Goal: Information Seeking & Learning: Learn about a topic

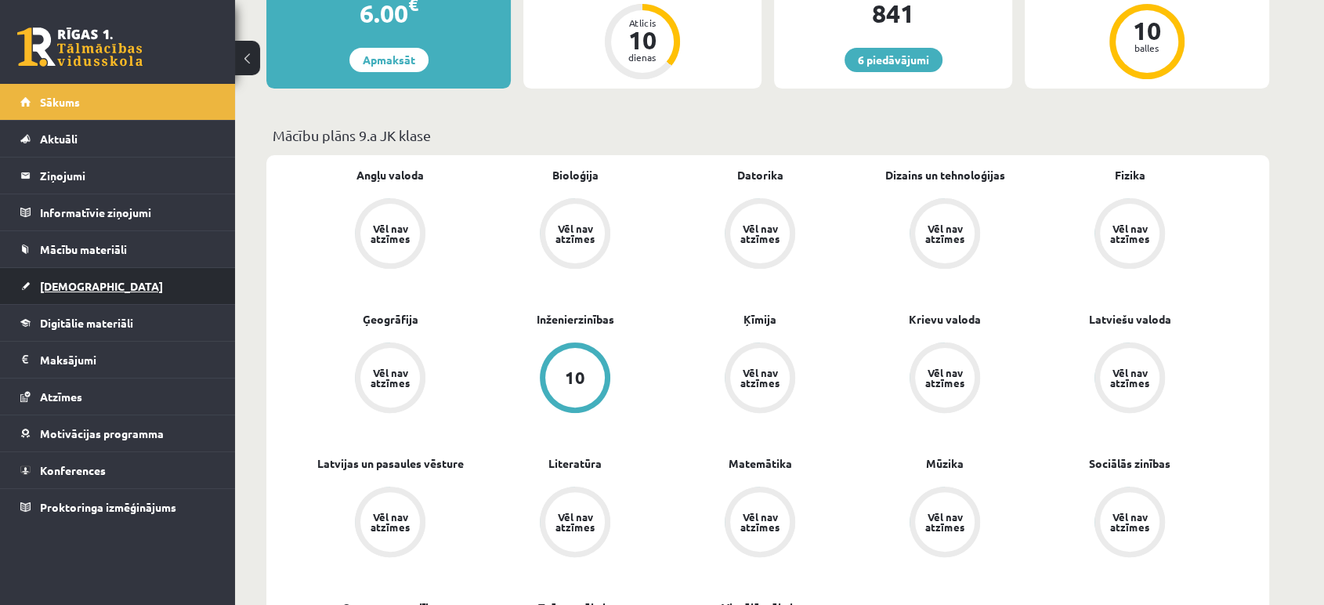
scroll to position [348, 0]
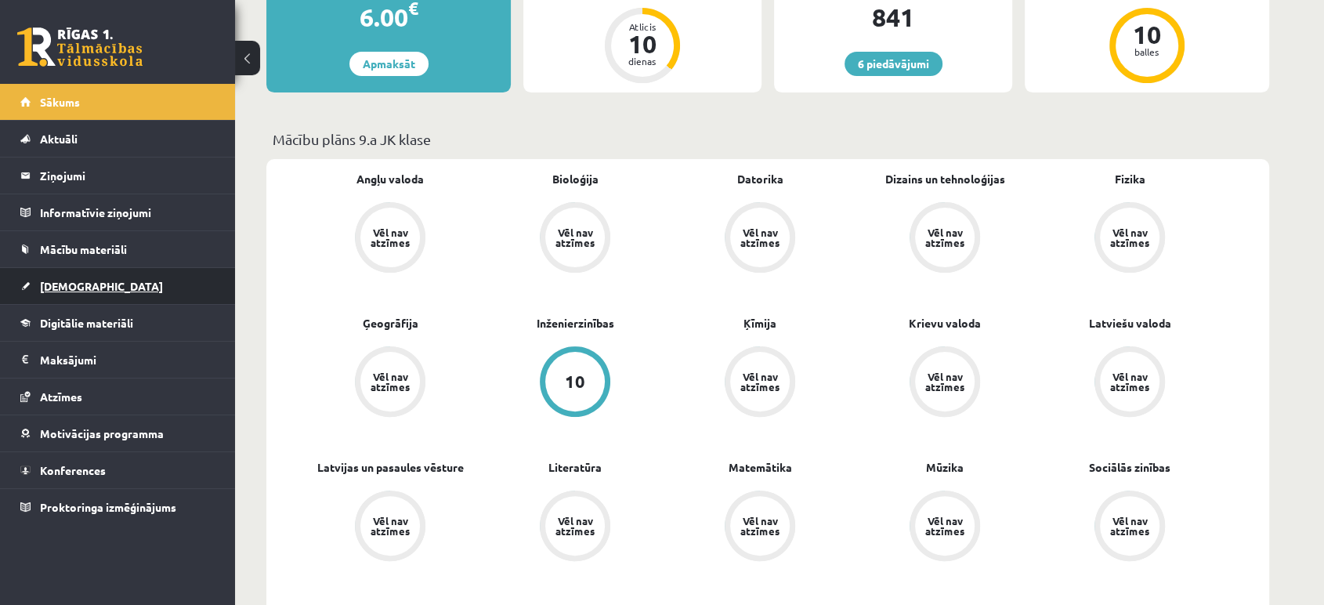
click at [46, 279] on span "[DEMOGRAPHIC_DATA]" at bounding box center [101, 286] width 123 height 14
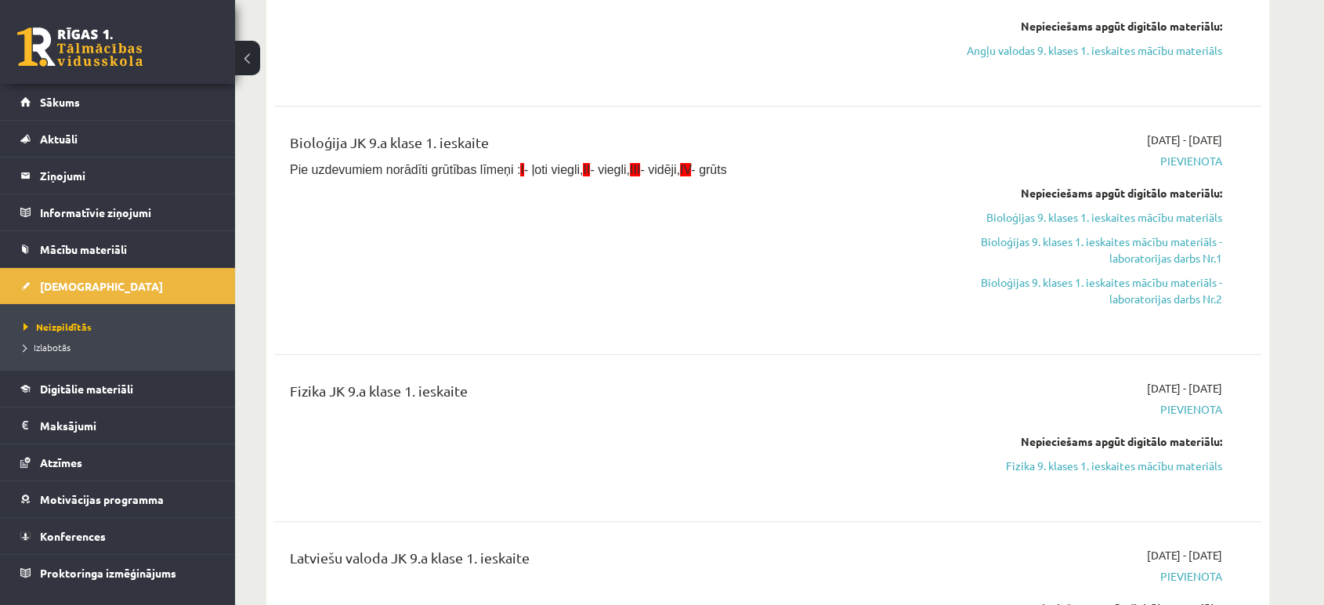
scroll to position [261, 0]
click at [1137, 458] on link "Fizika 9. klases 1. ieskaites mācību materiāls" at bounding box center [1074, 464] width 295 height 16
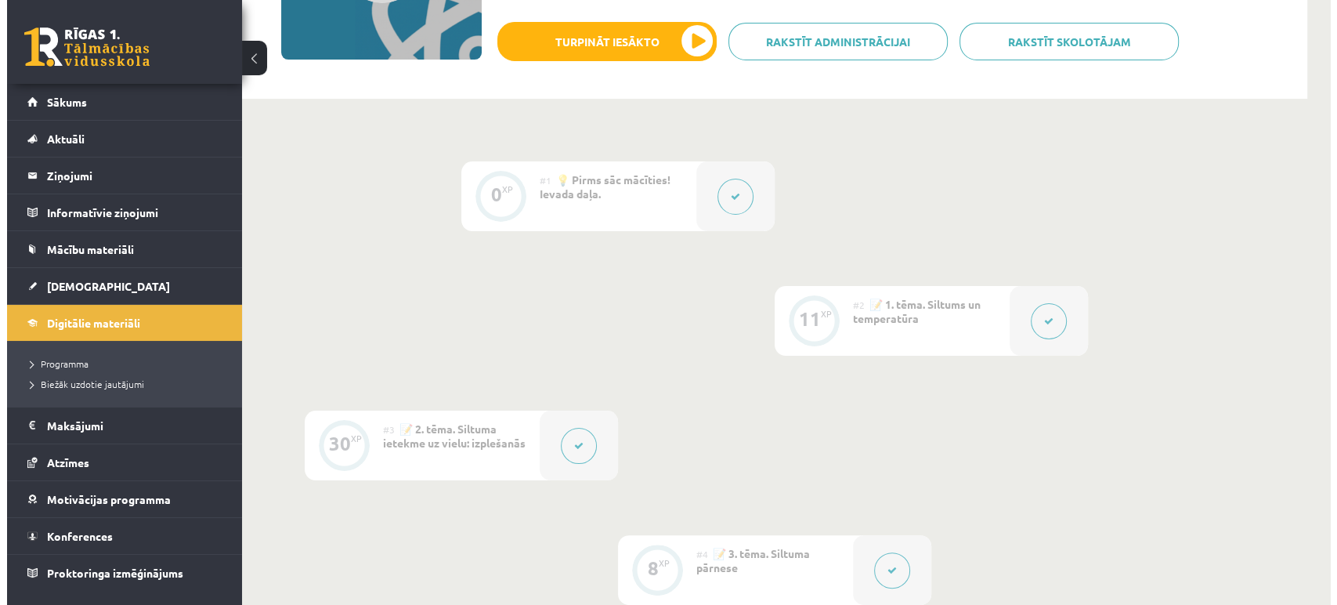
scroll to position [174, 0]
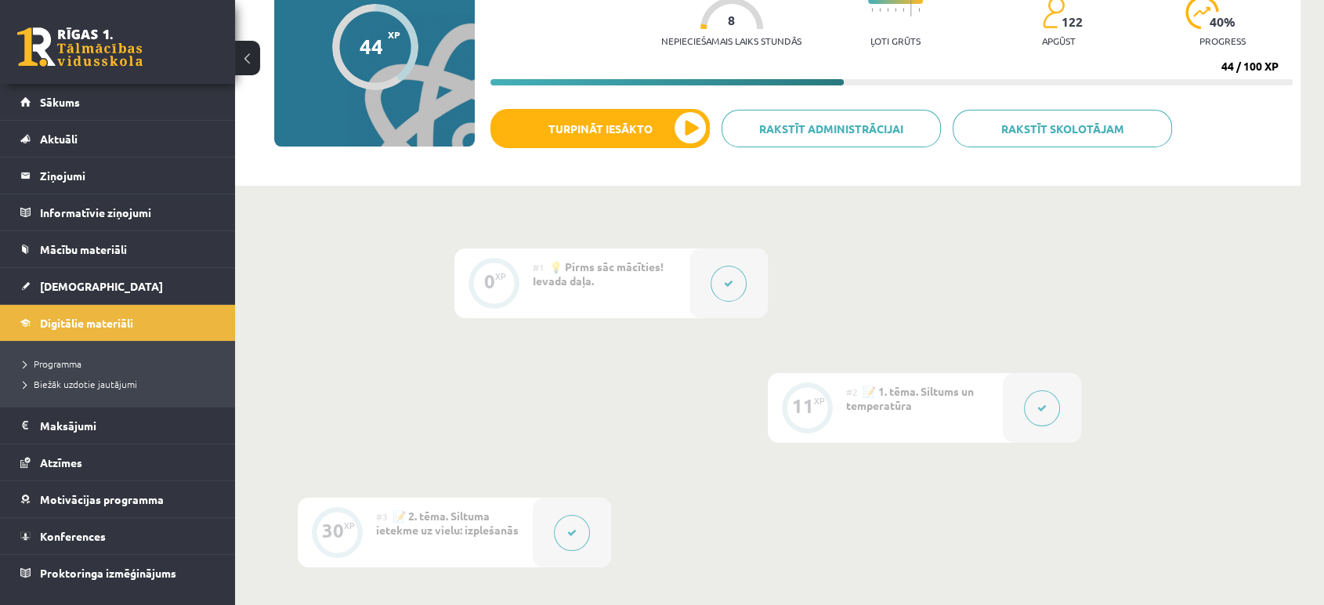
click at [740, 284] on button at bounding box center [729, 284] width 36 height 36
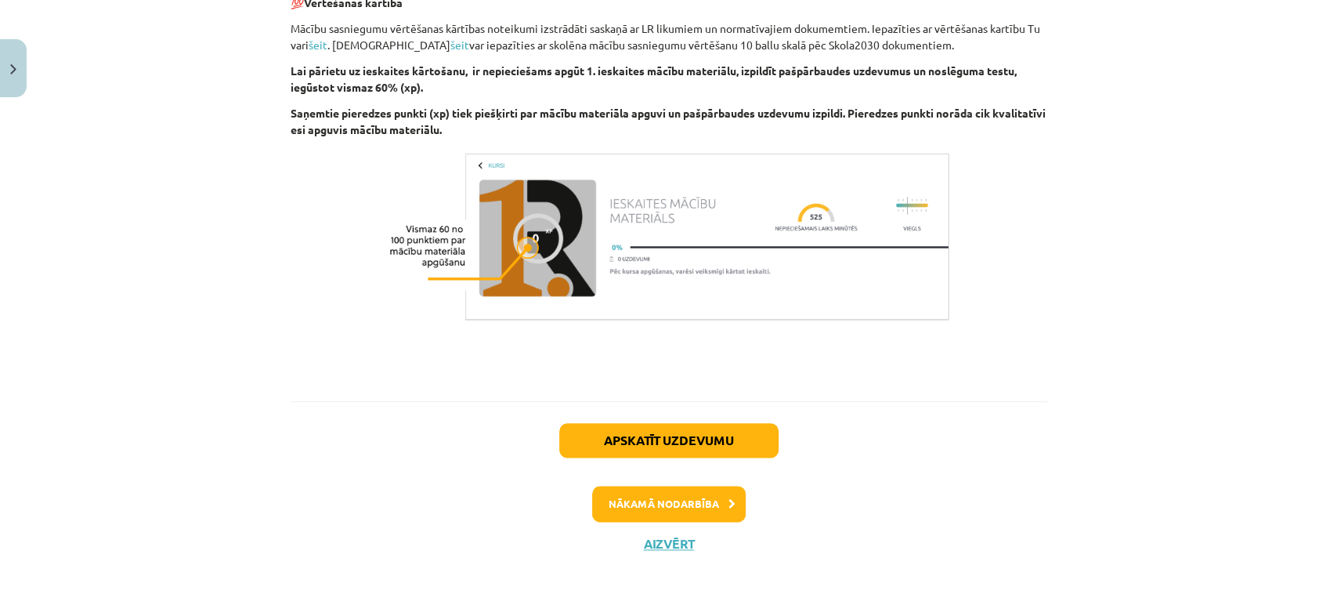
scroll to position [1080, 0]
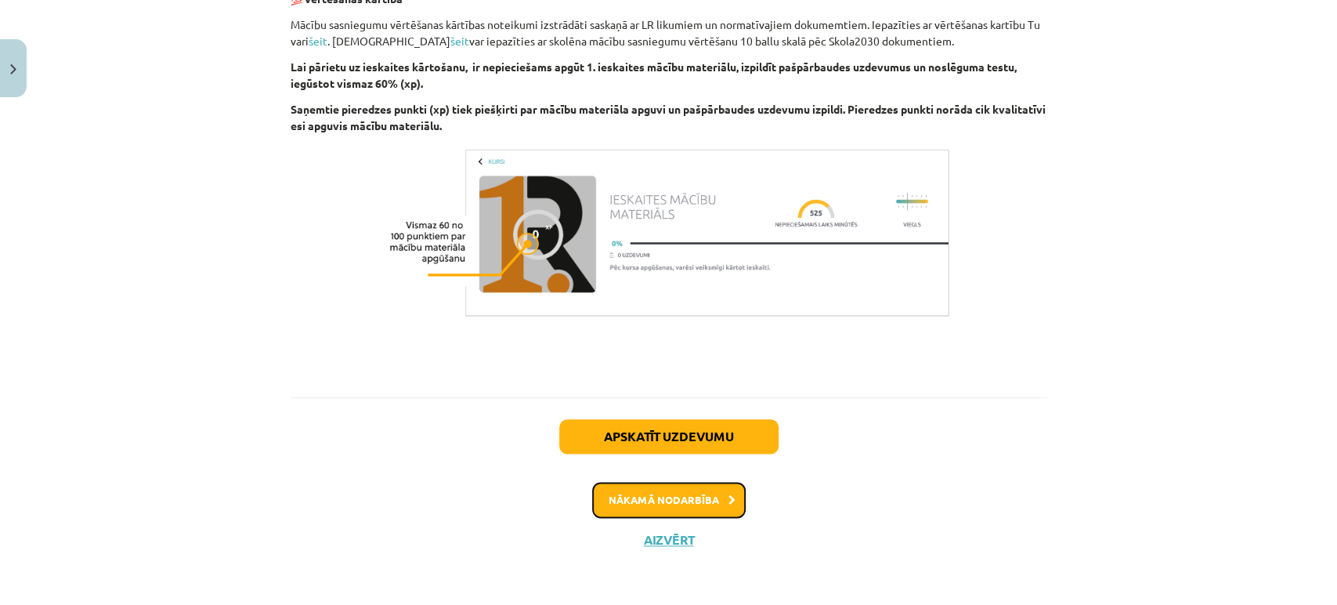
click at [693, 492] on button "Nākamā nodarbība" at bounding box center [669, 500] width 154 height 36
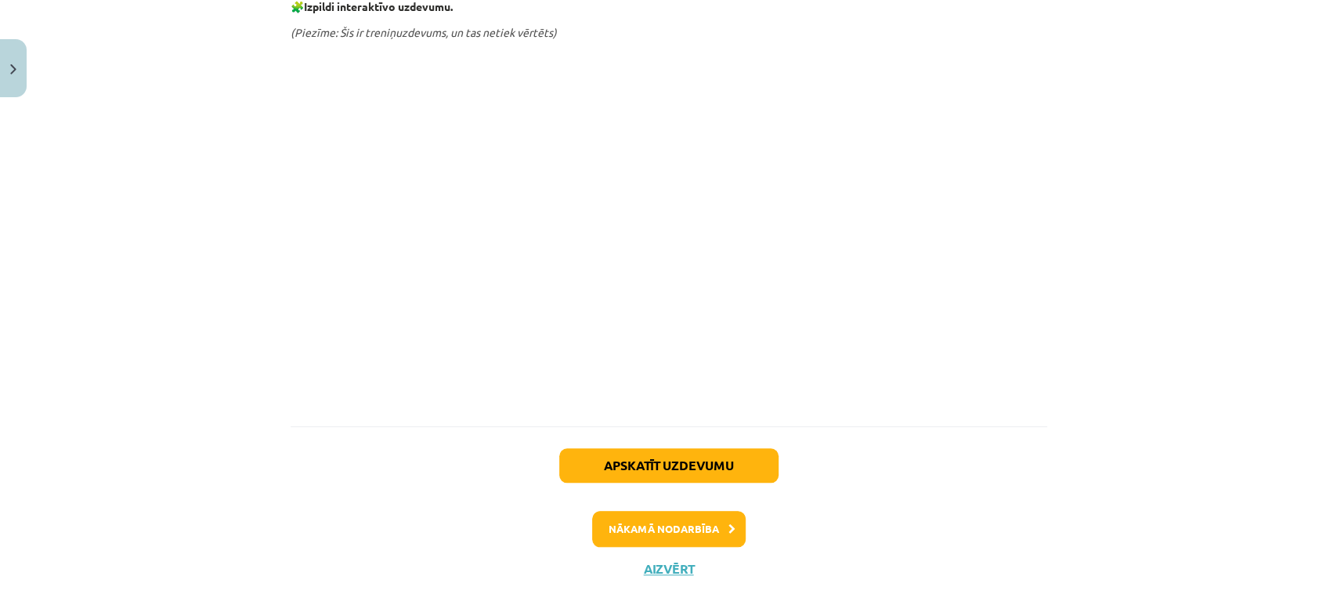
scroll to position [852, 0]
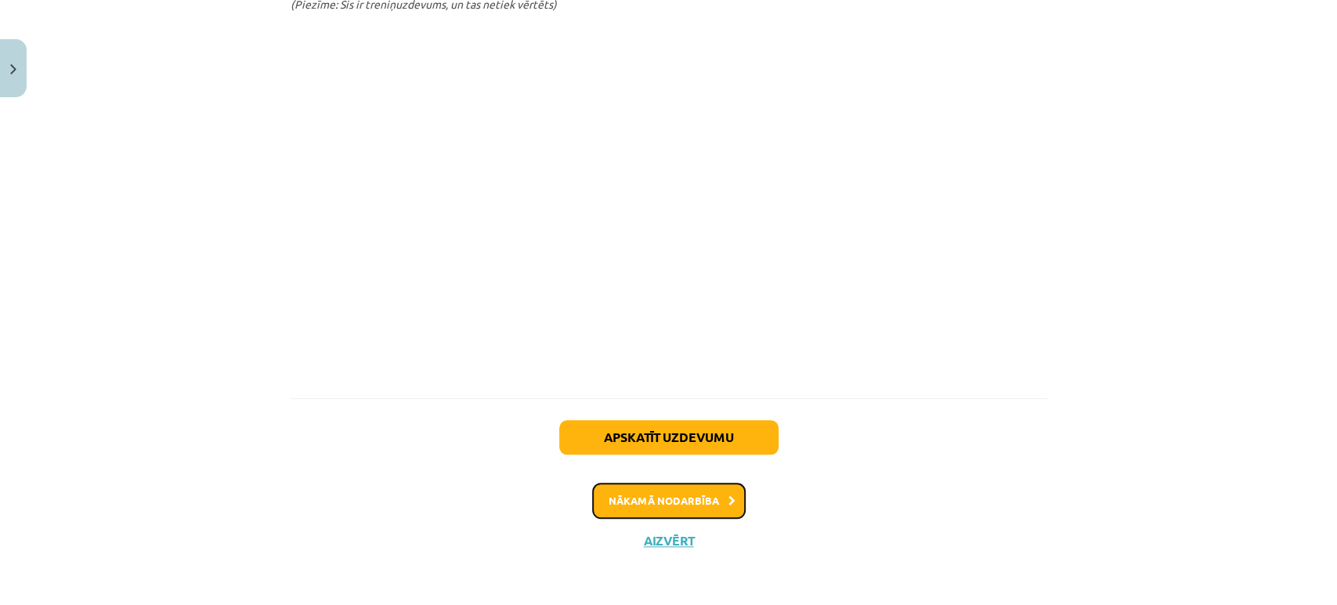
click at [702, 506] on button "Nākamā nodarbība" at bounding box center [669, 501] width 154 height 36
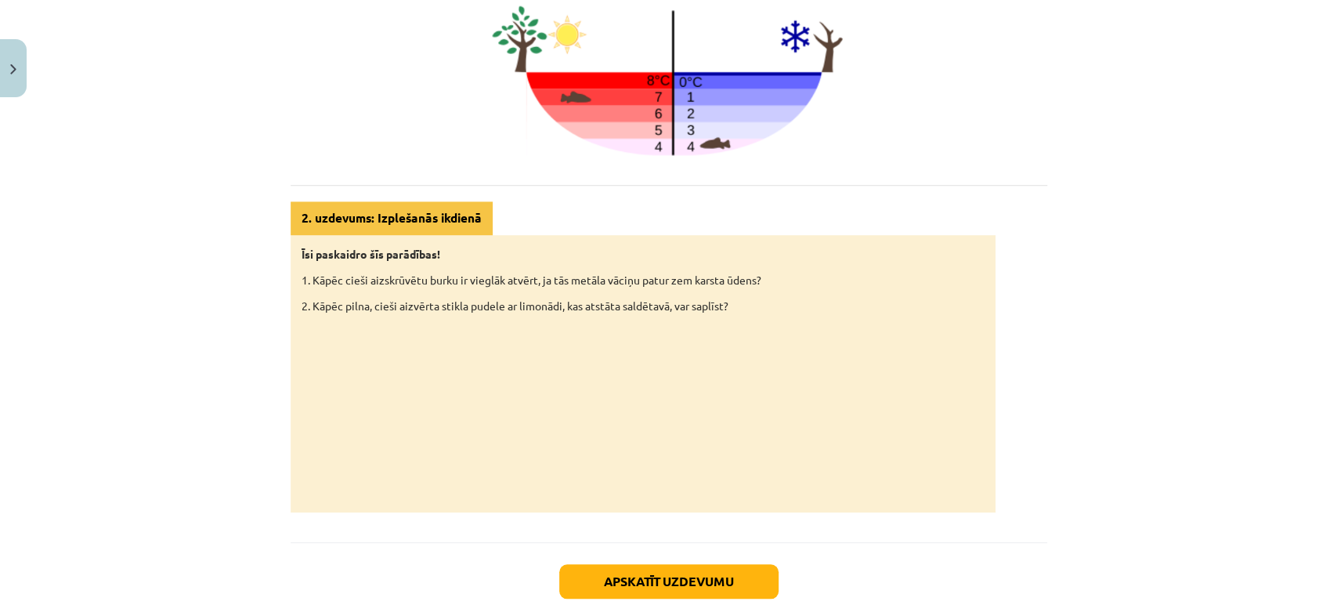
scroll to position [878, 0]
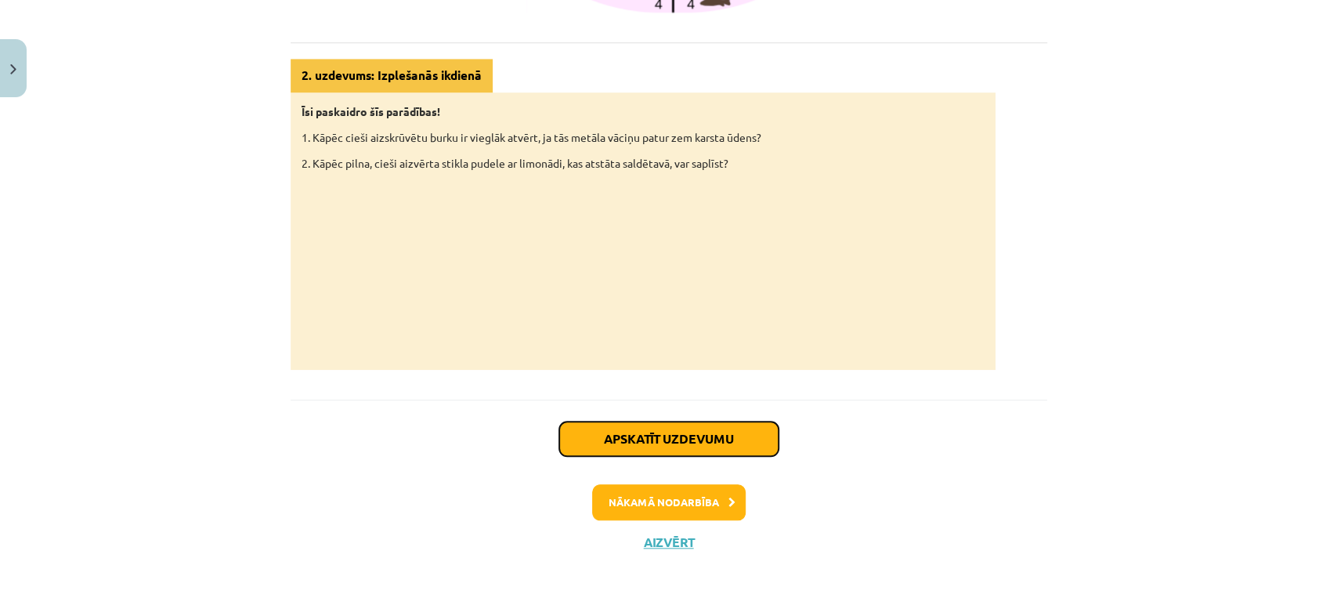
click at [684, 439] on button "Apskatīt uzdevumu" at bounding box center [668, 439] width 219 height 34
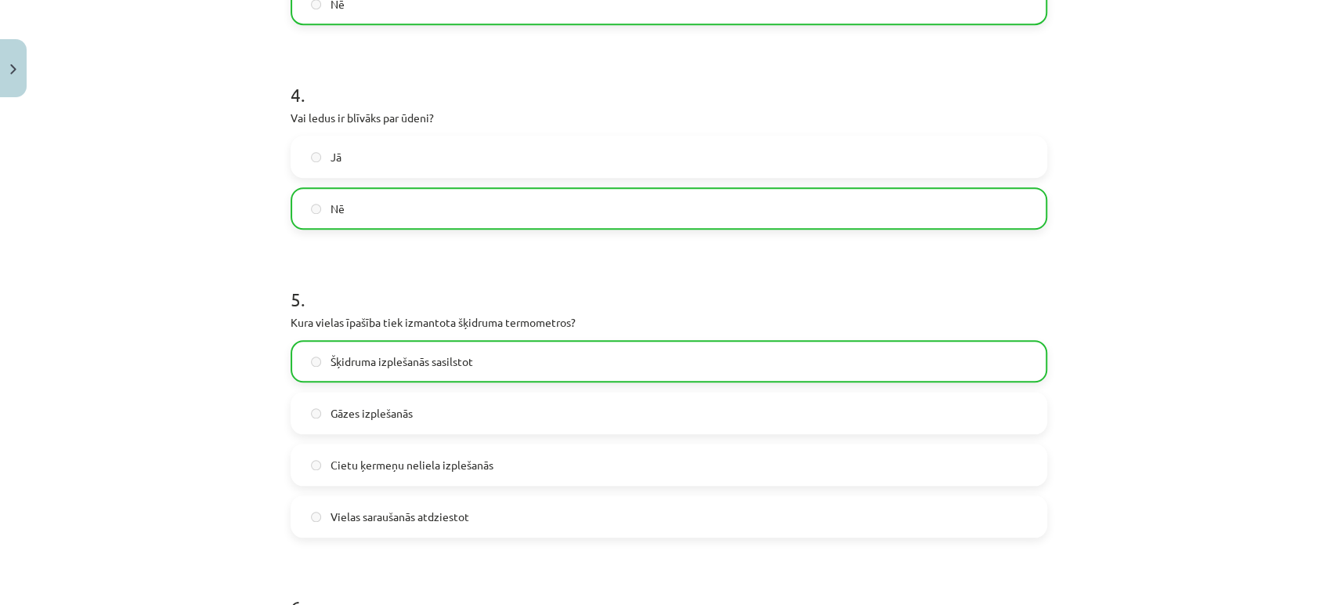
scroll to position [1171, 0]
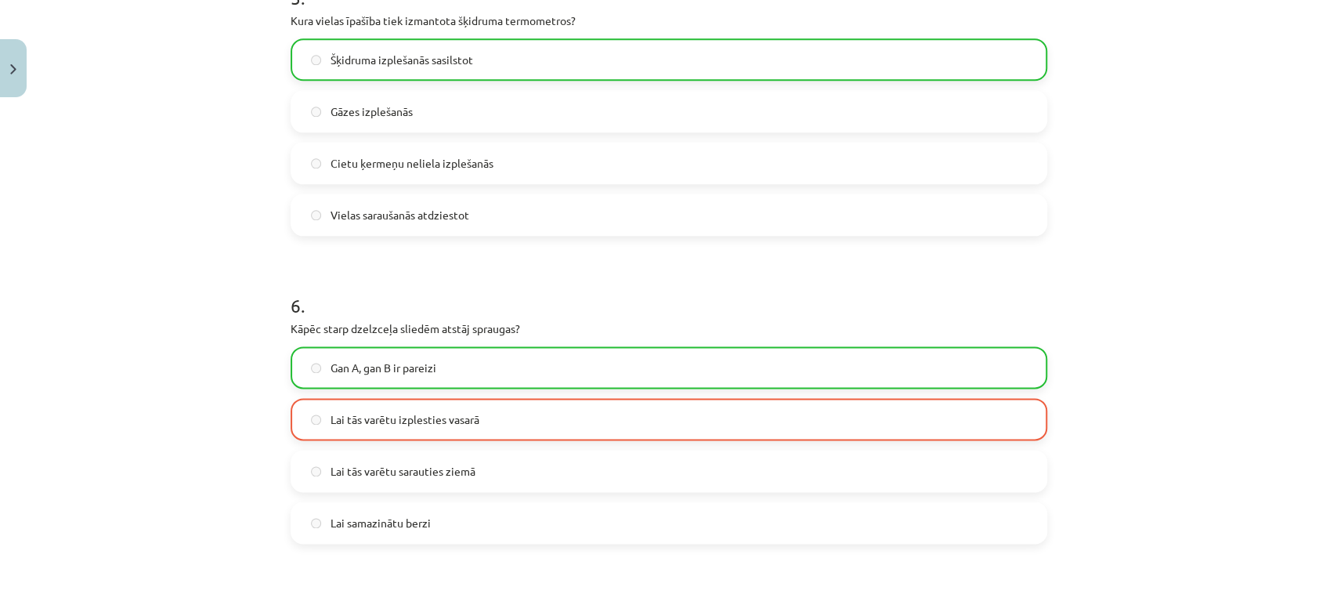
click at [533, 462] on label "Lai tās varētu sarauties ziemā" at bounding box center [669, 470] width 754 height 39
click at [530, 412] on label "Lai tās varētu izplesties vasarā" at bounding box center [669, 419] width 754 height 39
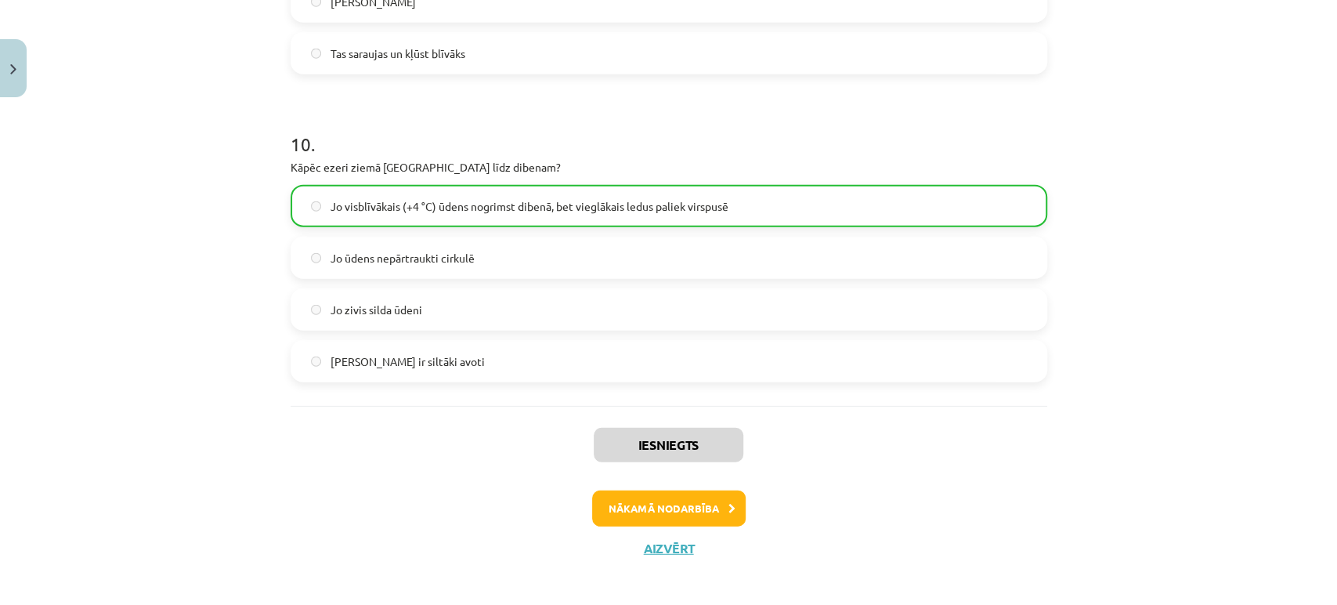
scroll to position [2572, 0]
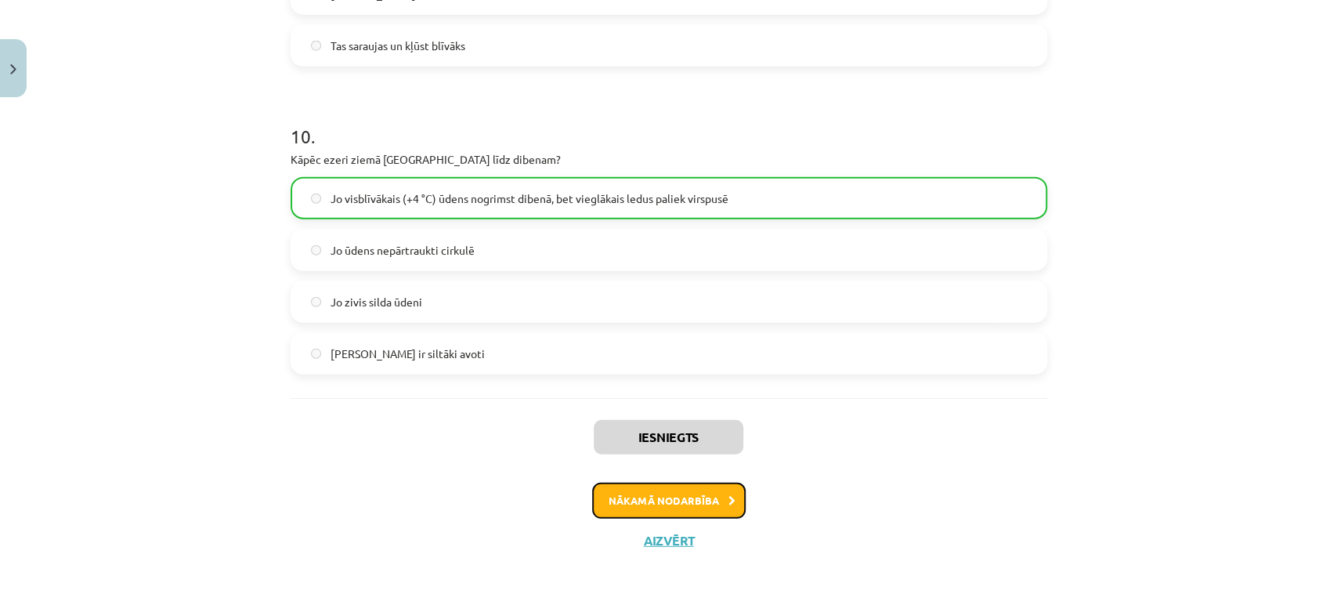
click at [687, 501] on button "Nākamā nodarbība" at bounding box center [669, 501] width 154 height 36
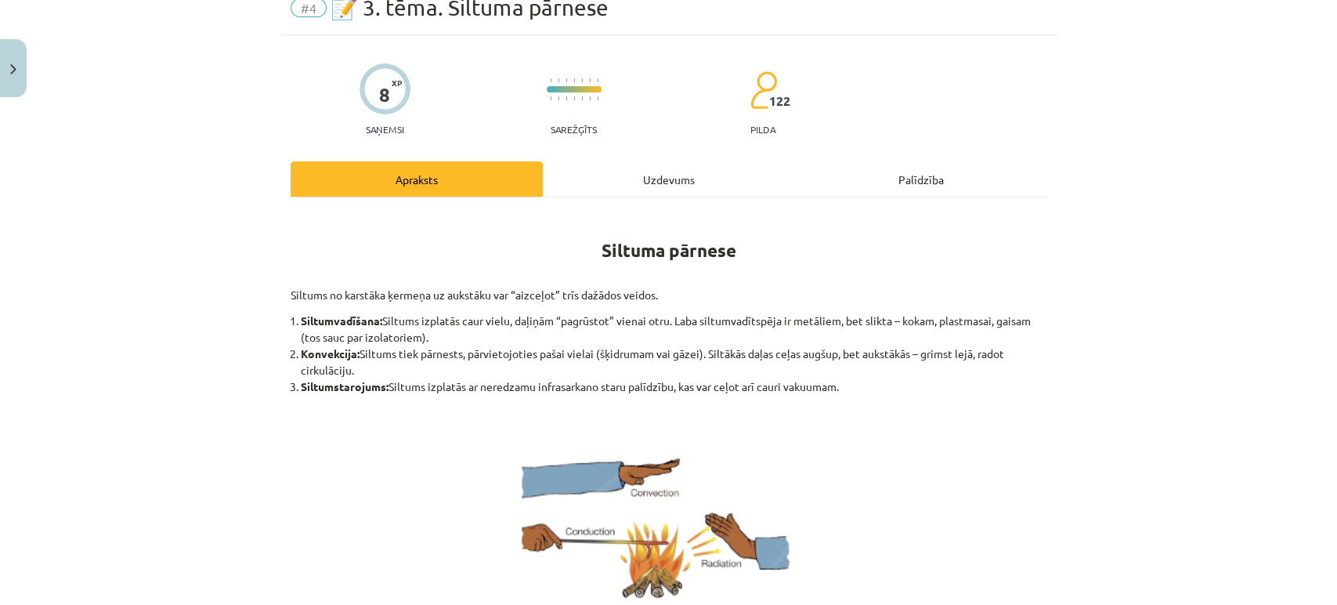
scroll to position [38, 0]
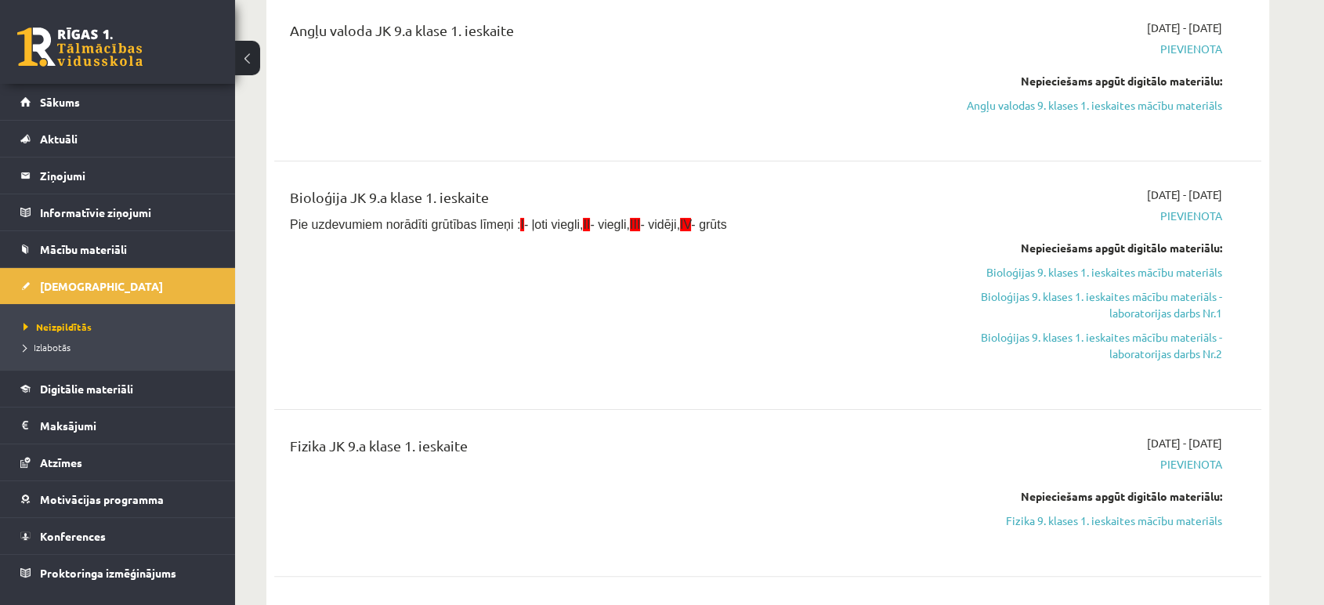
scroll to position [348, 0]
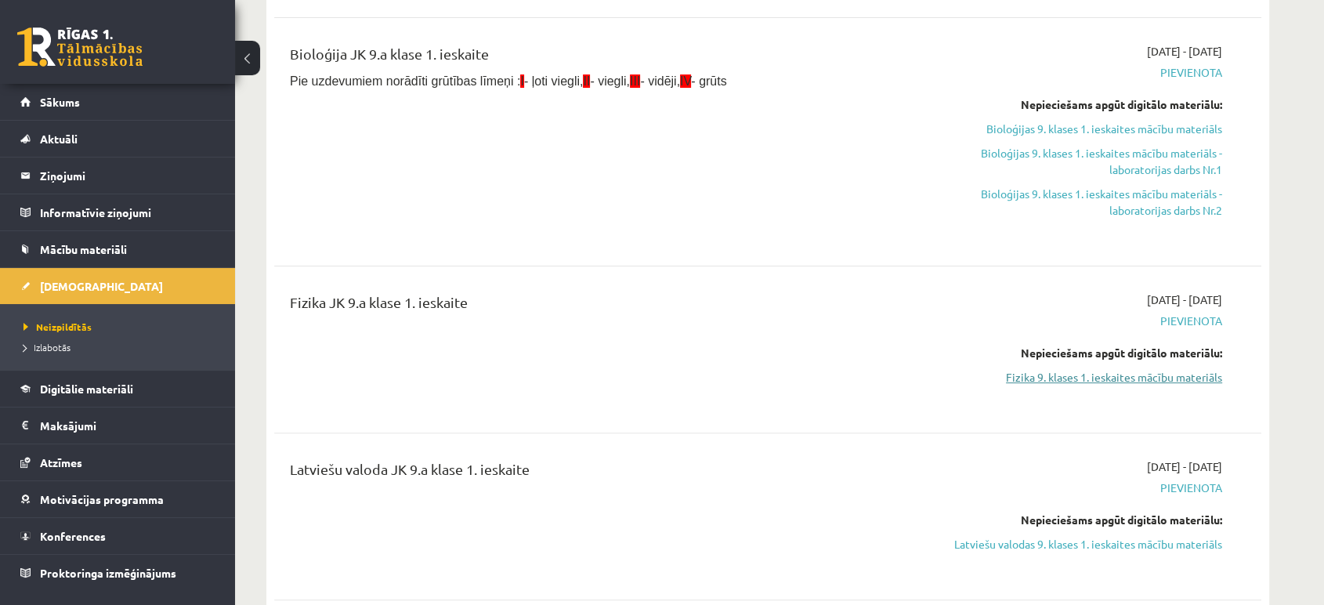
click at [1135, 375] on link "Fizika 9. klases 1. ieskaites mācību materiāls" at bounding box center [1074, 377] width 295 height 16
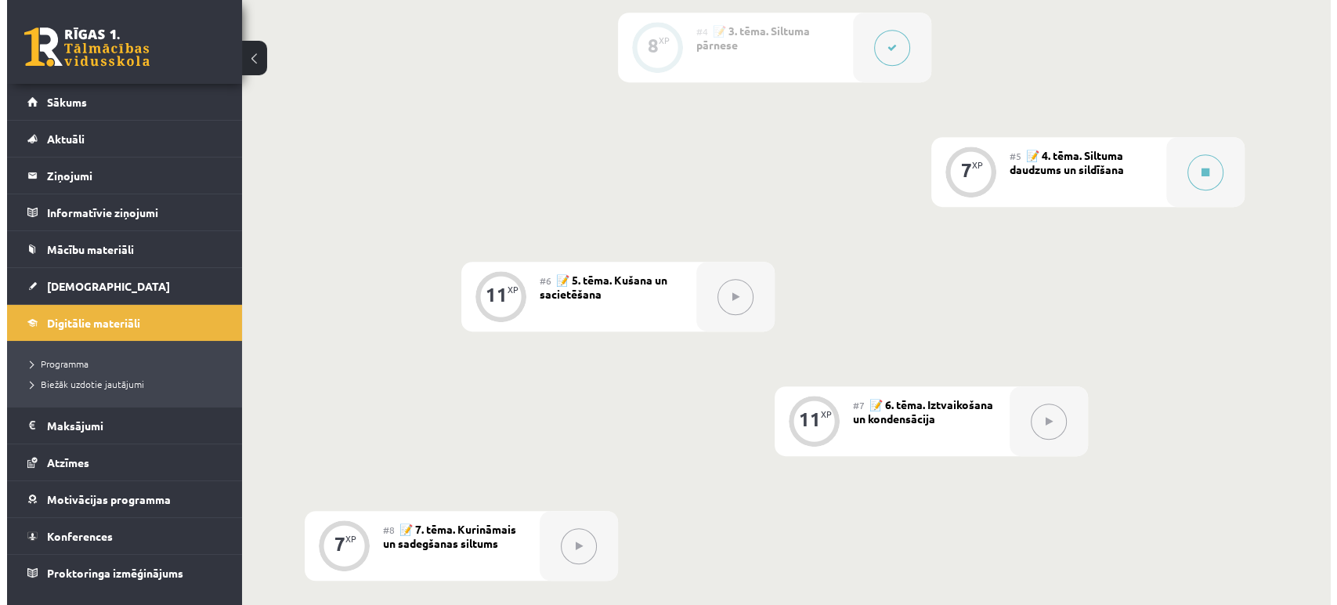
scroll to position [609, 0]
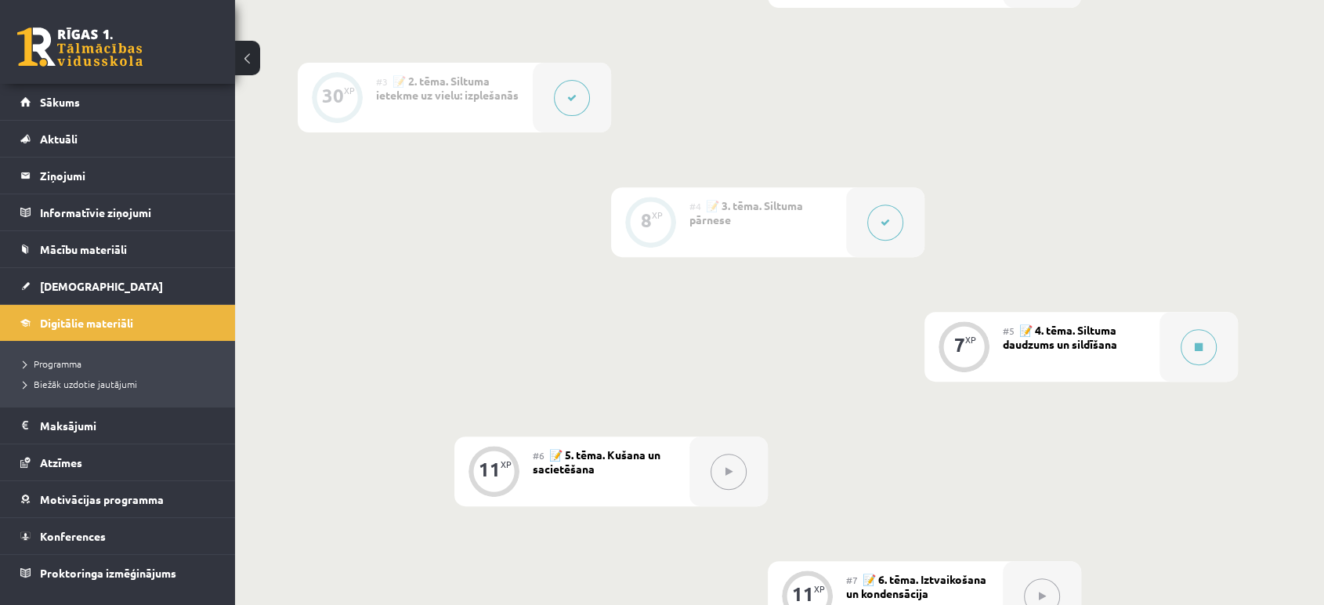
click at [1103, 342] on span "📝 4. tēma. Siltuma daudzums un sildīšana" at bounding box center [1060, 337] width 114 height 28
click at [1183, 337] on button at bounding box center [1199, 347] width 36 height 36
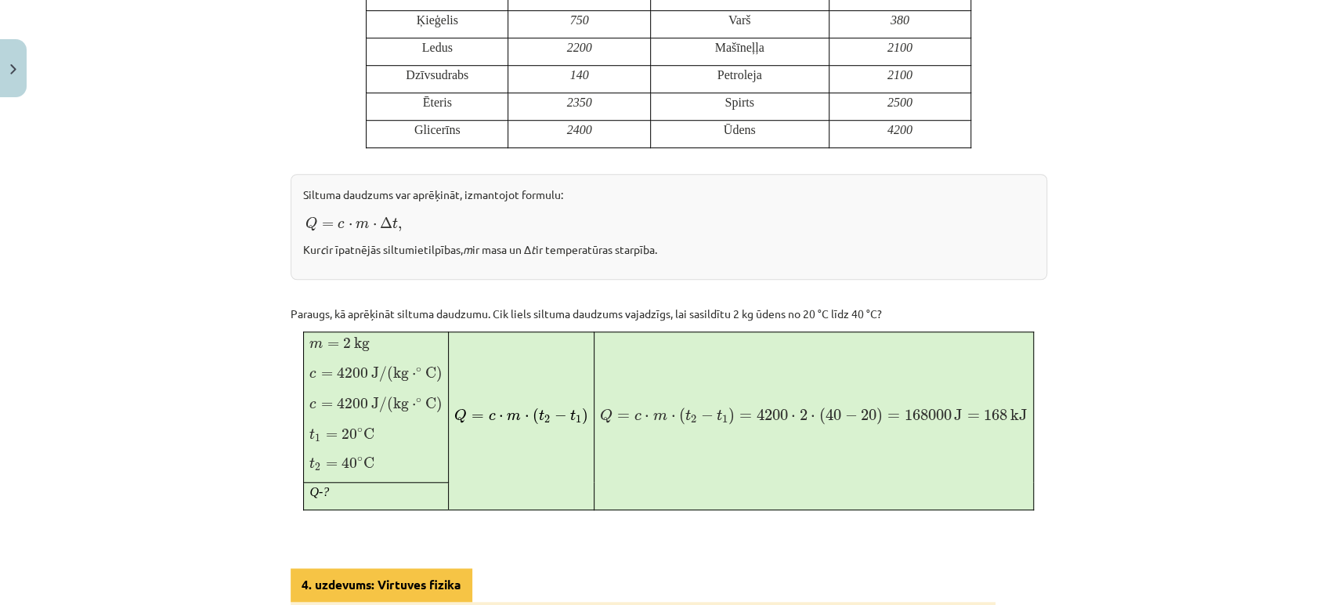
scroll to position [696, 0]
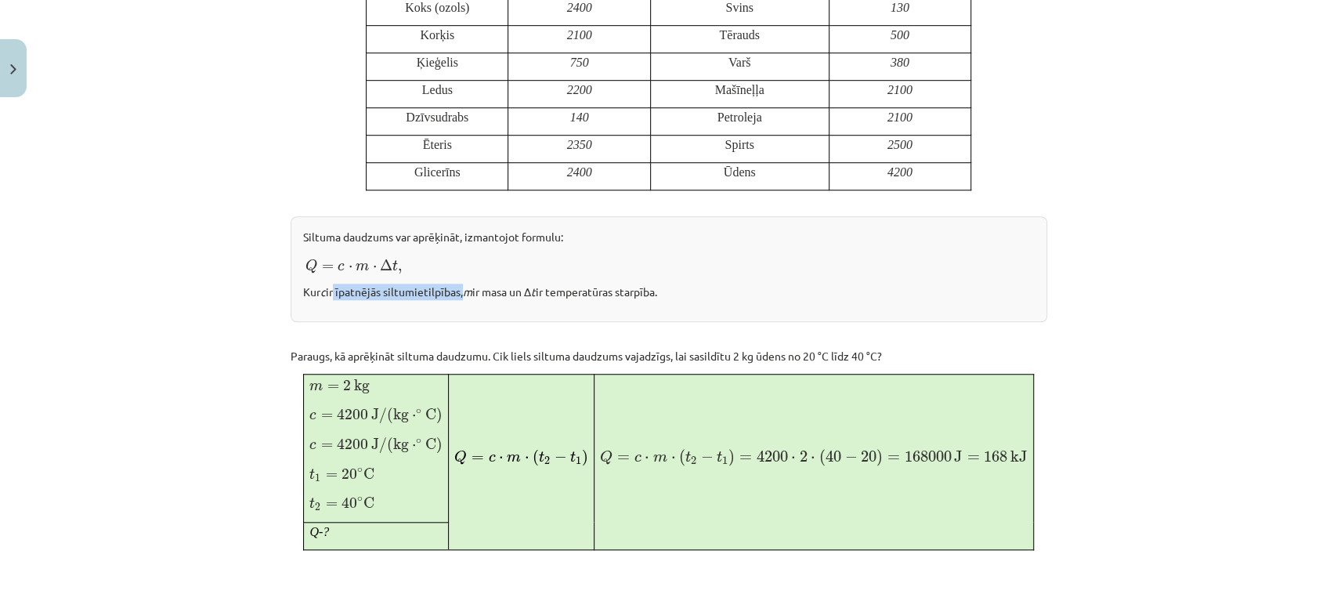
drag, startPoint x: 454, startPoint y: 291, endPoint x: 336, endPoint y: 284, distance: 118.5
click at [328, 288] on p "Kur c ir īpatnējās siltumietilpības, m ir masa un Δ t ir temperatūras starpība." at bounding box center [669, 292] width 732 height 16
click at [1186, 356] on div "Mācību tēma: Fizika 9. klases 1. ieskaites mācību materiāls #5 📝 4. tēma. Siltu…" at bounding box center [668, 302] width 1337 height 605
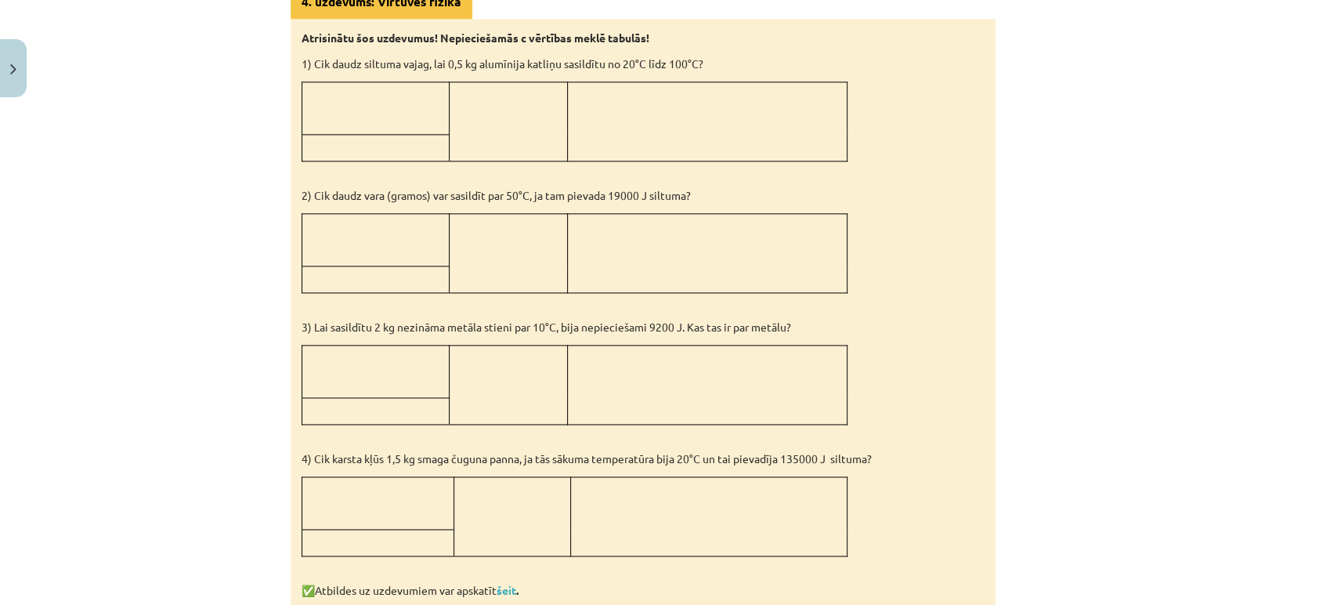
scroll to position [1479, 0]
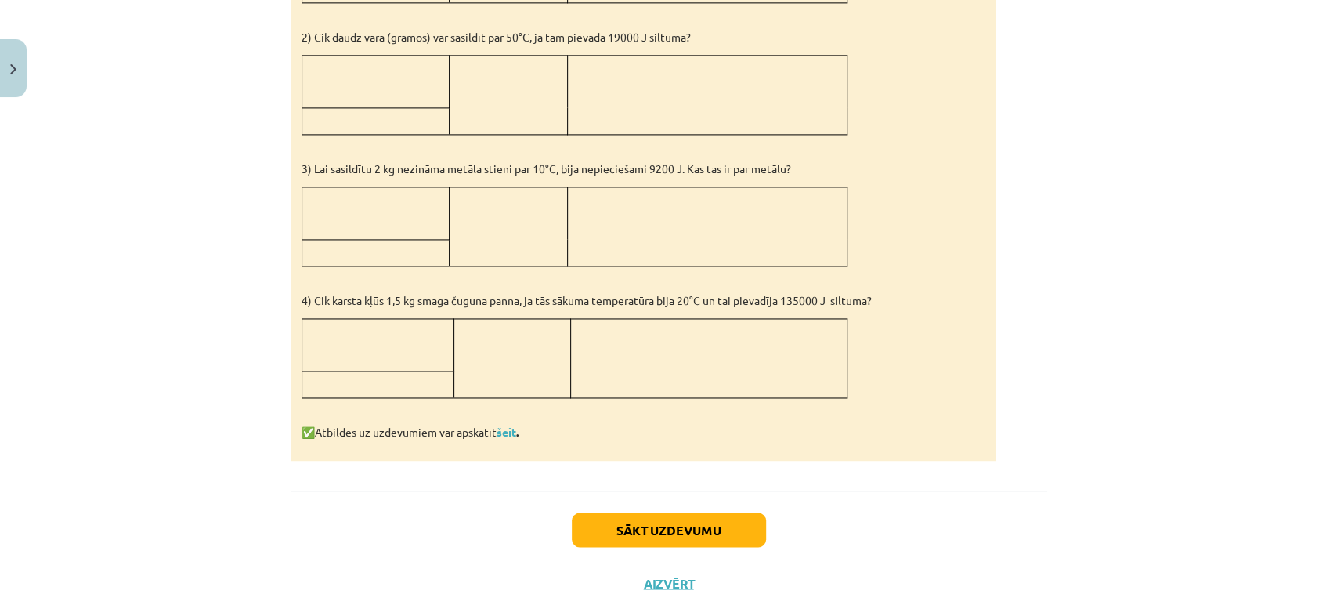
click at [641, 338] on td at bounding box center [709, 357] width 277 height 79
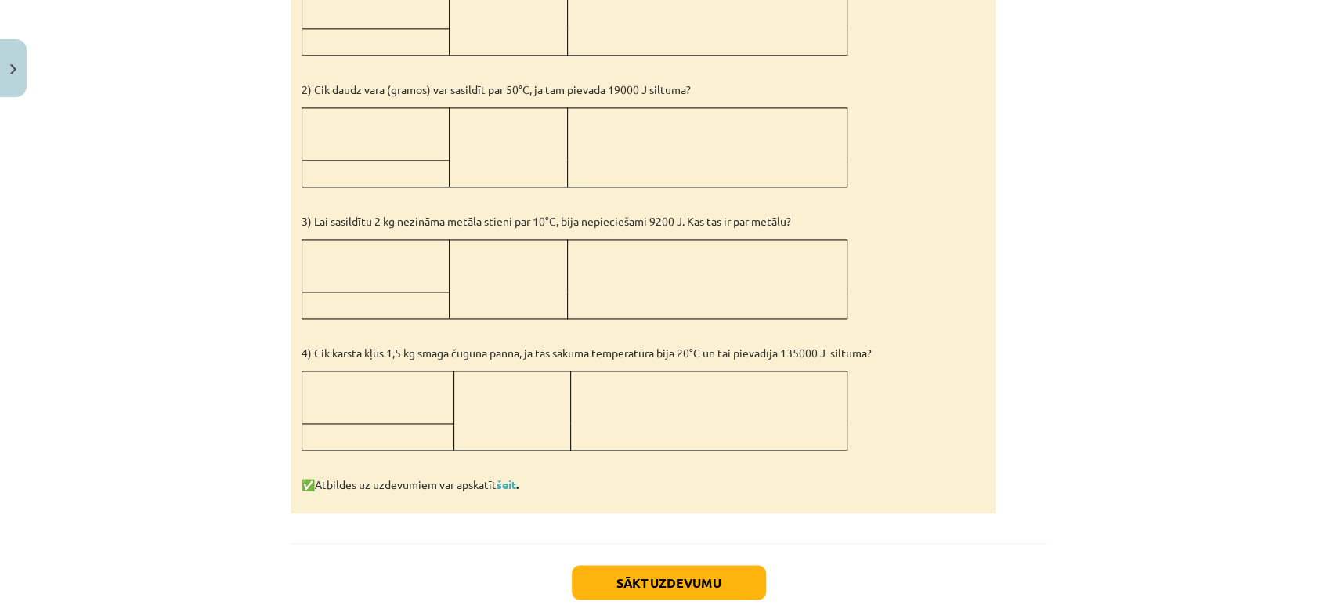
scroll to position [1514, 0]
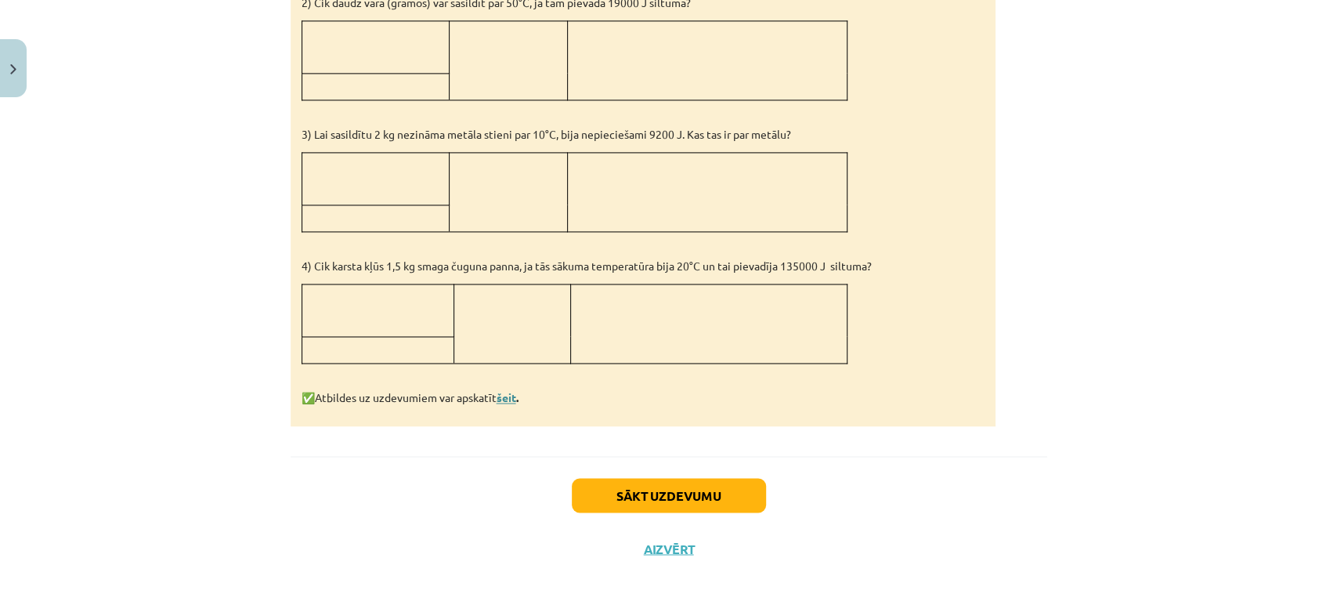
click at [508, 390] on link "šeit" at bounding box center [507, 397] width 20 height 14
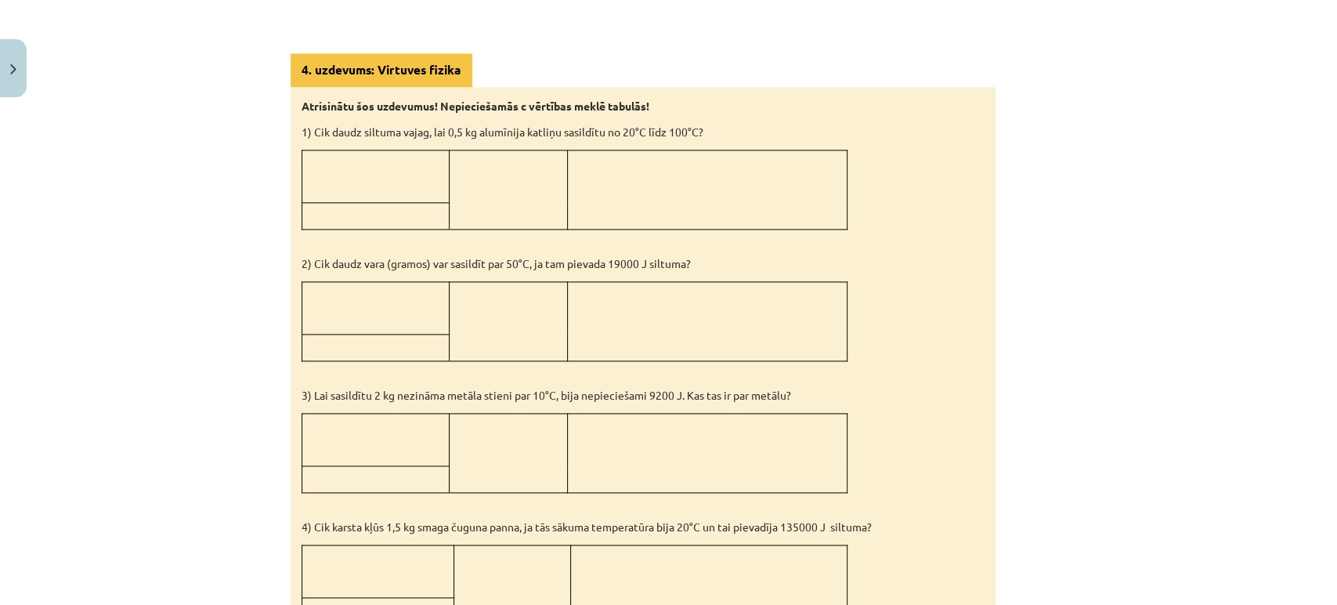
scroll to position [1427, 0]
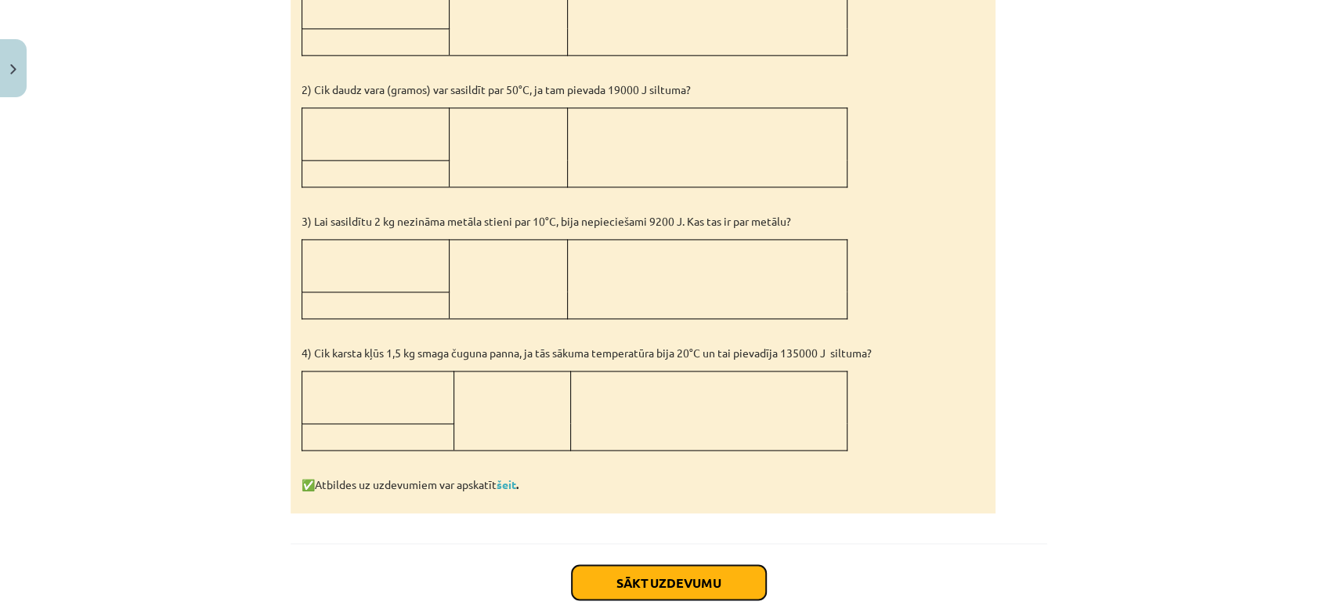
click at [727, 574] on button "Sākt uzdevumu" at bounding box center [669, 582] width 194 height 34
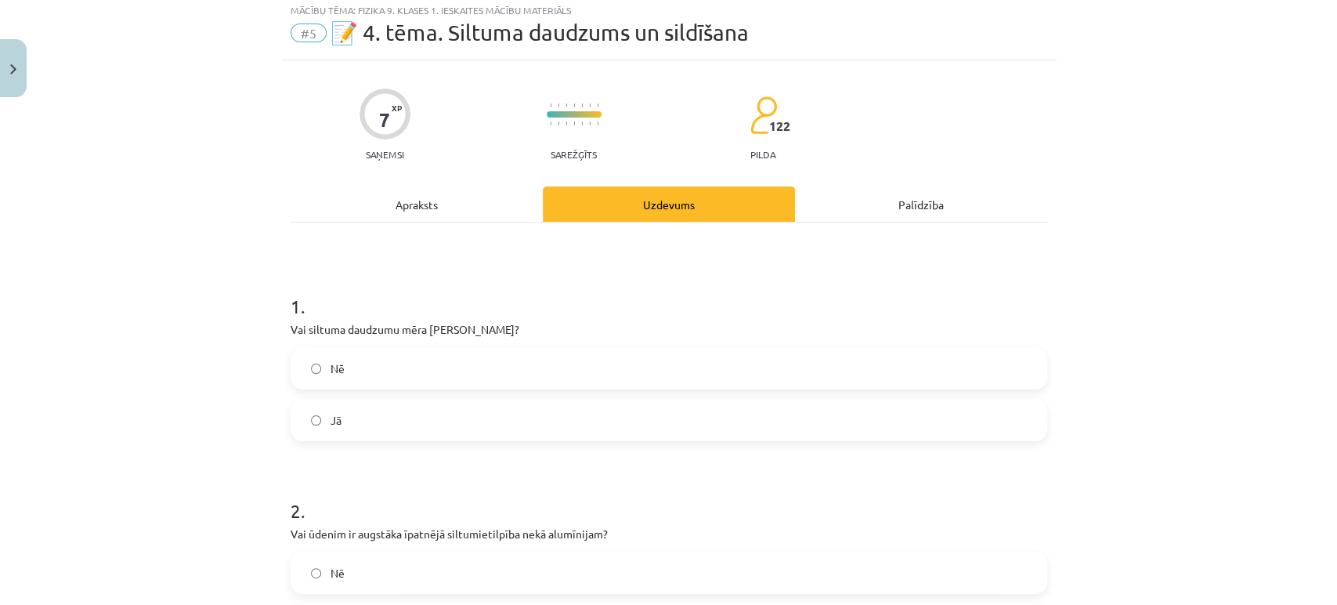
scroll to position [38, 0]
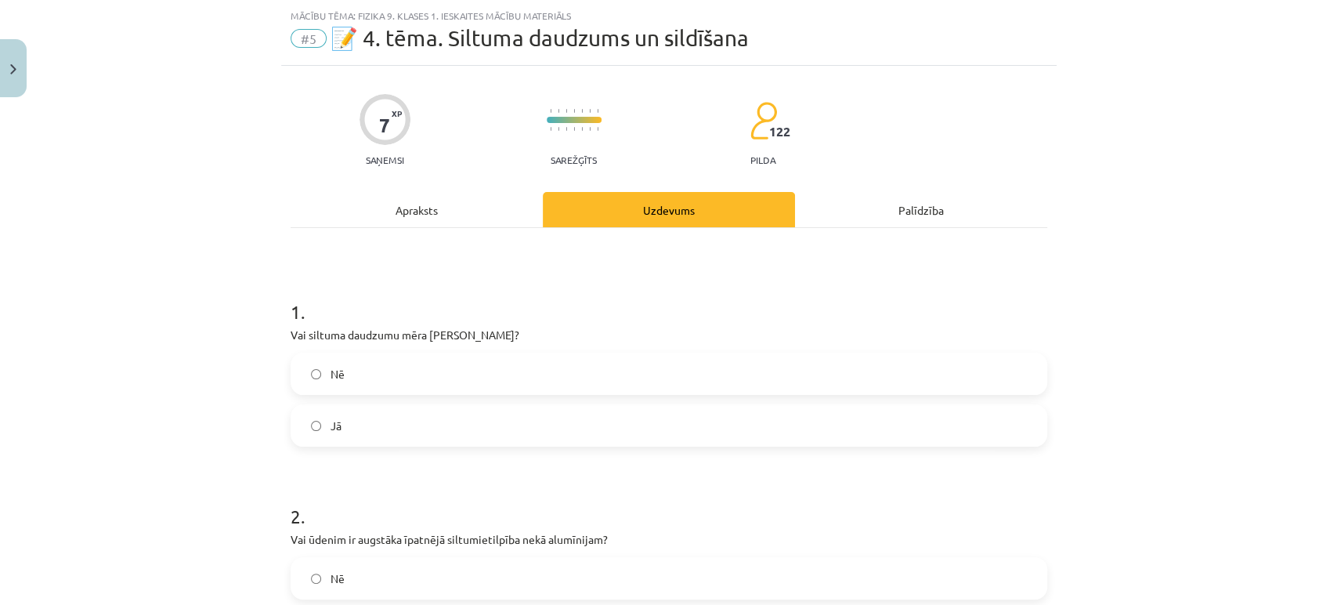
click at [302, 365] on label "Nē" at bounding box center [669, 373] width 754 height 39
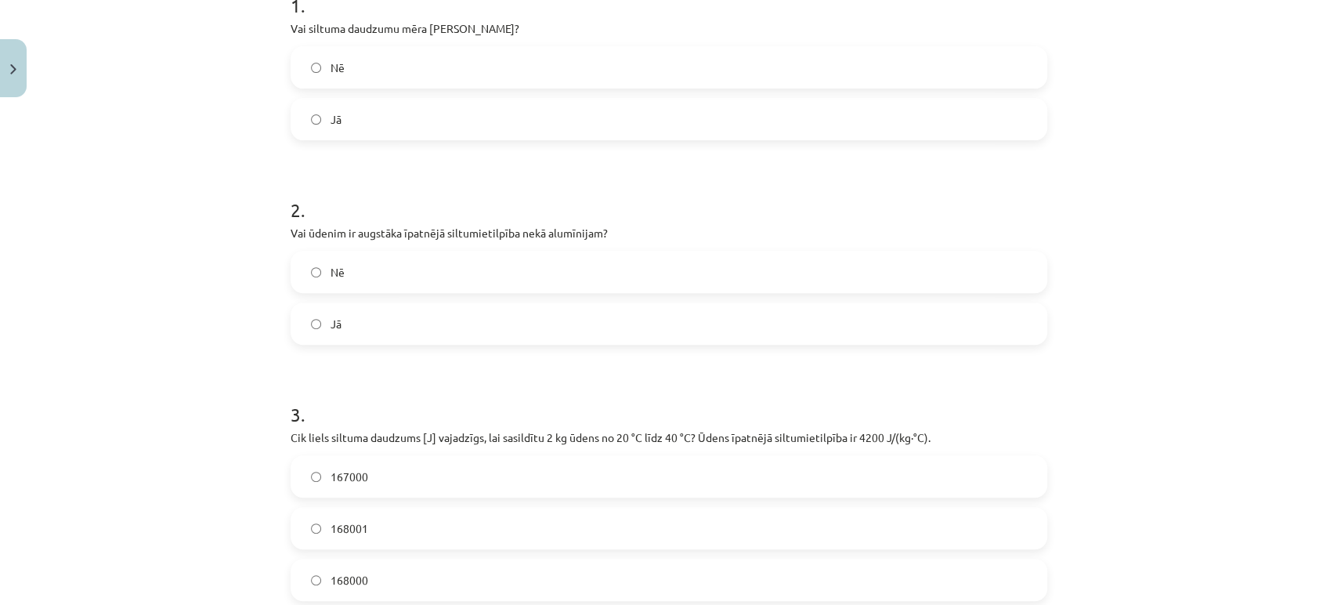
scroll to position [474, 0]
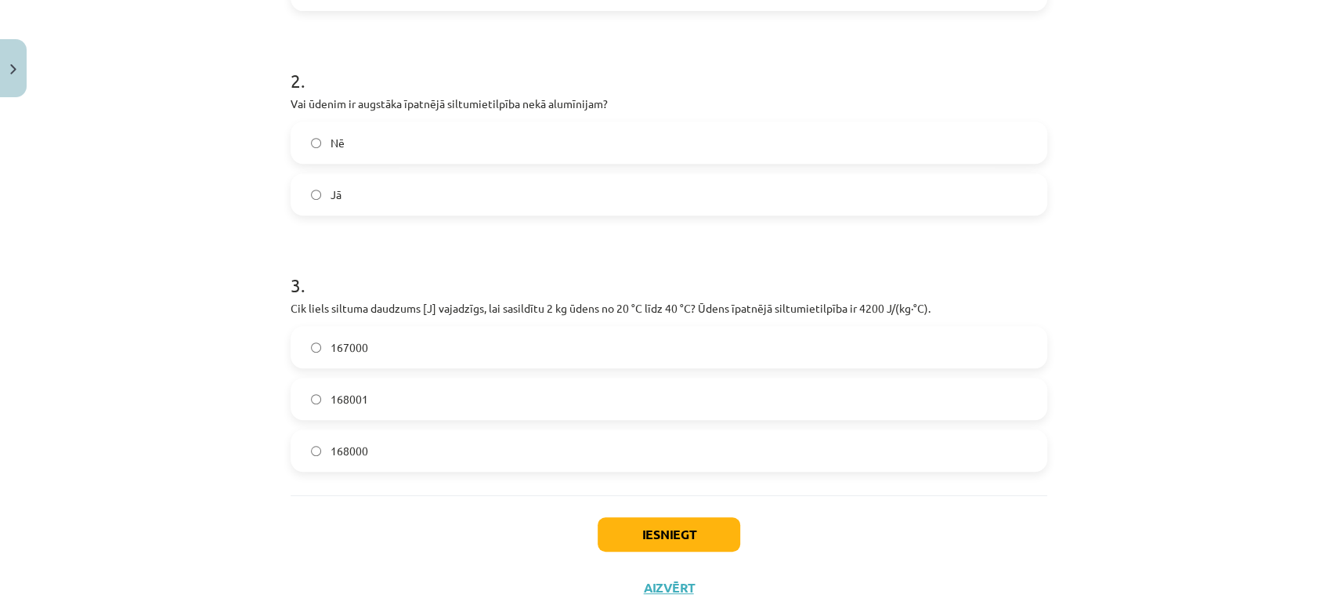
click at [387, 436] on label "168000" at bounding box center [669, 450] width 754 height 39
click at [661, 545] on button "Iesniegt" at bounding box center [669, 534] width 143 height 34
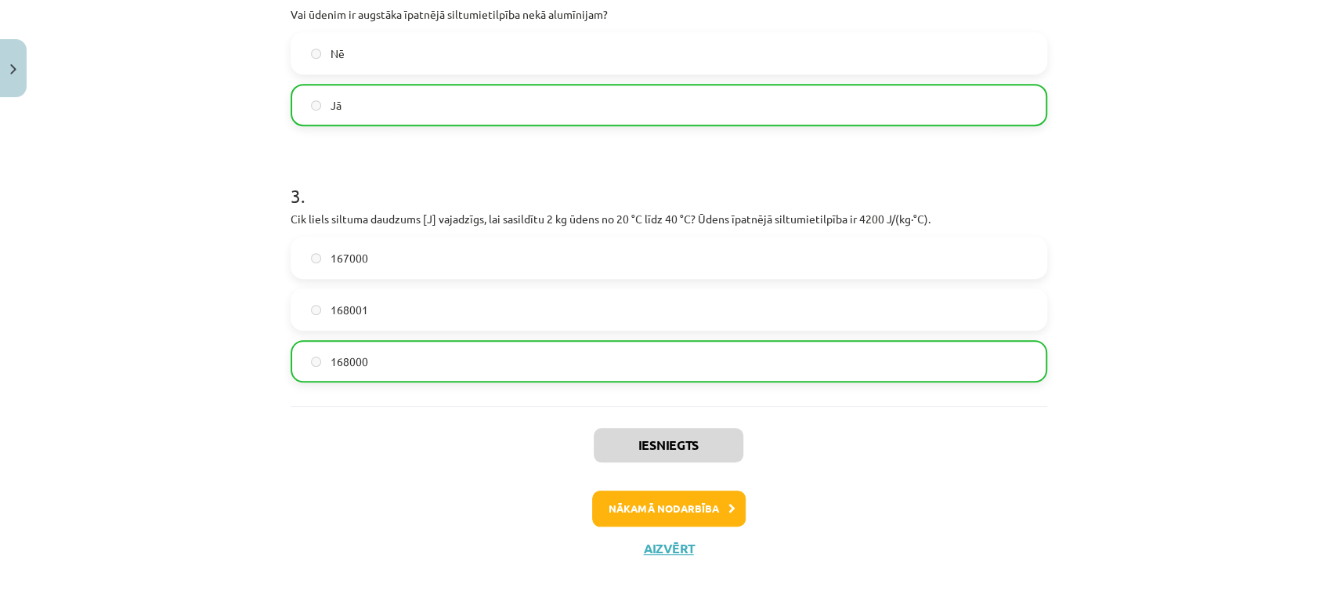
scroll to position [571, 0]
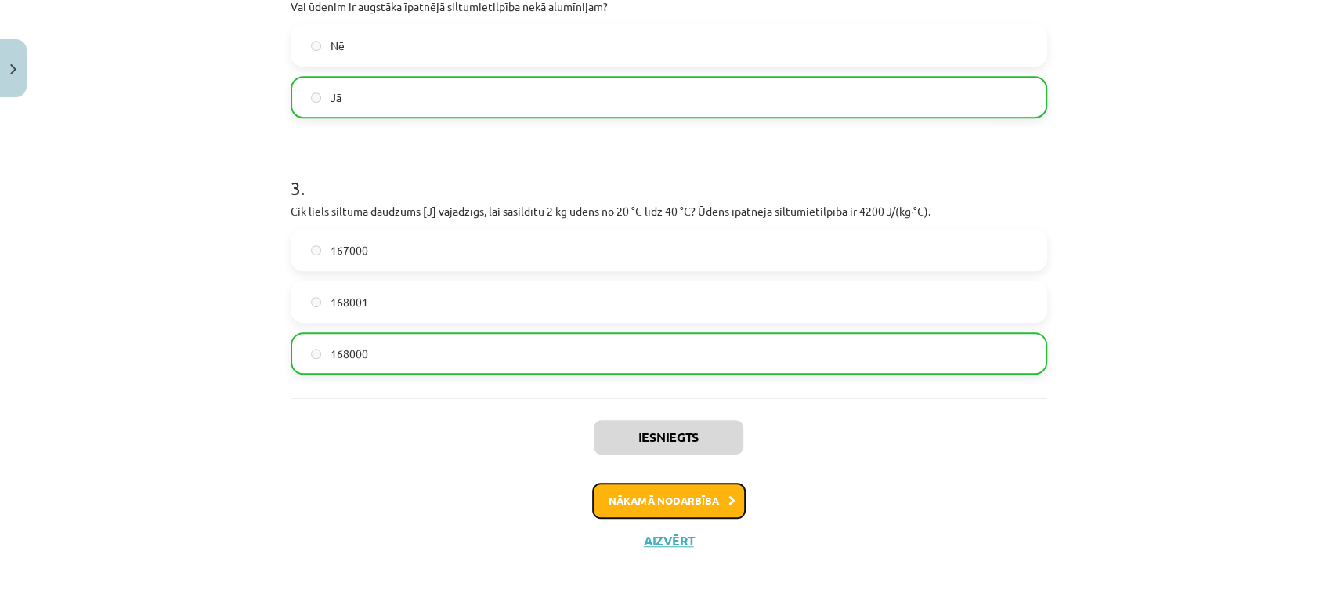
click at [643, 494] on button "Nākamā nodarbība" at bounding box center [669, 501] width 154 height 36
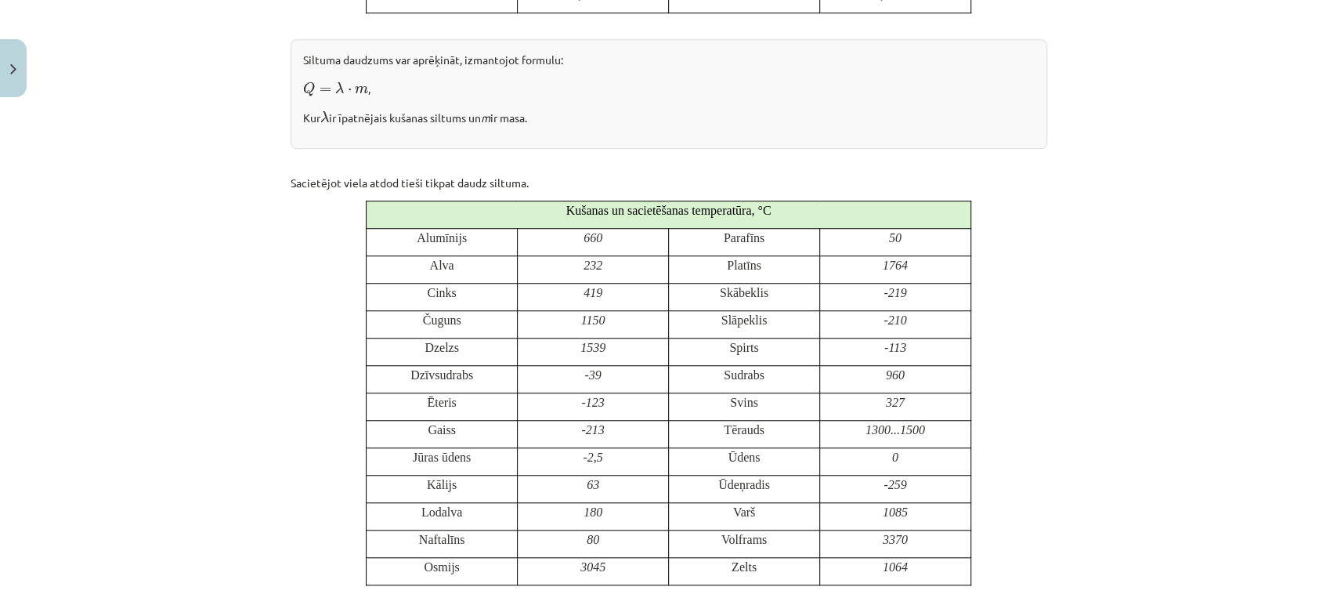
scroll to position [735, 0]
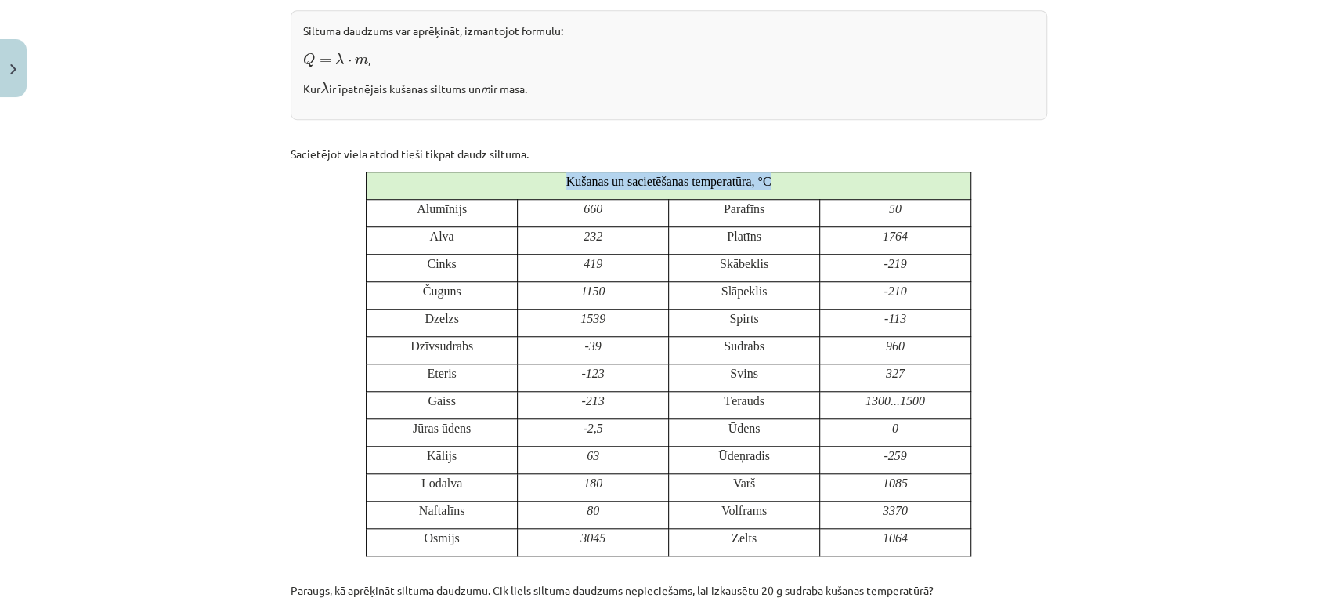
drag, startPoint x: 554, startPoint y: 177, endPoint x: 890, endPoint y: 181, distance: 336.2
click at [890, 181] on p "Kušanas un sacietēšanas temperatūra, °C" at bounding box center [668, 180] width 593 height 17
click at [1019, 331] on div "Kušana un sacietēšana Pievadot siltumu ledum, tā temperatūra ceļas līdz 0°C. Pē…" at bounding box center [669, 345] width 757 height 1599
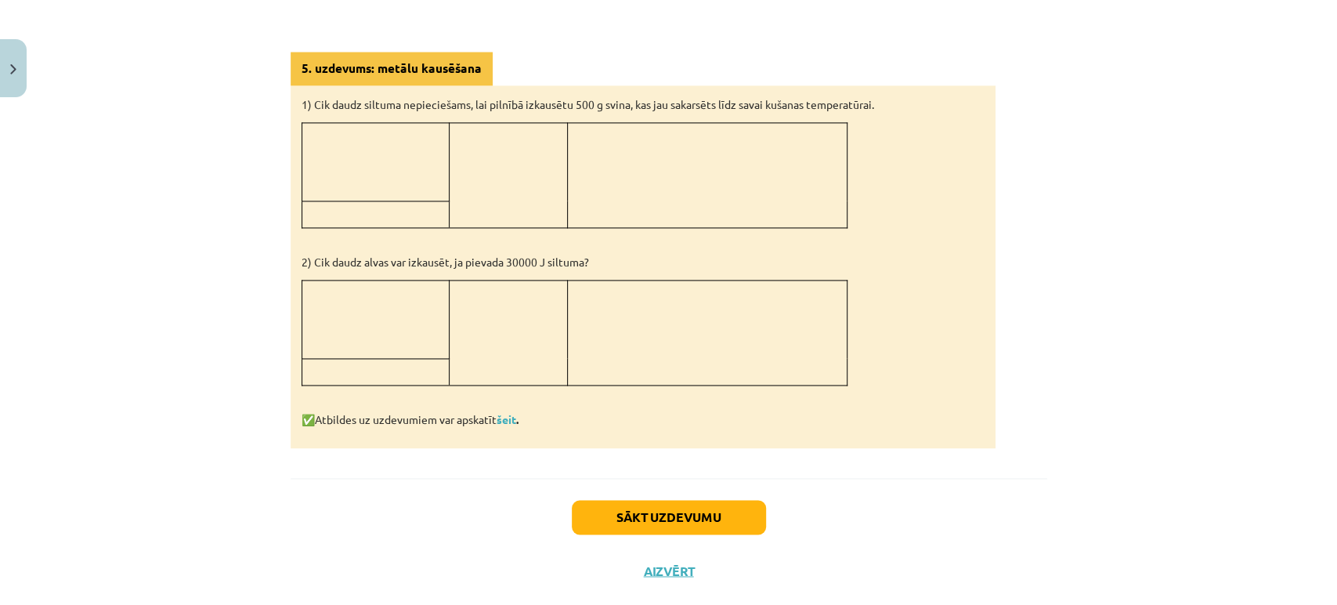
scroll to position [1457, 0]
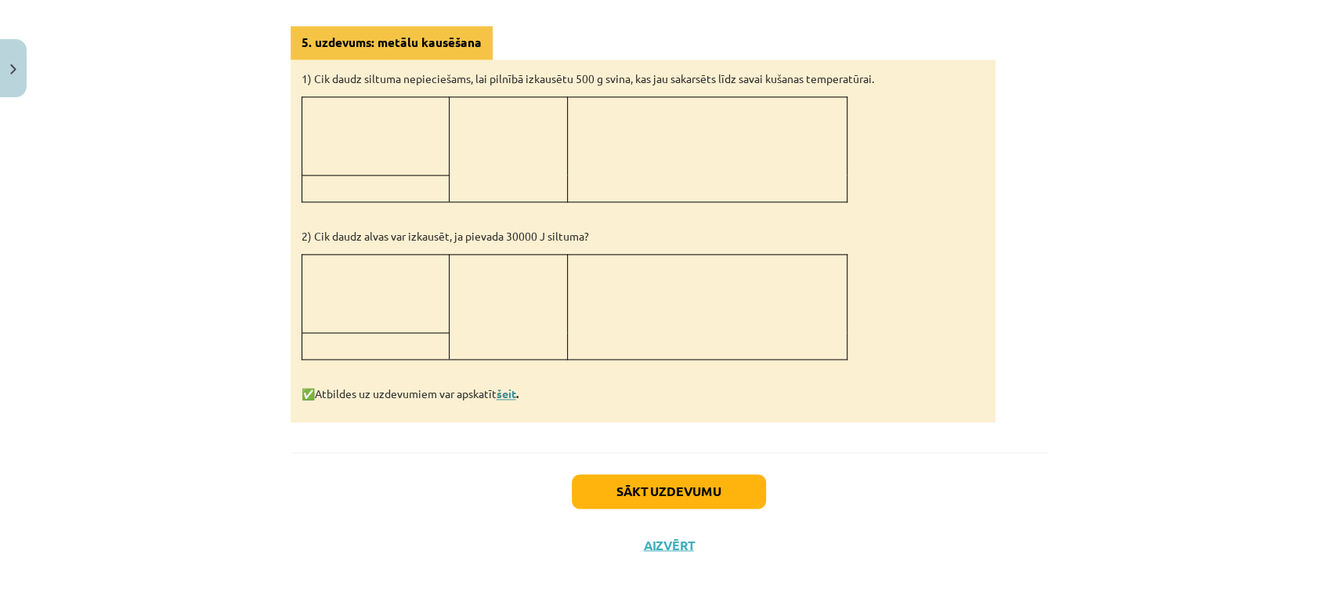
click at [509, 391] on link "šeit" at bounding box center [507, 393] width 20 height 14
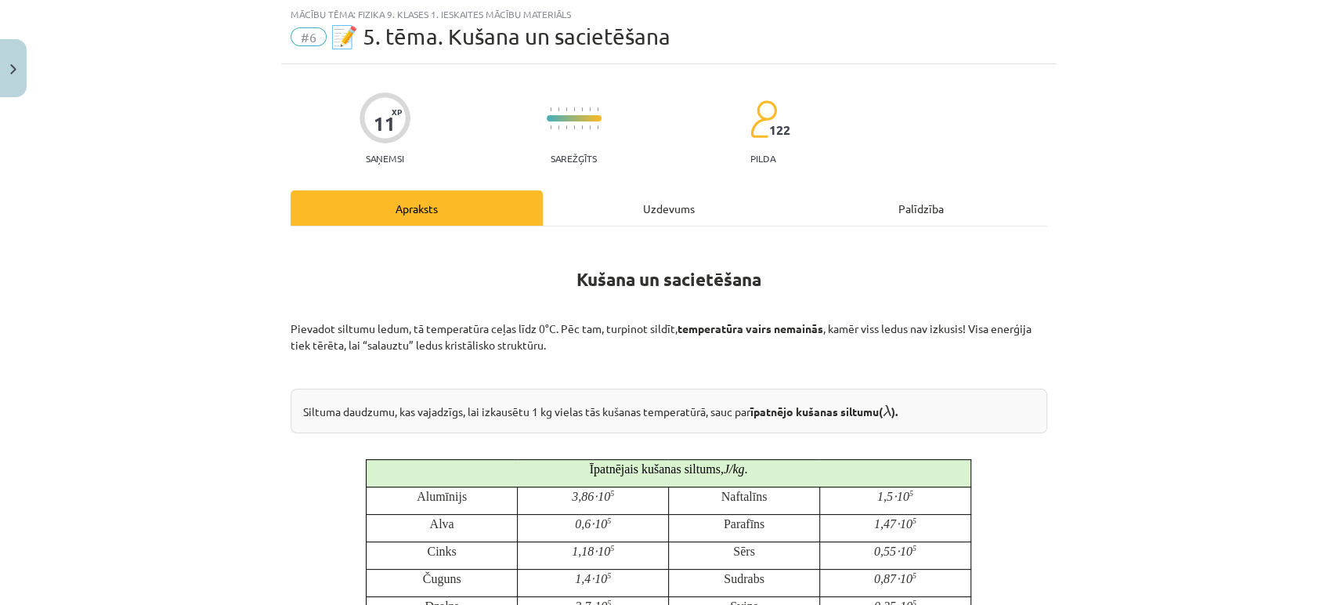
scroll to position [0, 0]
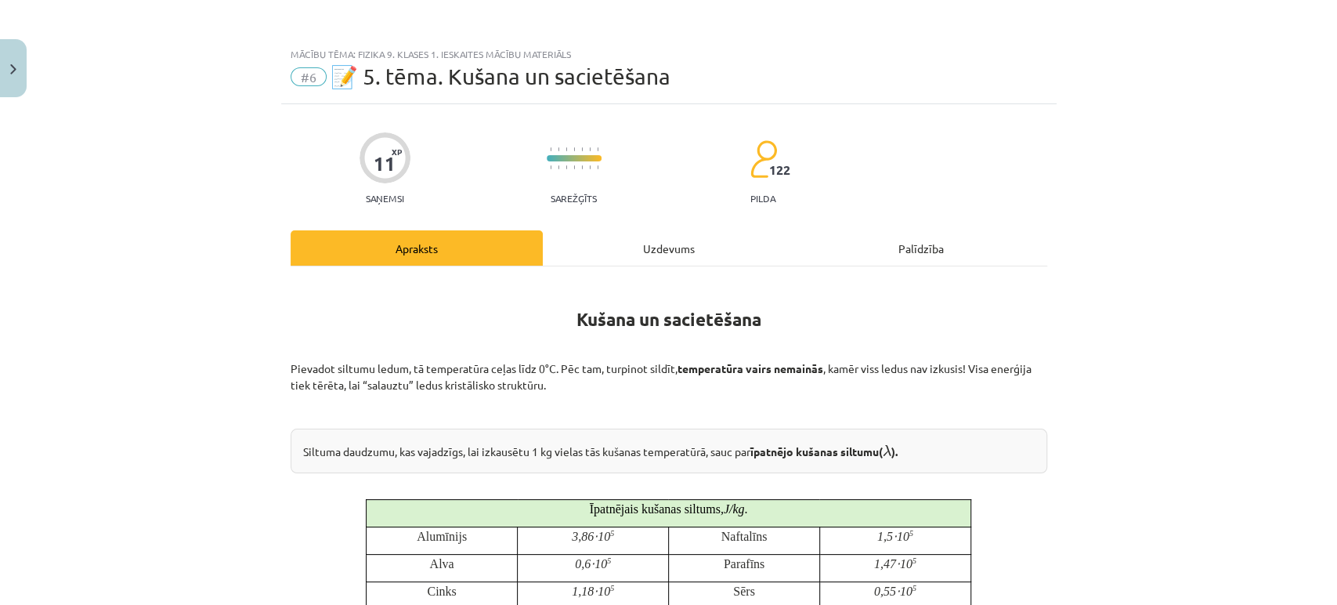
click at [107, 162] on div "Mācību tēma: Fizika 9. klases 1. ieskaites mācību materiāls #6 📝 5. tēma. Kušan…" at bounding box center [668, 302] width 1337 height 605
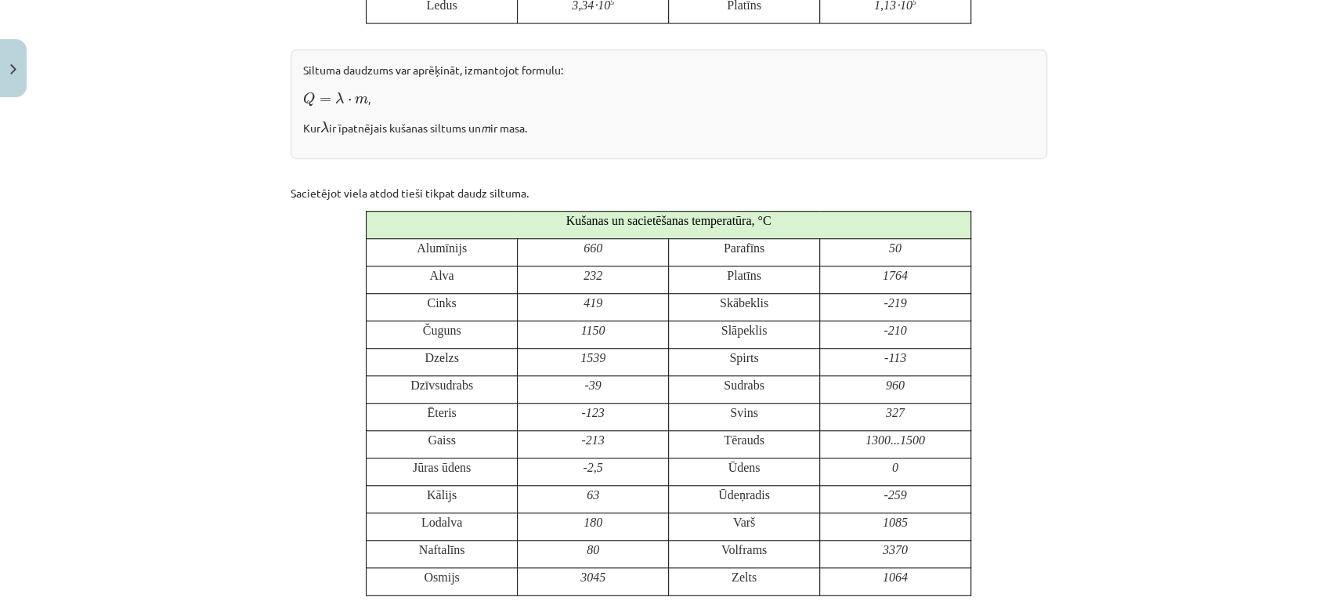
scroll to position [348, 0]
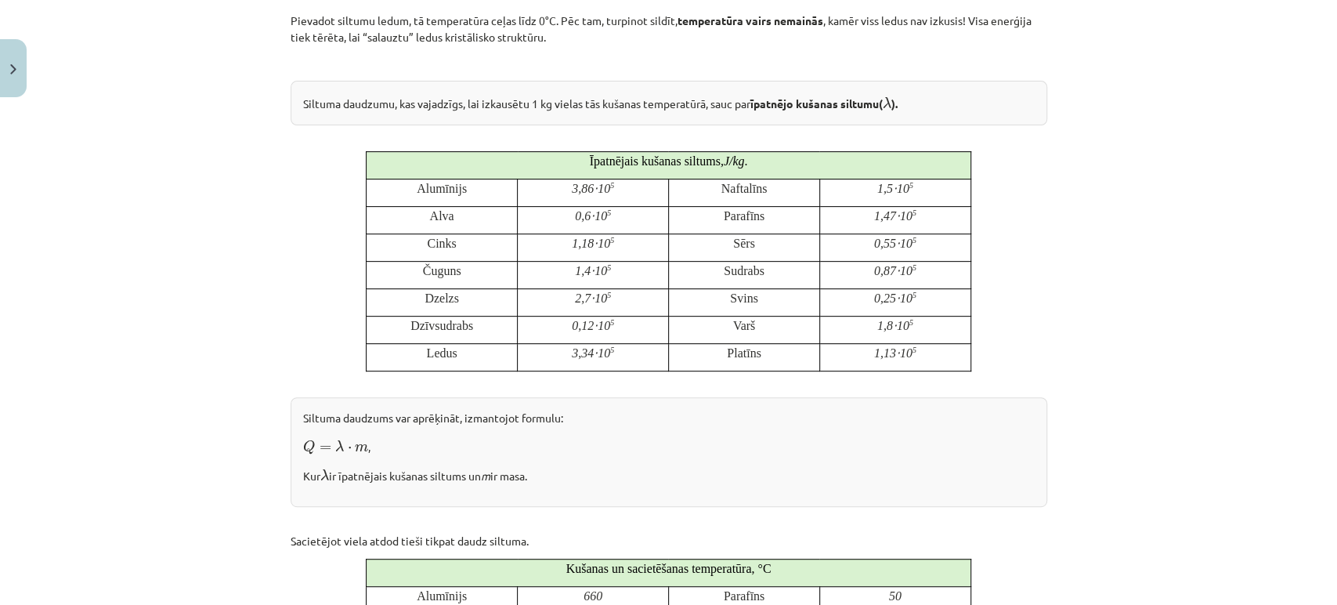
click at [1241, 387] on div "Mācību tēma: Fizika 9. klases 1. ieskaites mācību materiāls #6 📝 5. tēma. Kušan…" at bounding box center [668, 302] width 1337 height 605
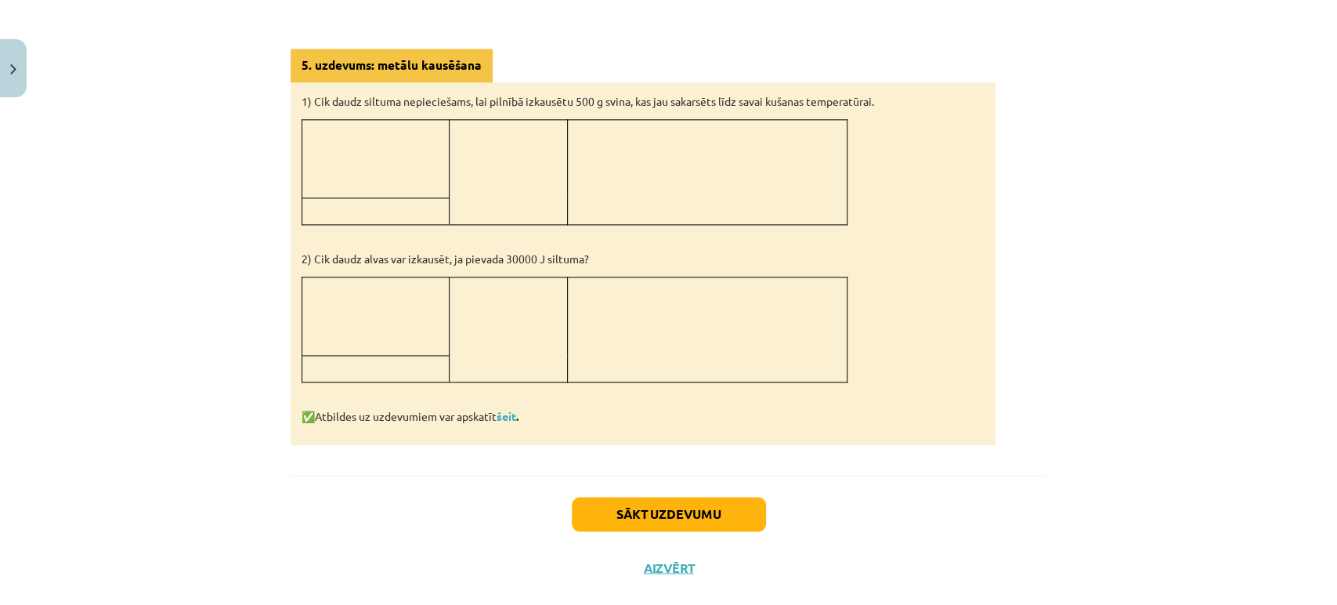
scroll to position [1457, 0]
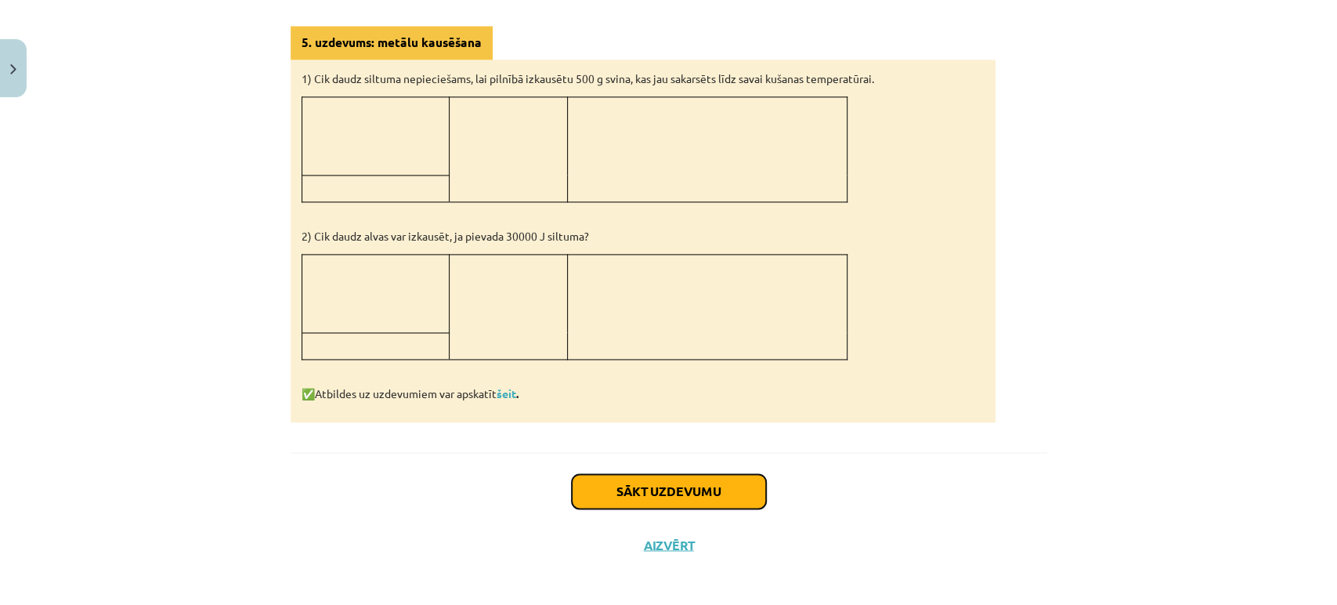
click at [620, 497] on button "Sākt uzdevumu" at bounding box center [669, 491] width 194 height 34
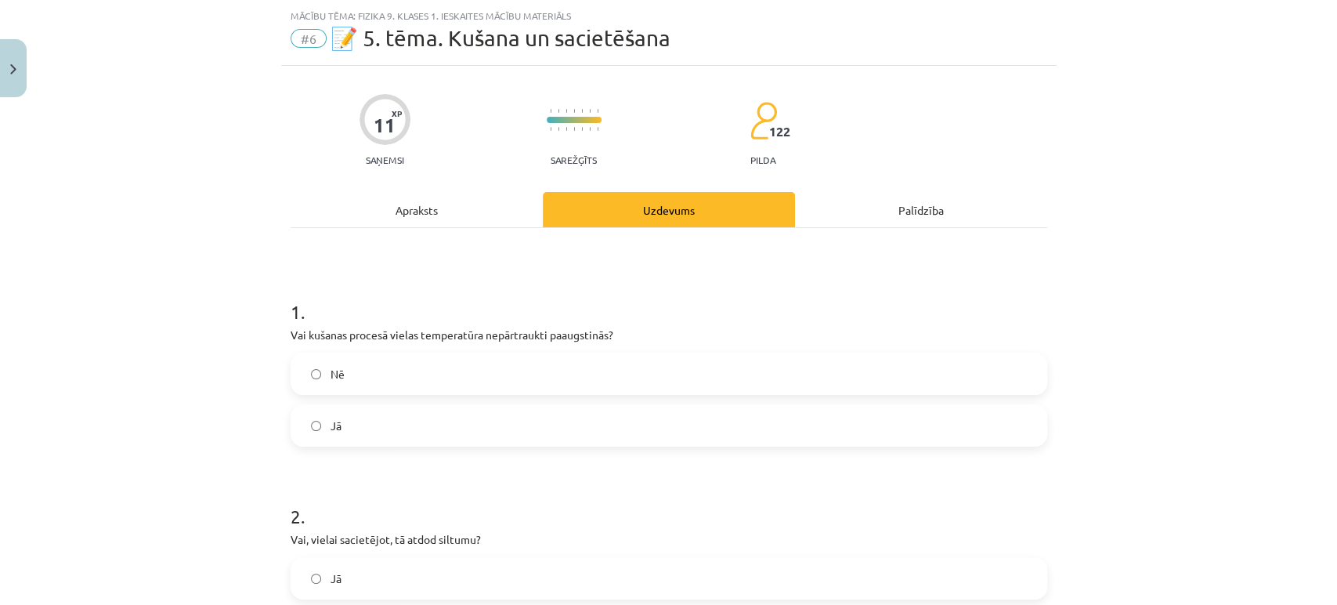
scroll to position [125, 0]
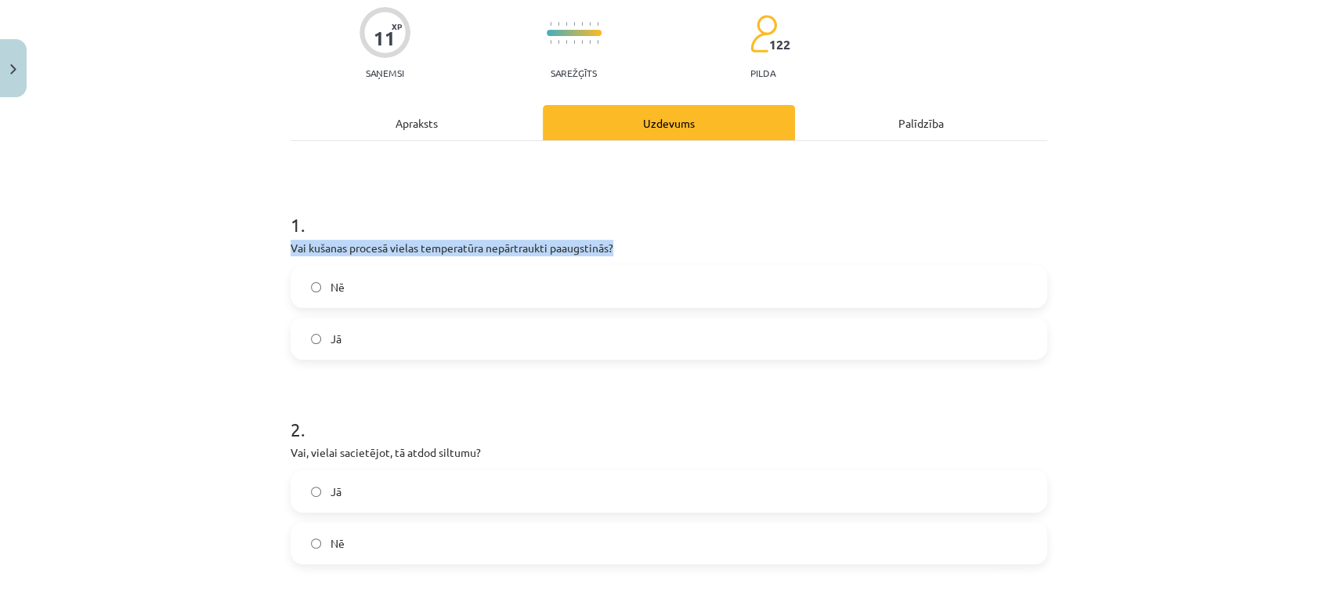
drag, startPoint x: 278, startPoint y: 242, endPoint x: 609, endPoint y: 241, distance: 330.7
copy p "Vai kušanas procesā vielas temperatūra nepārtraukti paaugstinās?"
click at [357, 337] on label "Jā" at bounding box center [669, 338] width 754 height 39
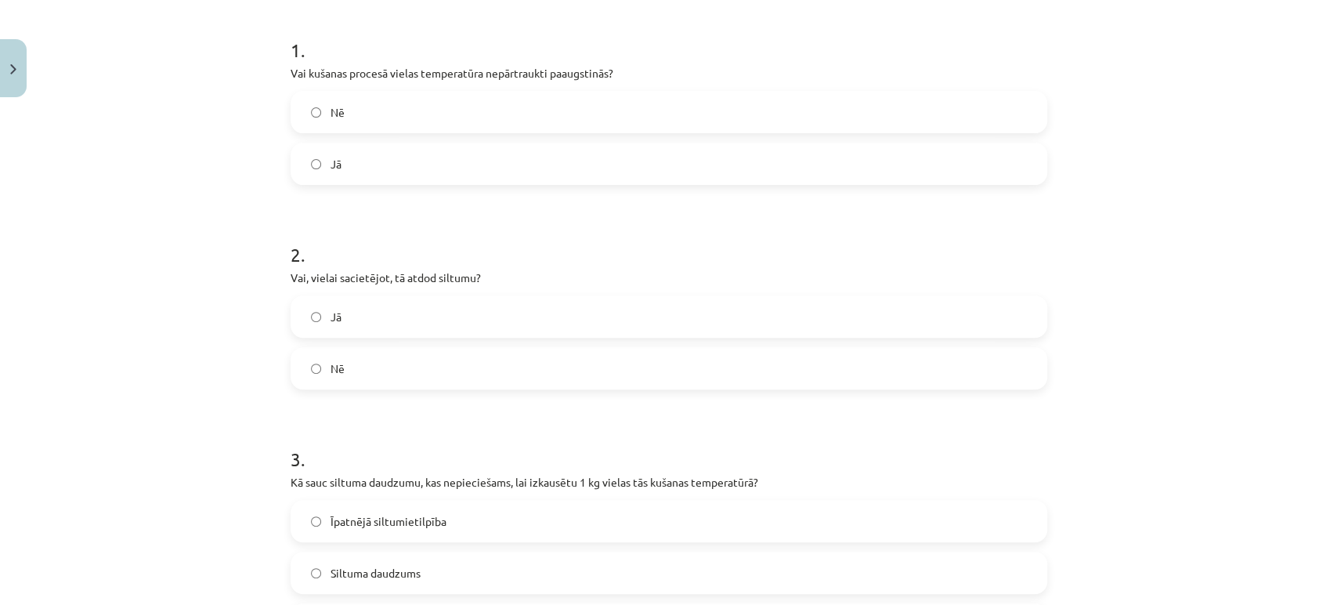
click at [313, 324] on label "Jā" at bounding box center [669, 316] width 754 height 39
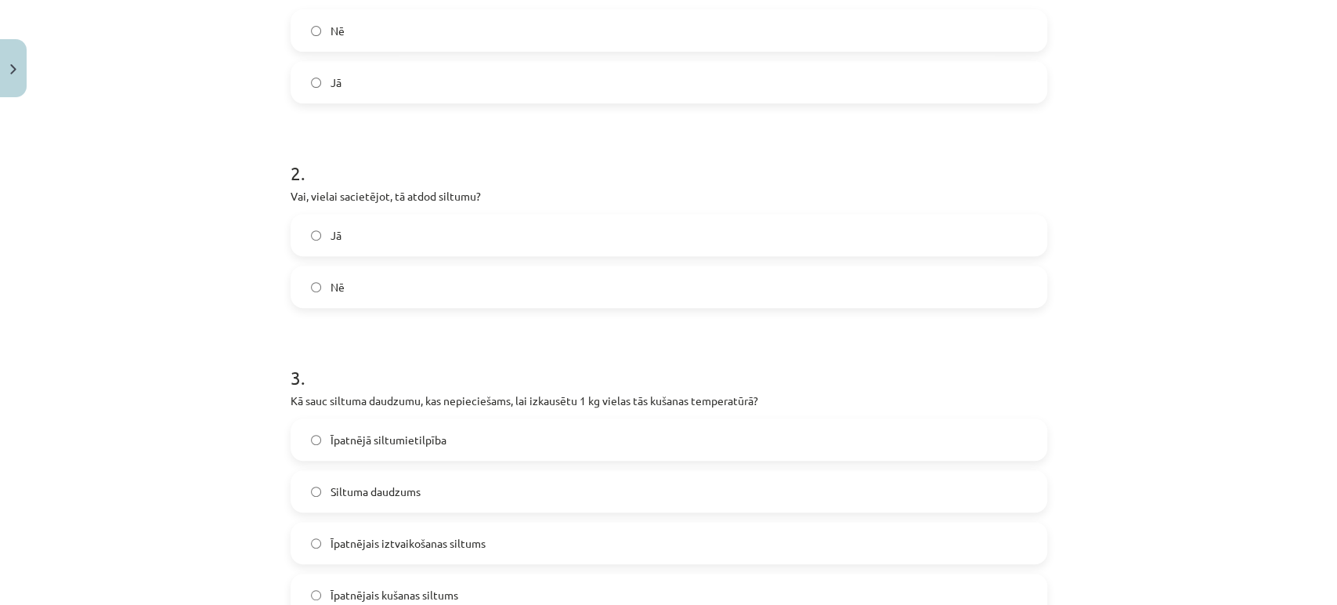
scroll to position [474, 0]
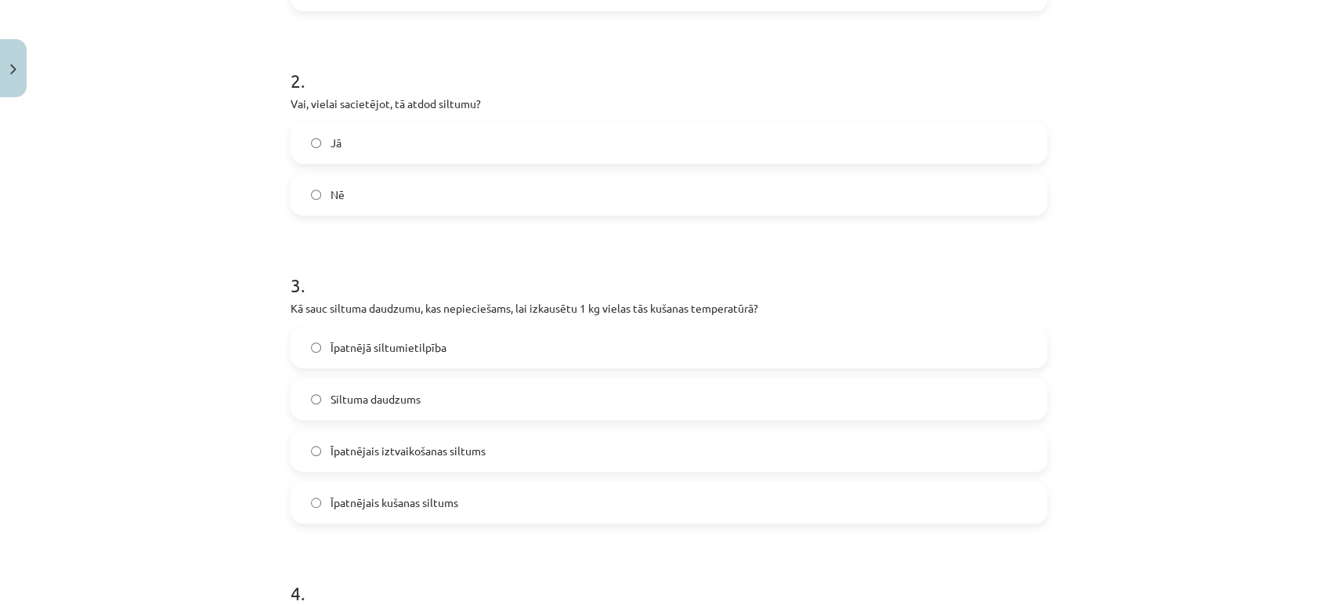
click at [399, 494] on span "Īpatnējais kušanas siltums" at bounding box center [395, 502] width 128 height 16
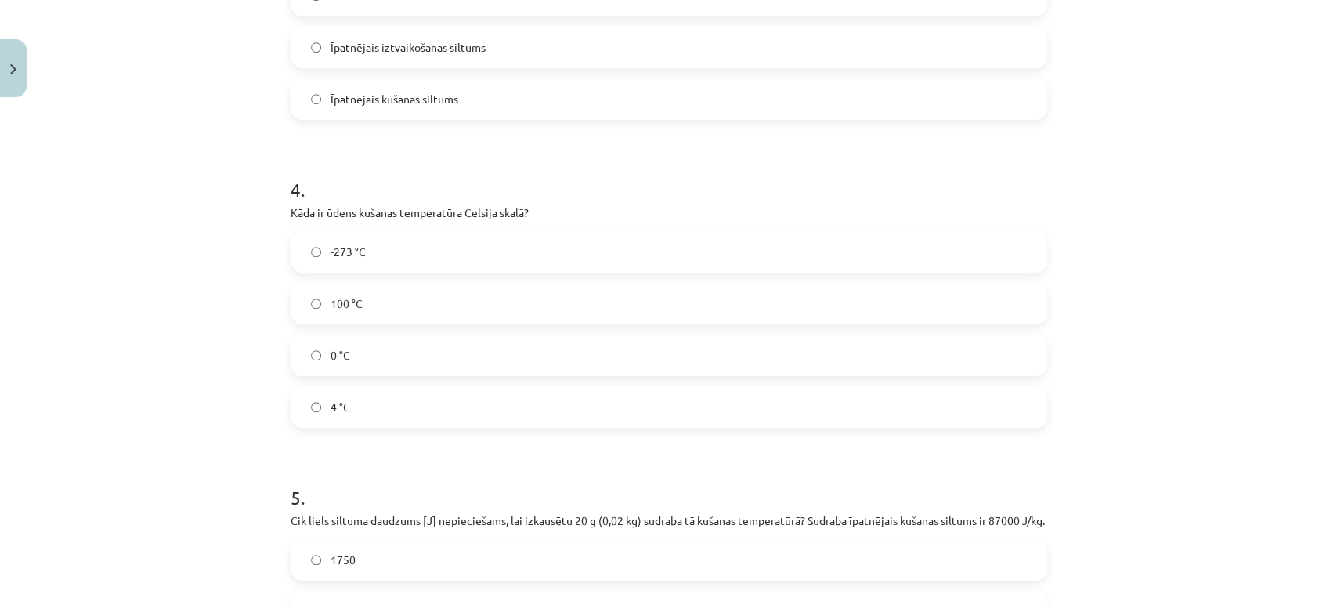
scroll to position [909, 0]
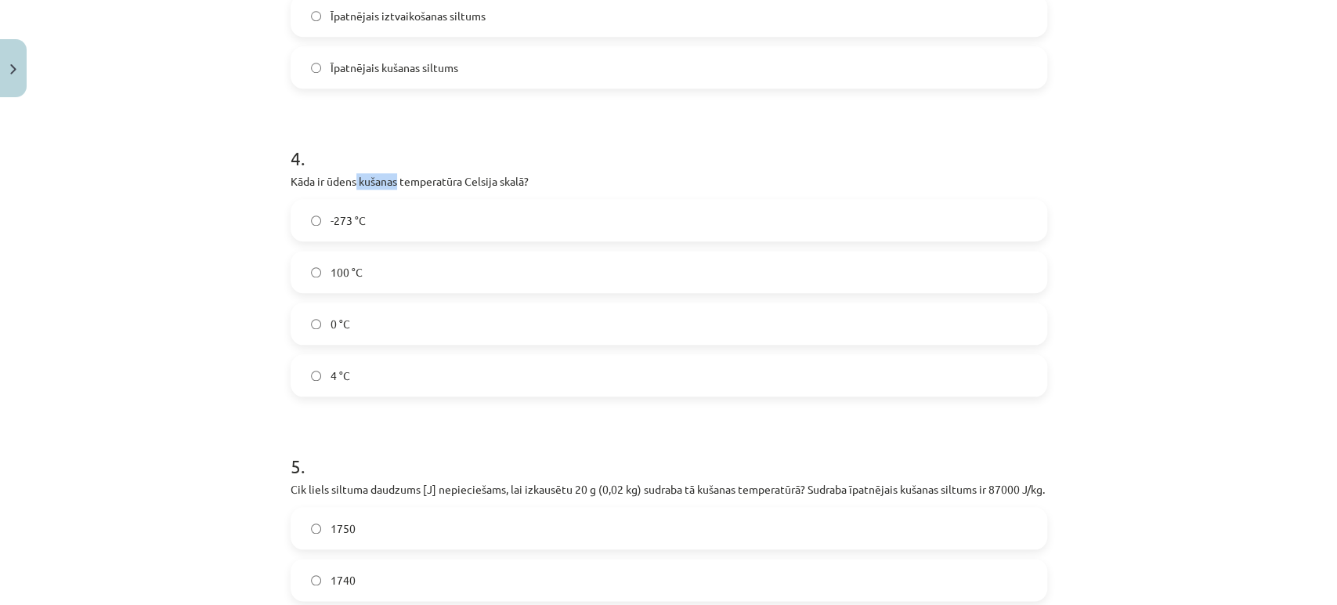
drag, startPoint x: 351, startPoint y: 175, endPoint x: 393, endPoint y: 186, distance: 43.9
click at [393, 186] on p "Kāda ir ūdens kušanas temperatūra Celsija skalā?" at bounding box center [669, 181] width 757 height 16
click at [584, 162] on h1 "4 ." at bounding box center [669, 144] width 757 height 49
drag, startPoint x: 270, startPoint y: 177, endPoint x: 523, endPoint y: 172, distance: 253.9
click at [523, 172] on div "Mācību tēma: Fizika 9. klases 1. ieskaites mācību materiāls #6 📝 5. tēma. Kušan…" at bounding box center [668, 302] width 1337 height 605
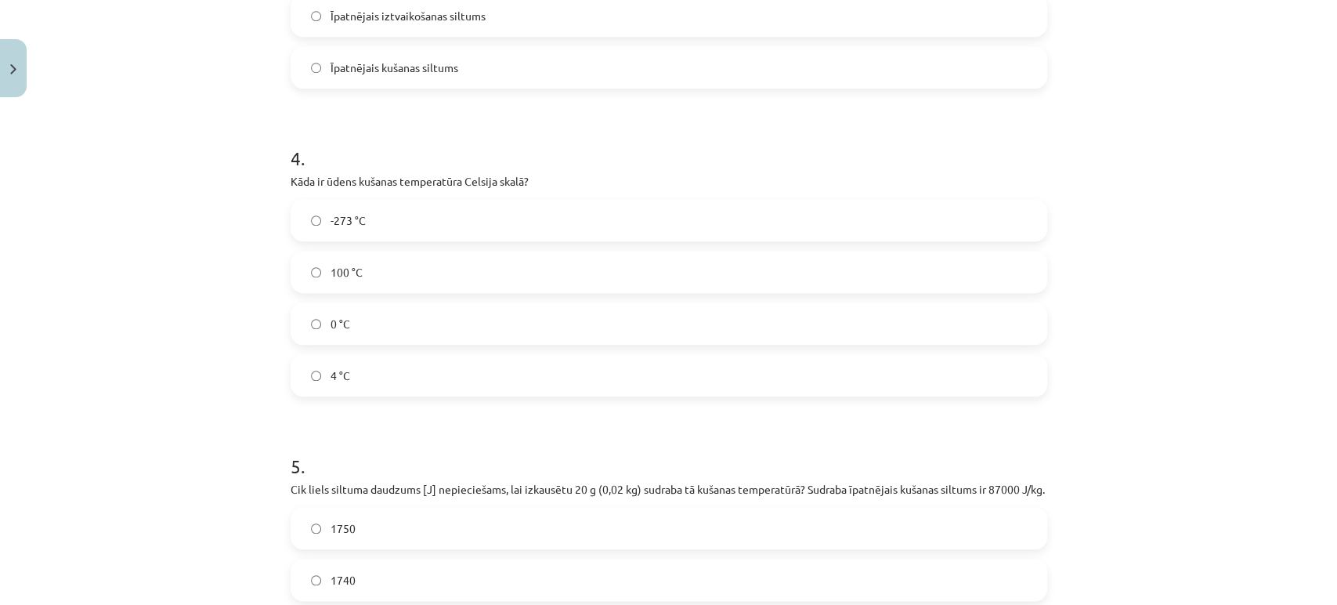
click at [827, 150] on h1 "4 ." at bounding box center [669, 144] width 757 height 49
click at [386, 324] on label "0 °C" at bounding box center [669, 323] width 754 height 39
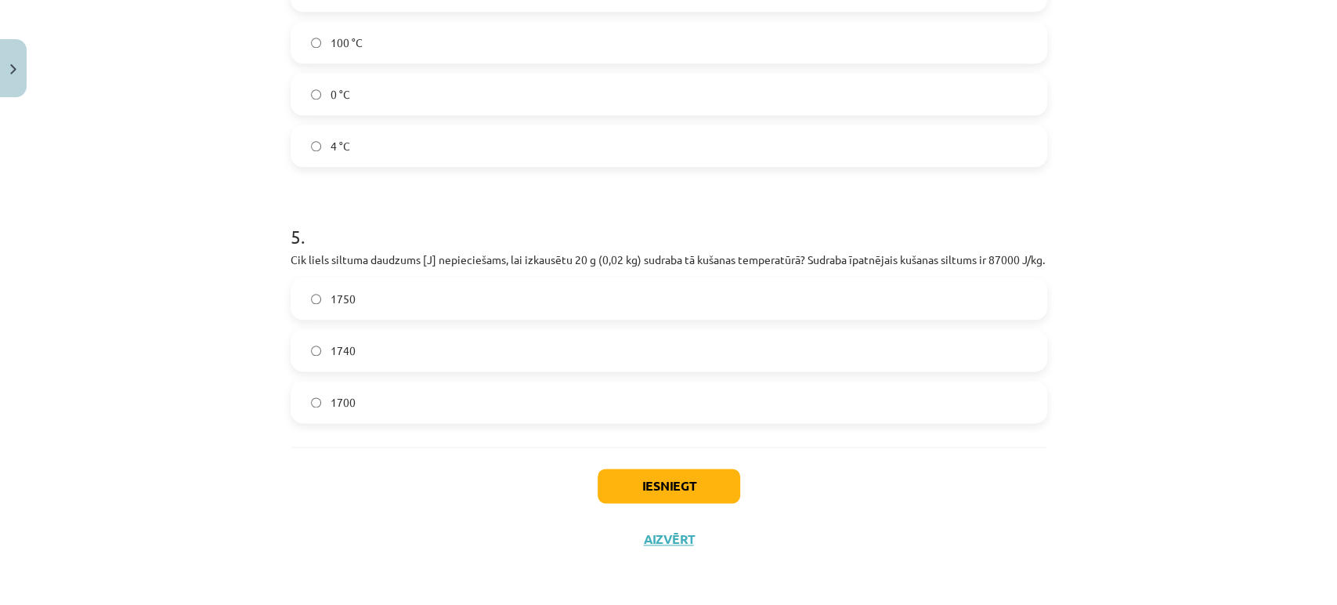
scroll to position [1153, 0]
click at [372, 363] on label "1740" at bounding box center [669, 350] width 754 height 39
click at [690, 483] on button "Iesniegt" at bounding box center [669, 486] width 143 height 34
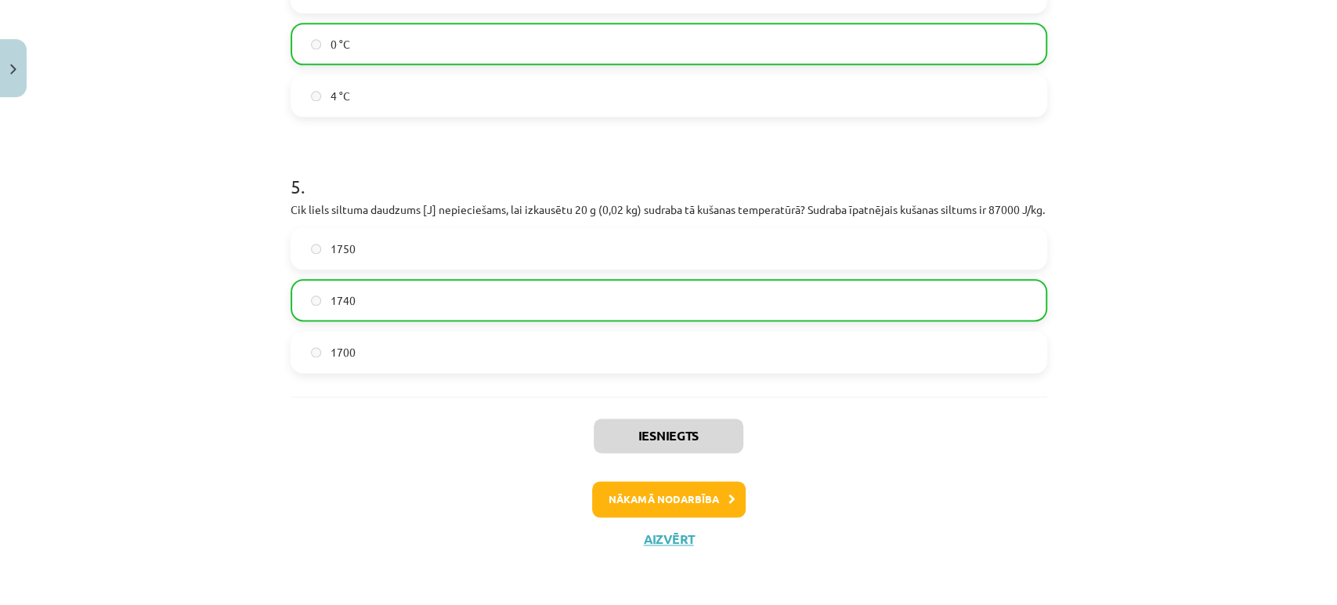
scroll to position [1204, 0]
click at [675, 505] on button "Nākamā nodarbība" at bounding box center [669, 499] width 154 height 36
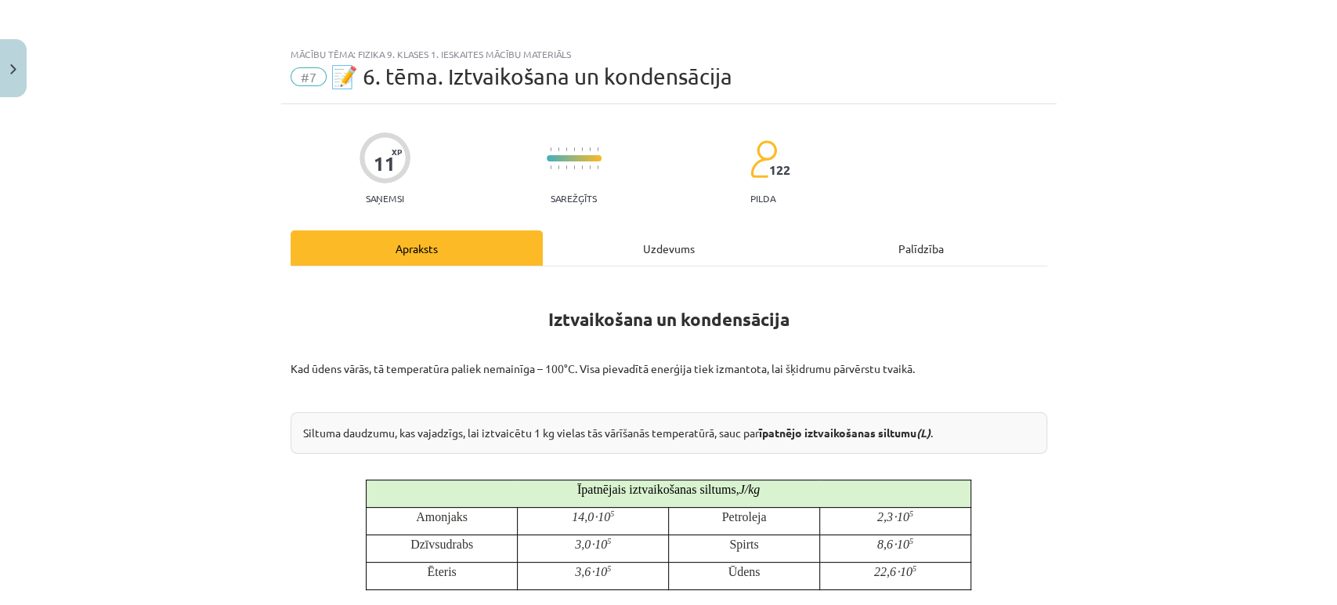
scroll to position [0, 0]
click at [877, 79] on div "#7 📝 6. tēma. Iztvaikošana un kondensācija" at bounding box center [669, 76] width 757 height 25
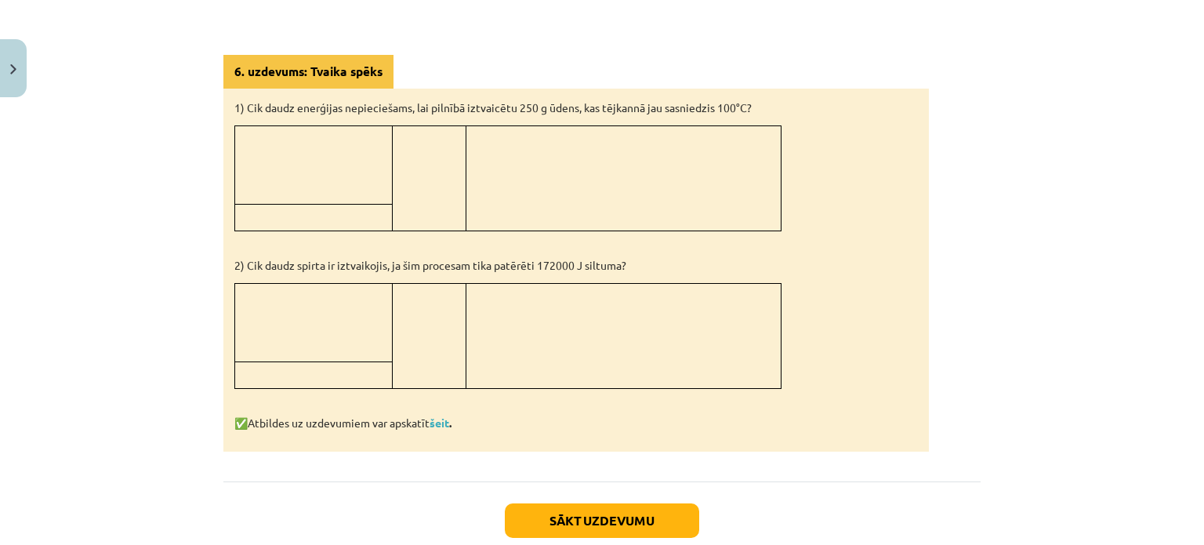
scroll to position [1218, 0]
click at [443, 422] on link "šeit" at bounding box center [439, 421] width 20 height 14
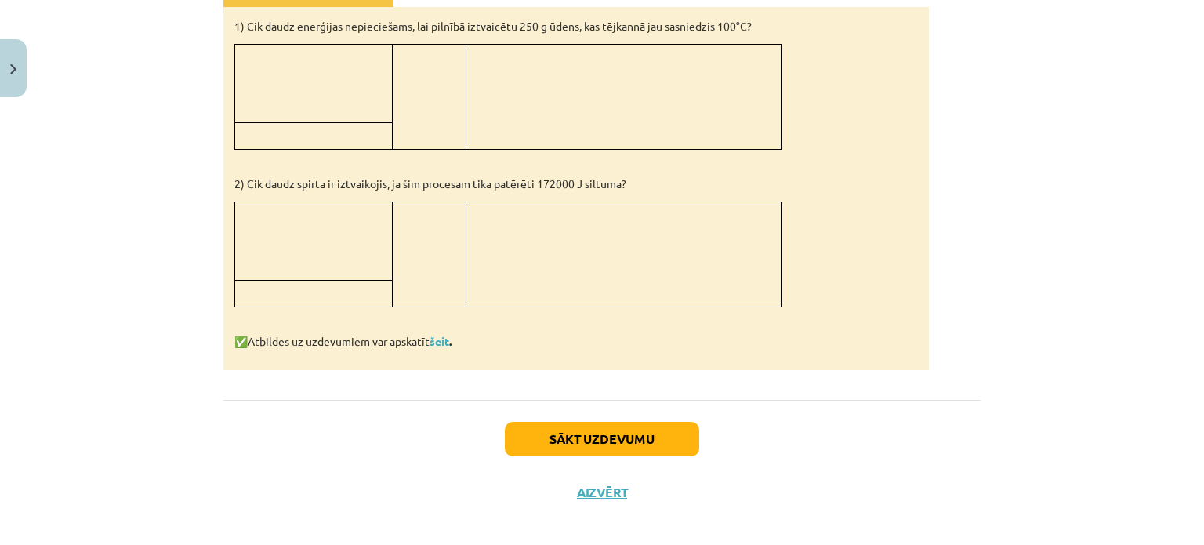
scroll to position [1306, 0]
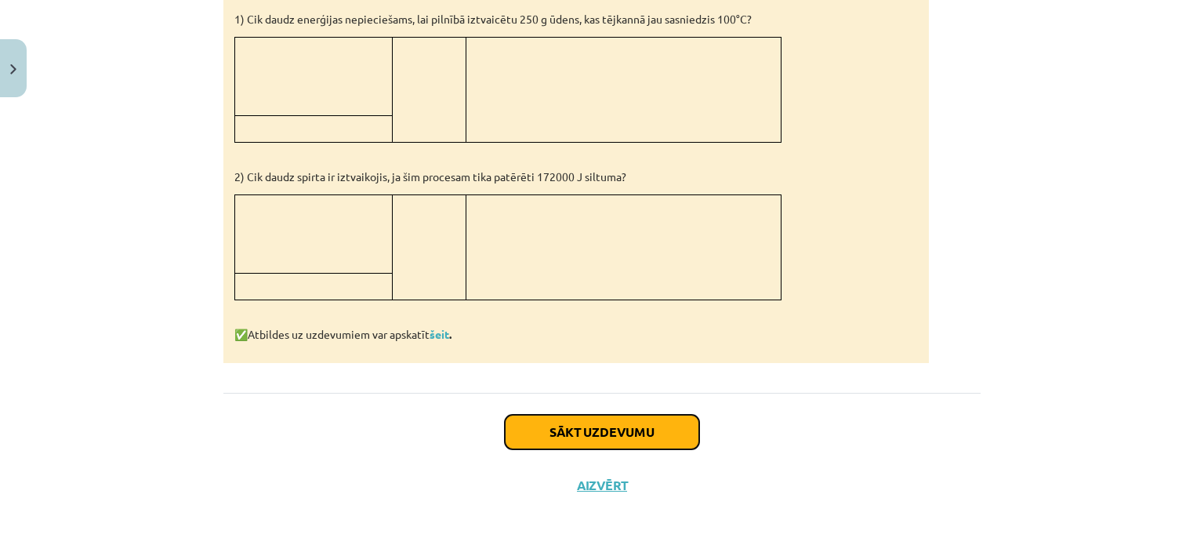
click at [603, 426] on button "Sākt uzdevumu" at bounding box center [602, 431] width 194 height 34
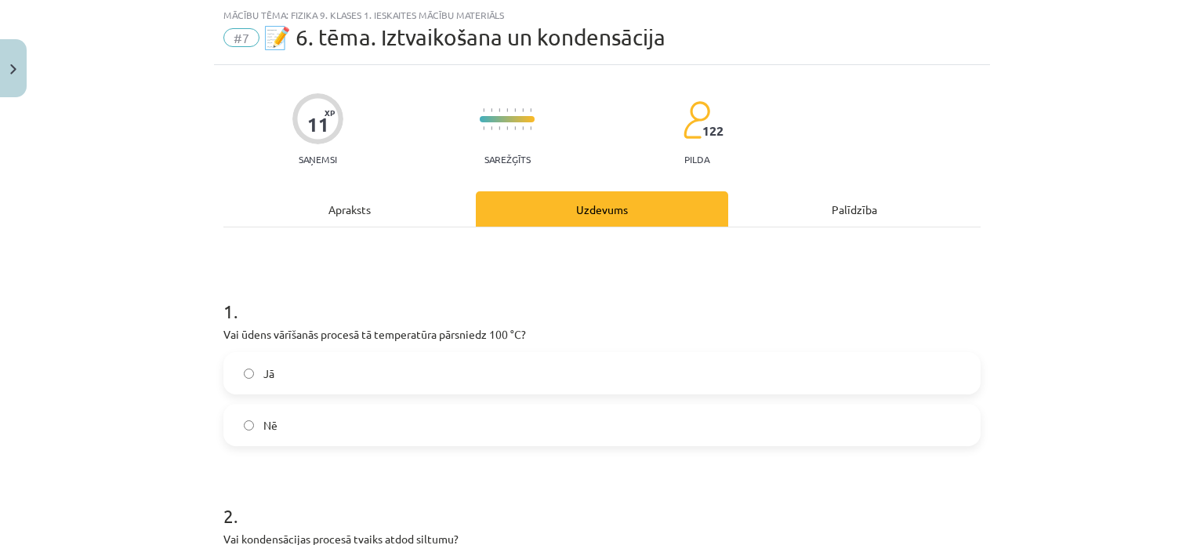
scroll to position [0, 0]
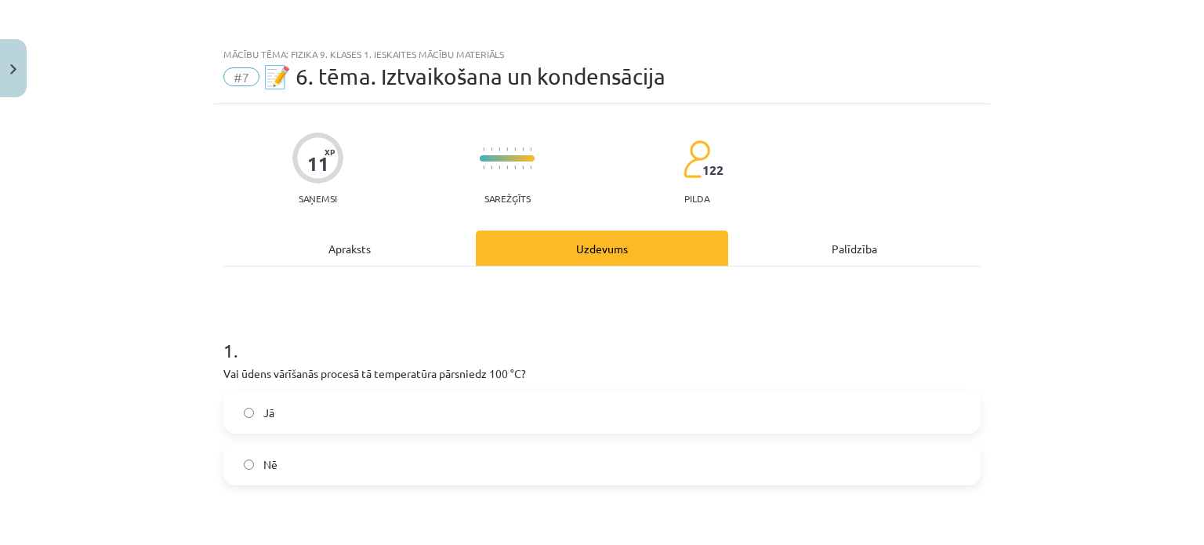
click at [403, 463] on label "Nē" at bounding box center [602, 463] width 754 height 39
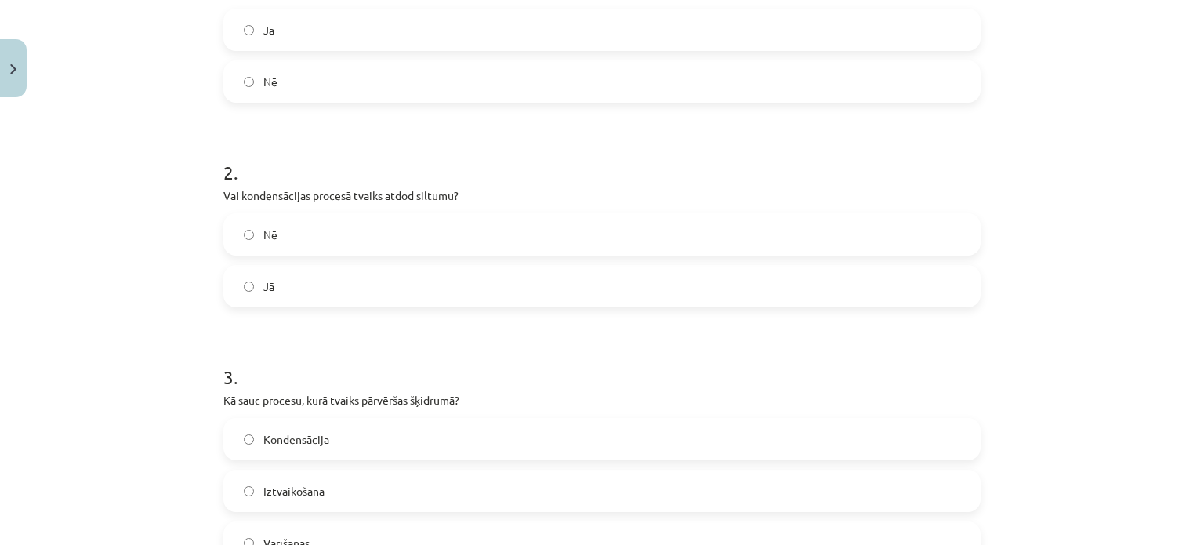
scroll to position [392, 0]
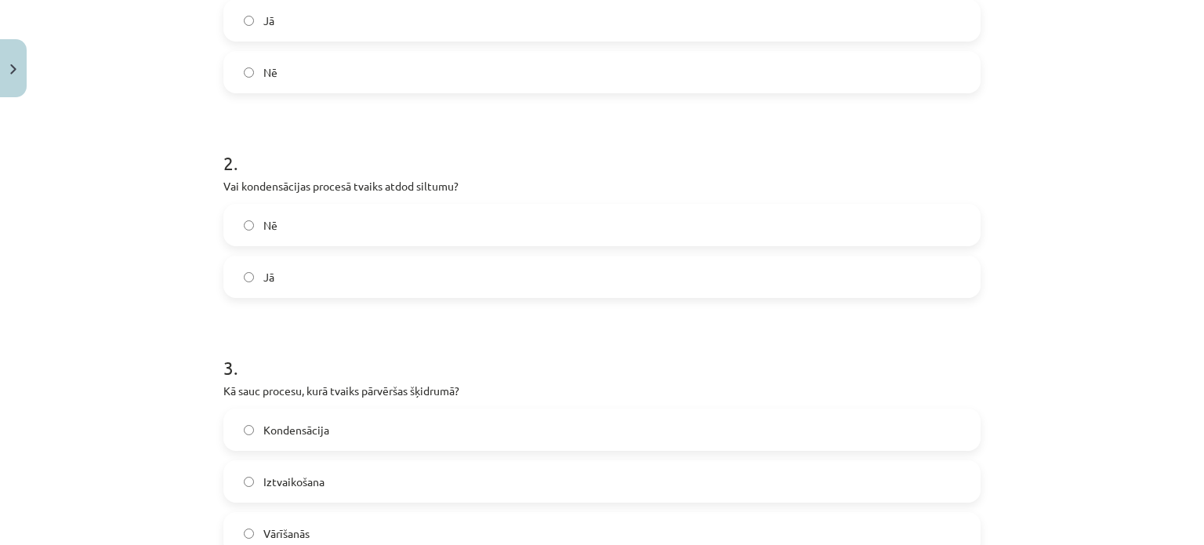
click at [374, 281] on label "Jā" at bounding box center [602, 276] width 754 height 39
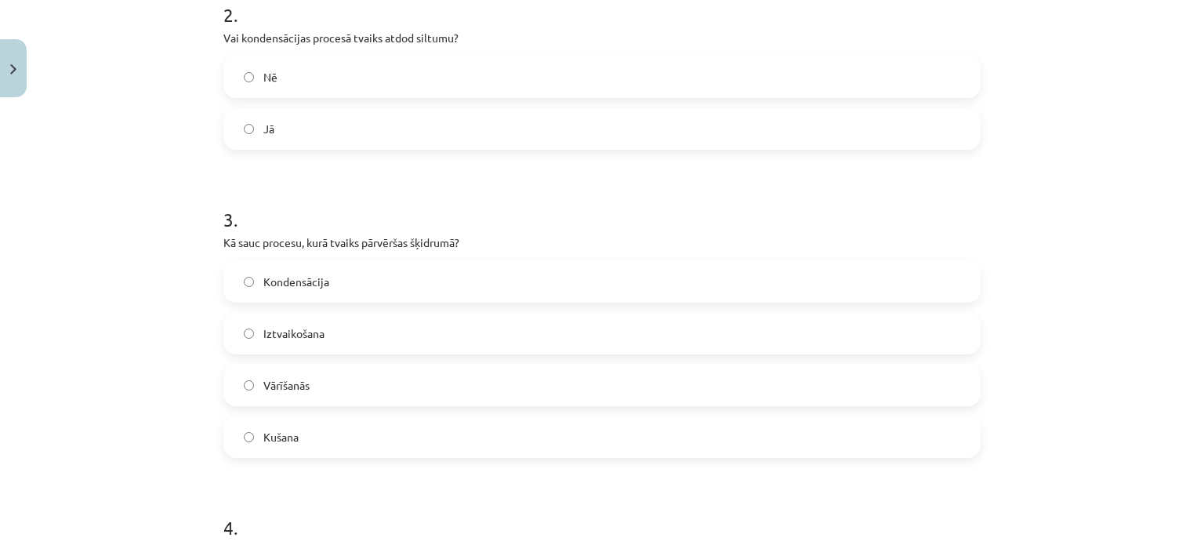
scroll to position [548, 0]
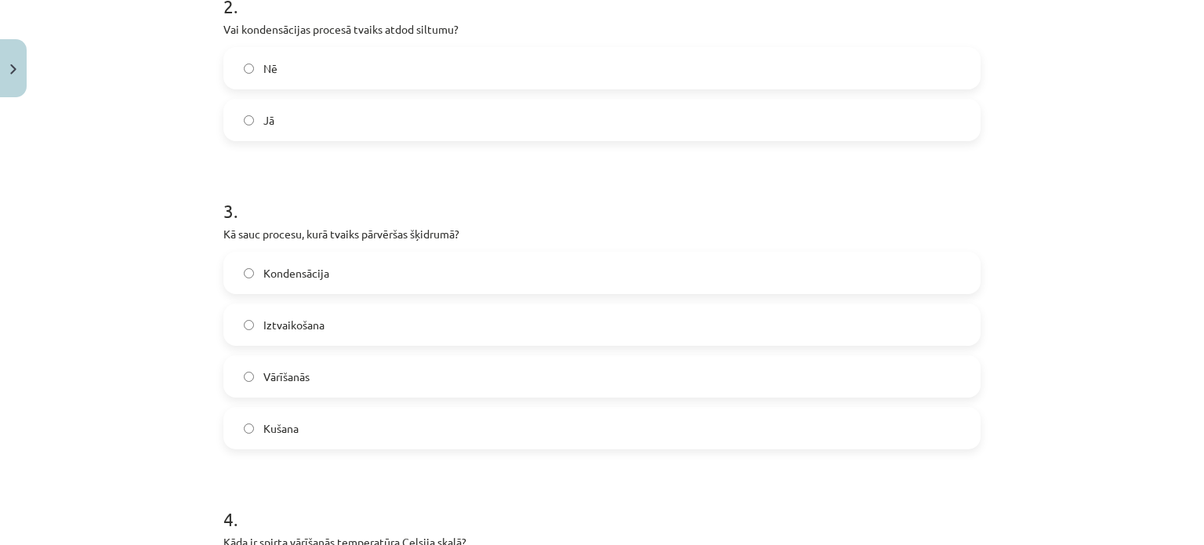
click at [358, 272] on label "Kondensācija" at bounding box center [602, 272] width 754 height 39
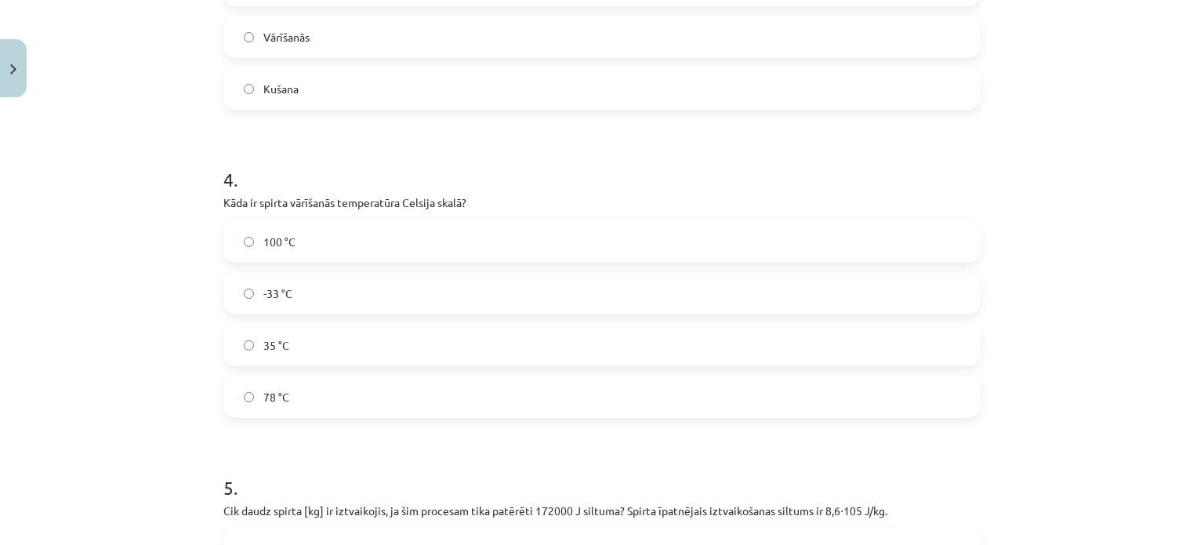
scroll to position [862, 0]
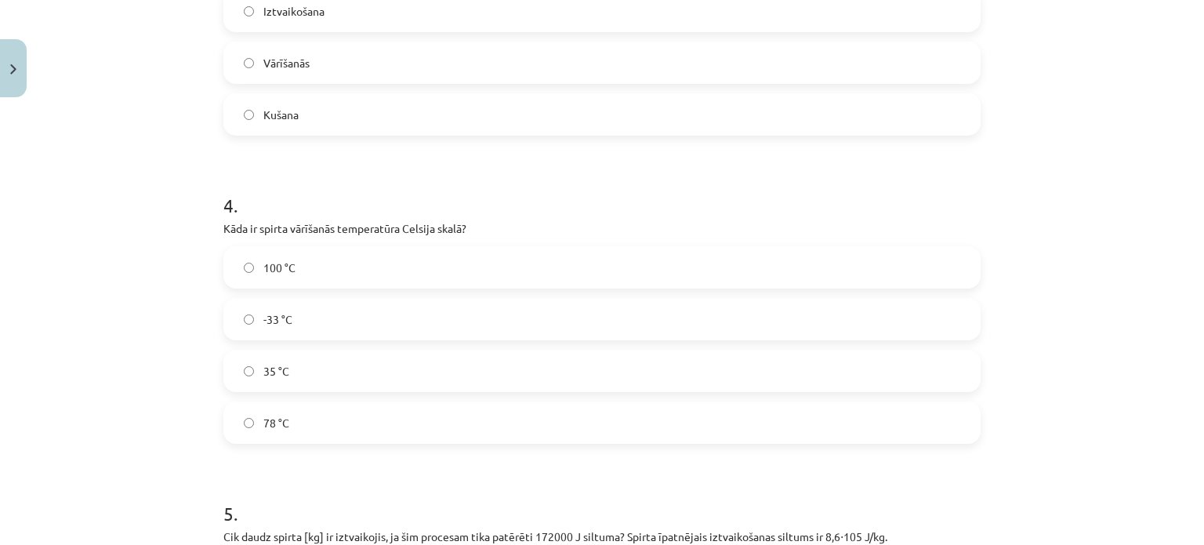
click at [270, 414] on span "78 °C" at bounding box center [276, 422] width 26 height 16
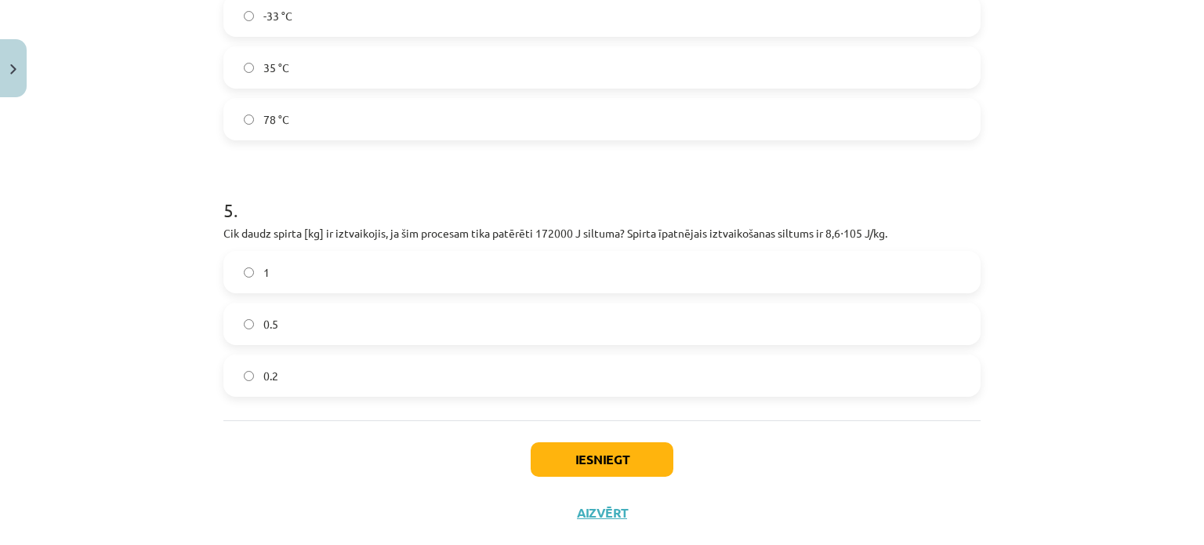
scroll to position [1198, 0]
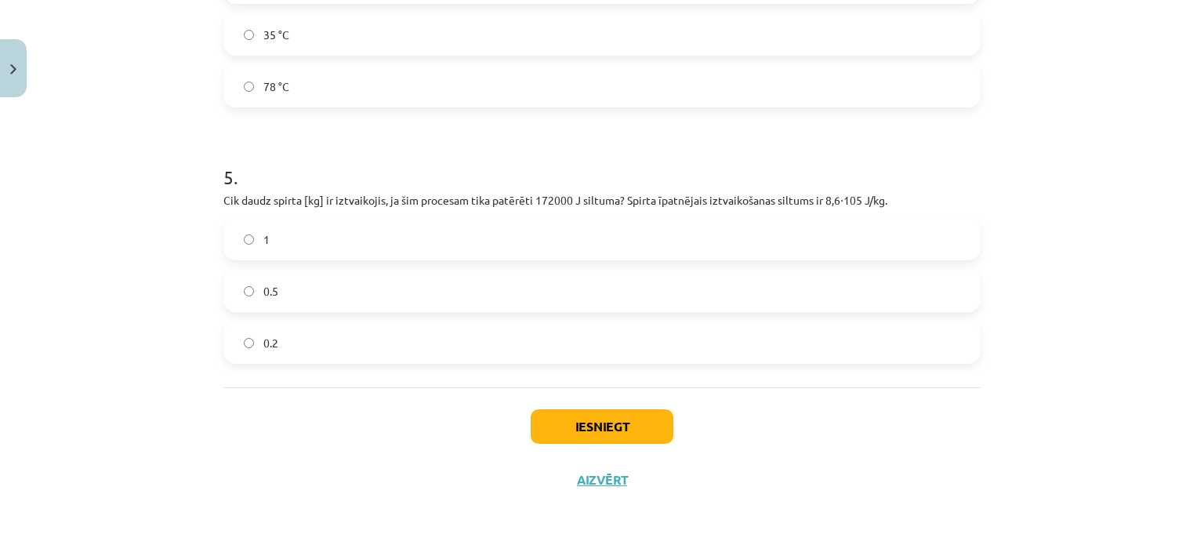
click at [323, 345] on label "0.2" at bounding box center [602, 342] width 754 height 39
click at [586, 422] on button "Iesniegt" at bounding box center [601, 426] width 143 height 34
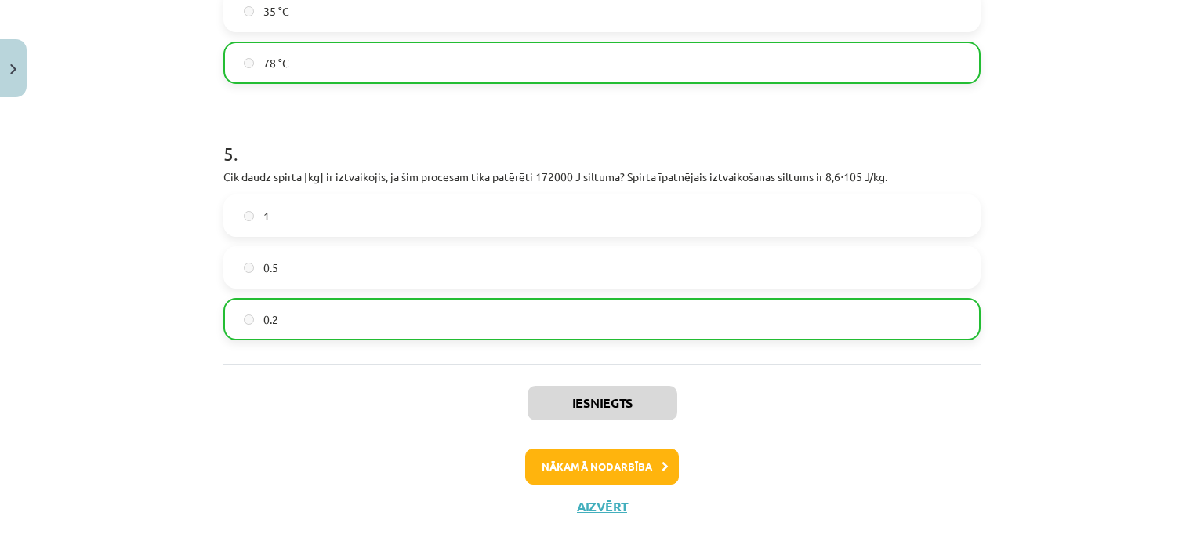
scroll to position [1247, 0]
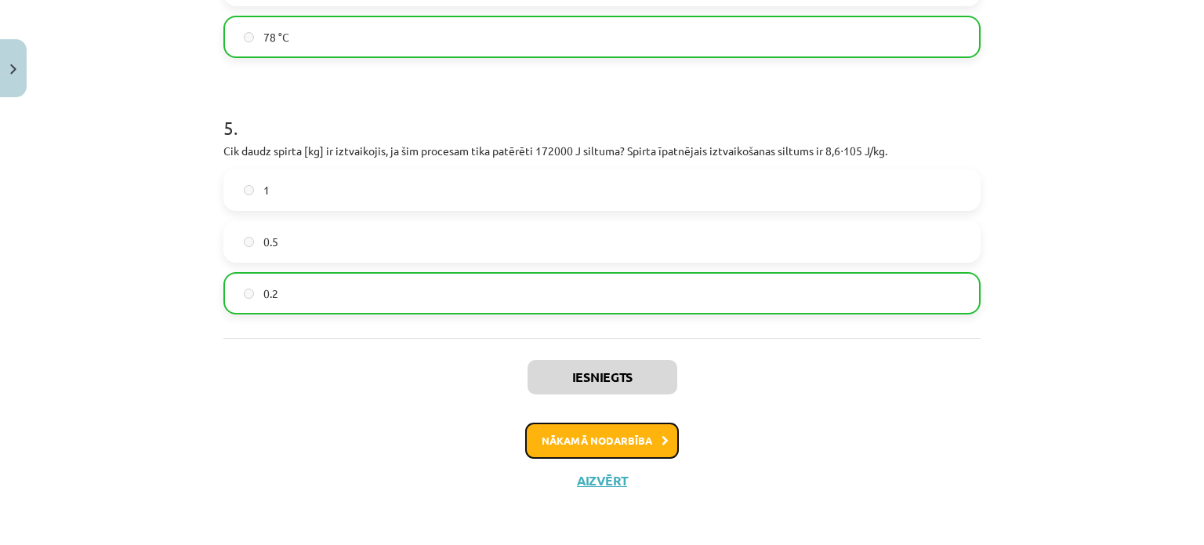
click at [625, 442] on button "Nākamā nodarbība" at bounding box center [602, 440] width 154 height 36
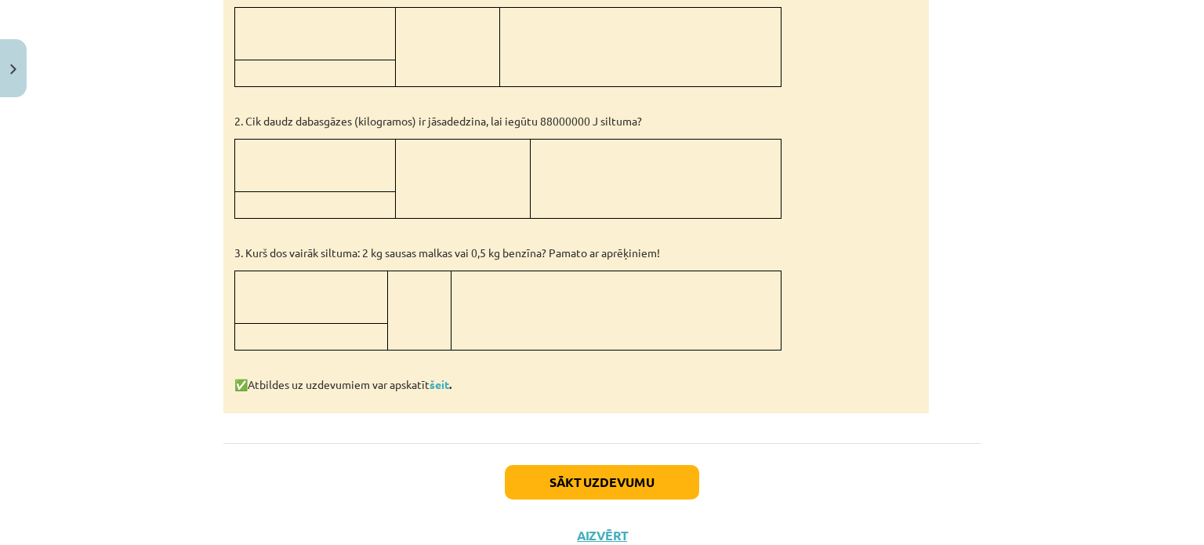
scroll to position [846, 0]
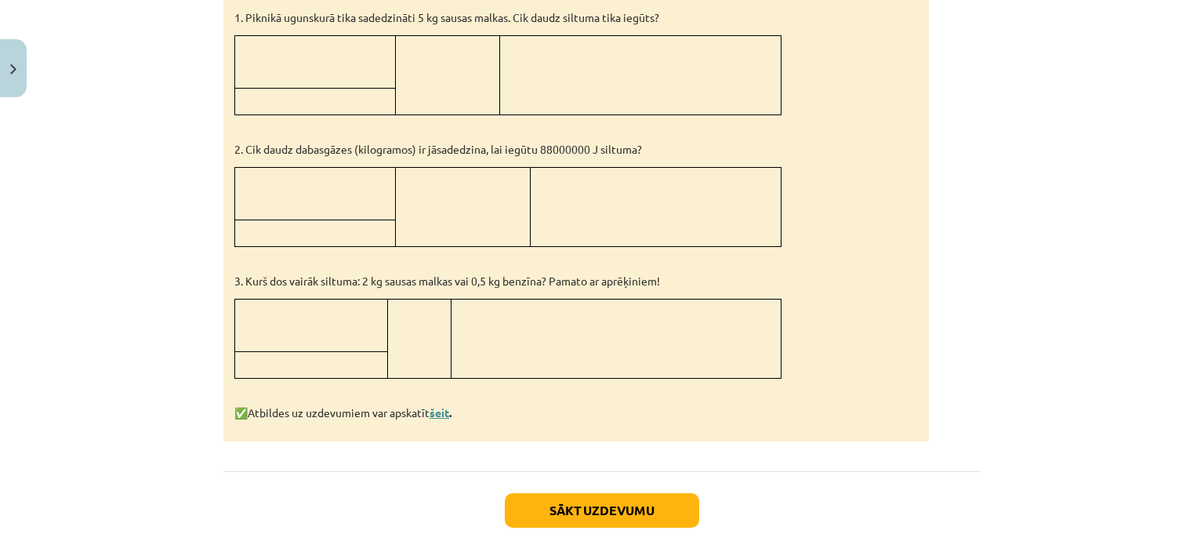
click at [442, 405] on link "šeit" at bounding box center [439, 412] width 20 height 14
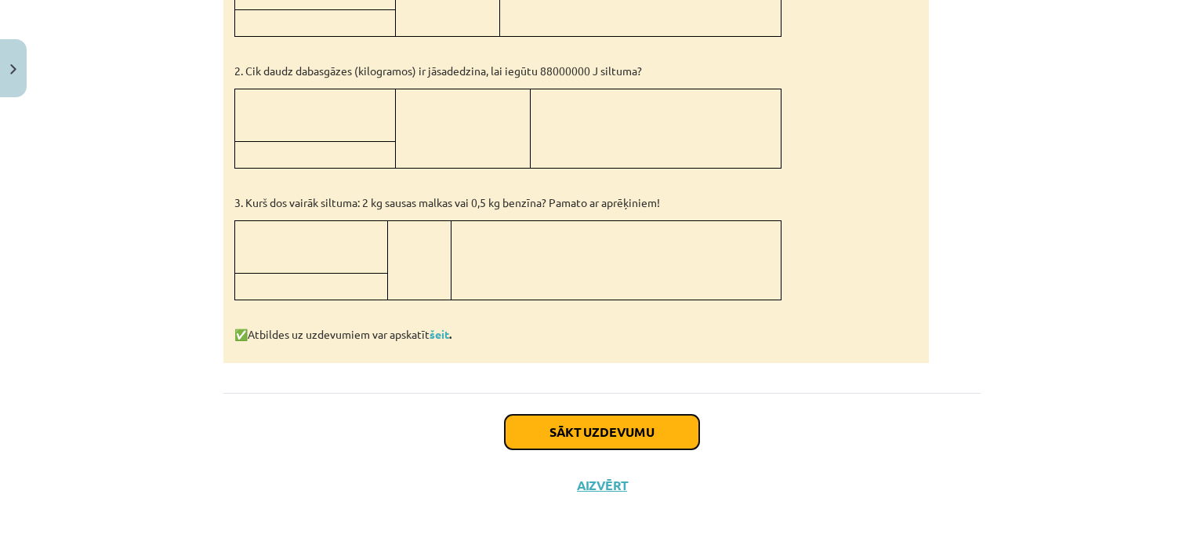
click at [566, 421] on button "Sākt uzdevumu" at bounding box center [602, 431] width 194 height 34
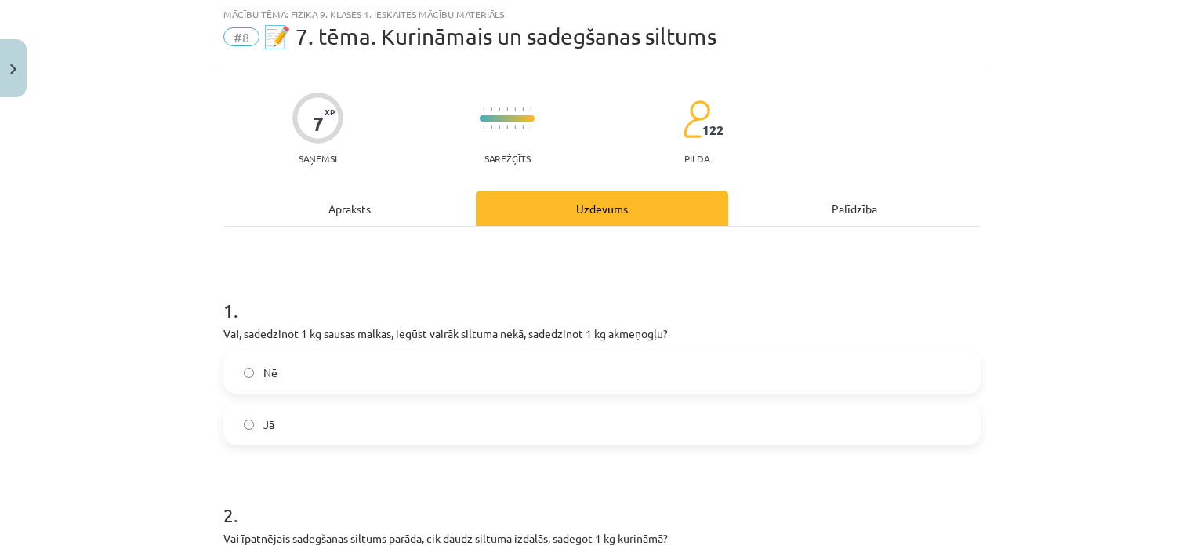
scroll to position [39, 0]
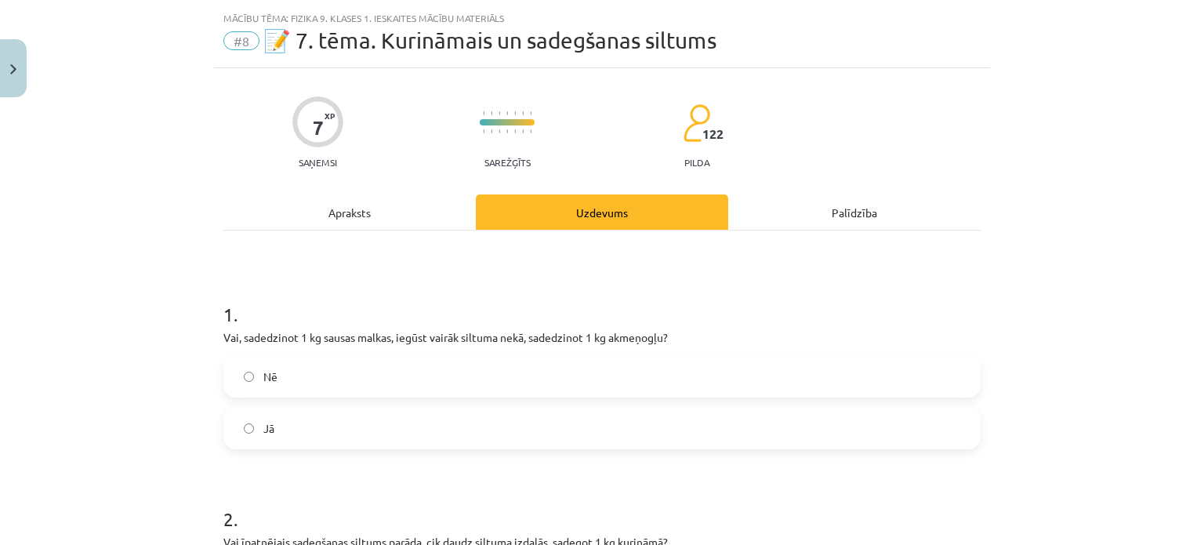
scroll to position [34, 0]
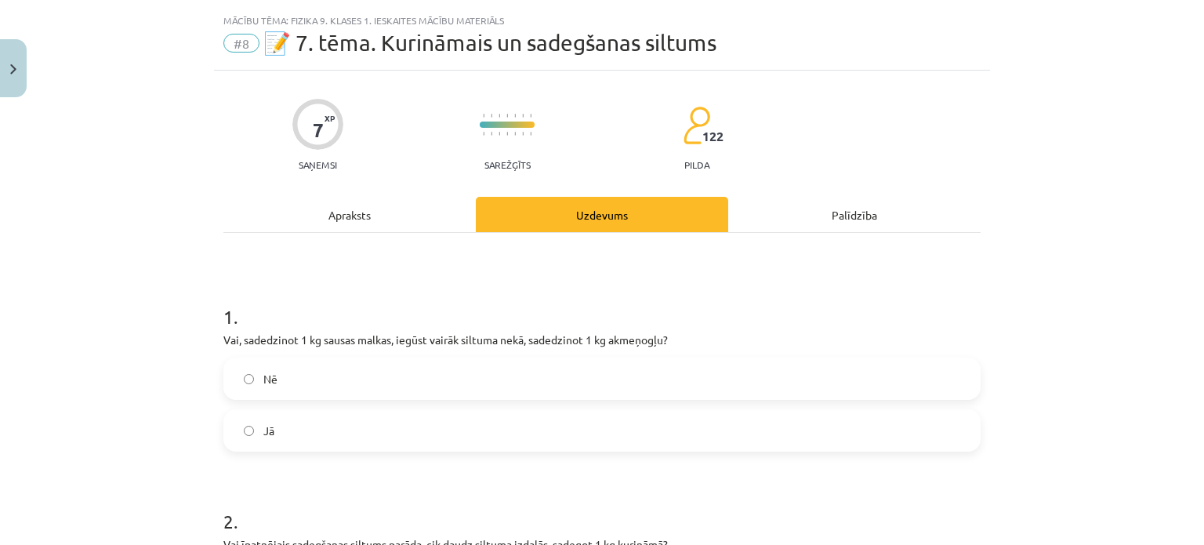
click at [762, 44] on div "#8 📝 7. tēma. Kurināmais un sadegšanas siltums" at bounding box center [601, 43] width 757 height 25
click at [263, 385] on span "Nē" at bounding box center [270, 379] width 14 height 16
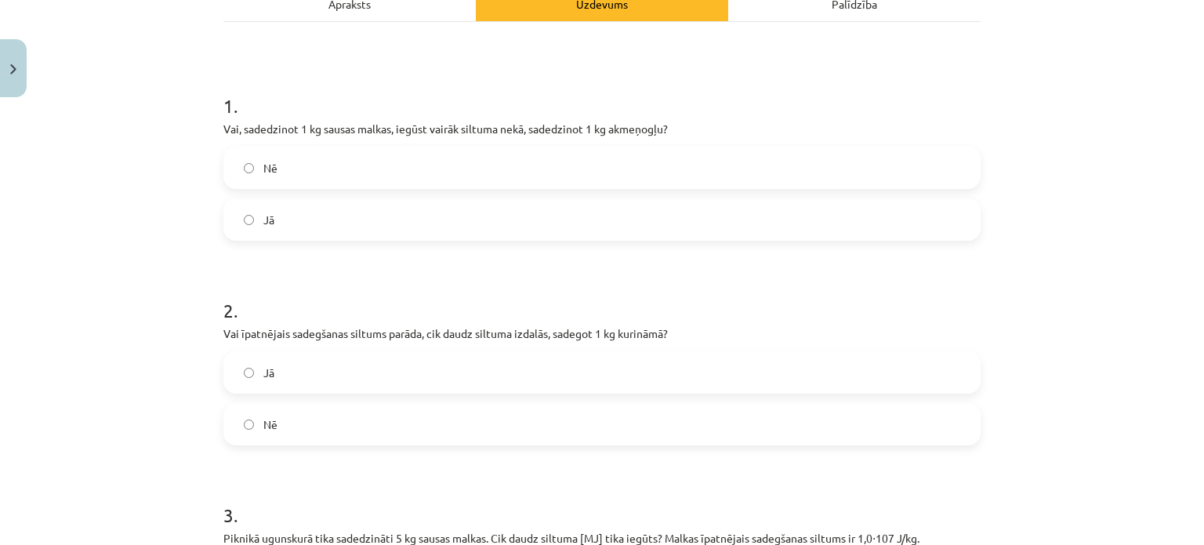
scroll to position [269, 0]
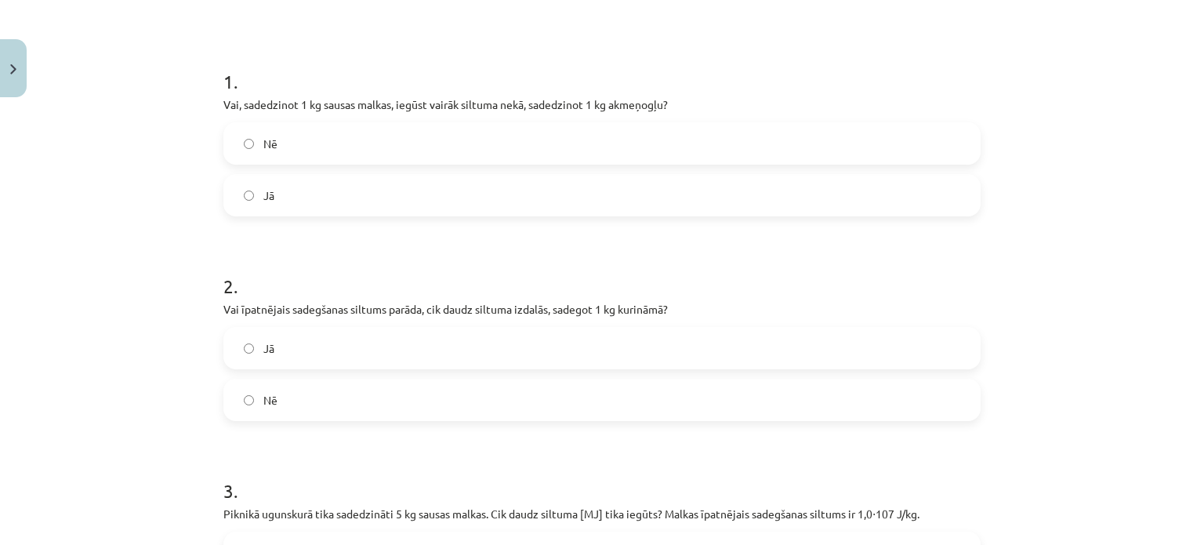
click at [323, 335] on label "Jā" at bounding box center [602, 347] width 754 height 39
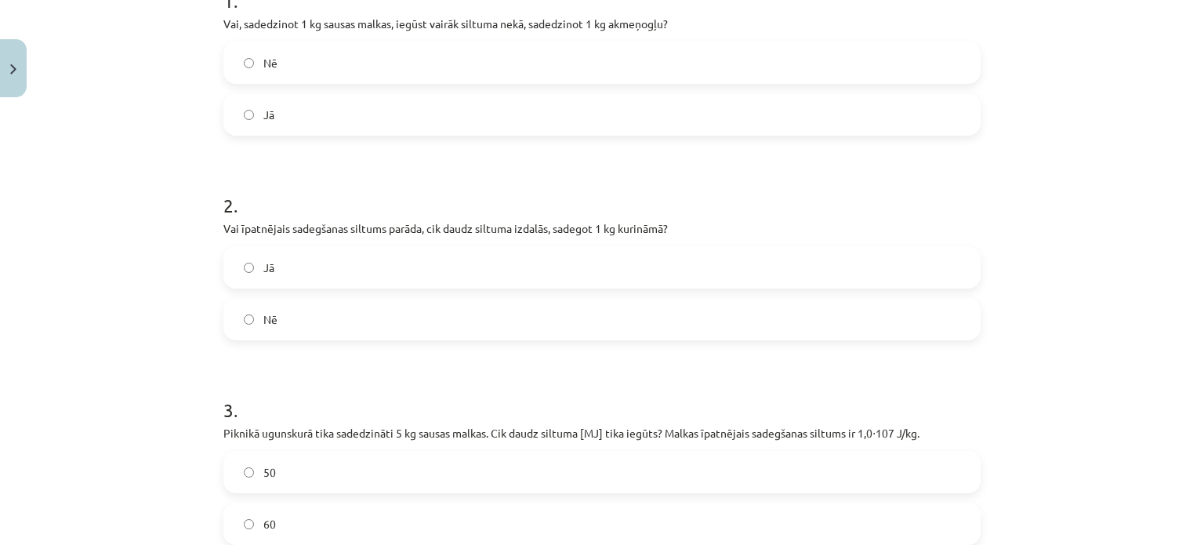
scroll to position [548, 0]
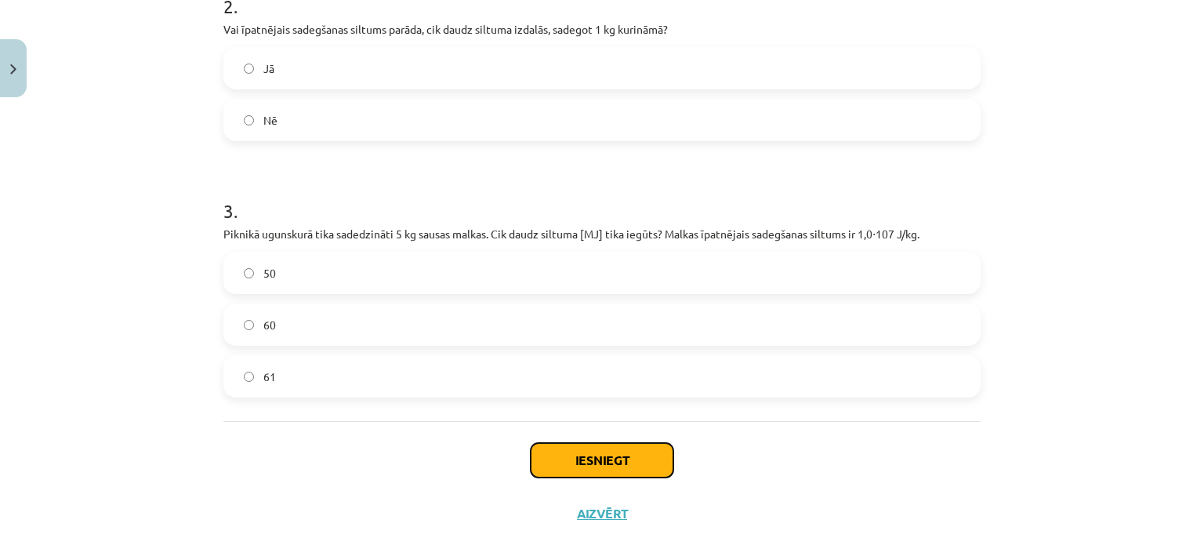
click at [633, 449] on button "Iesniegt" at bounding box center [601, 460] width 143 height 34
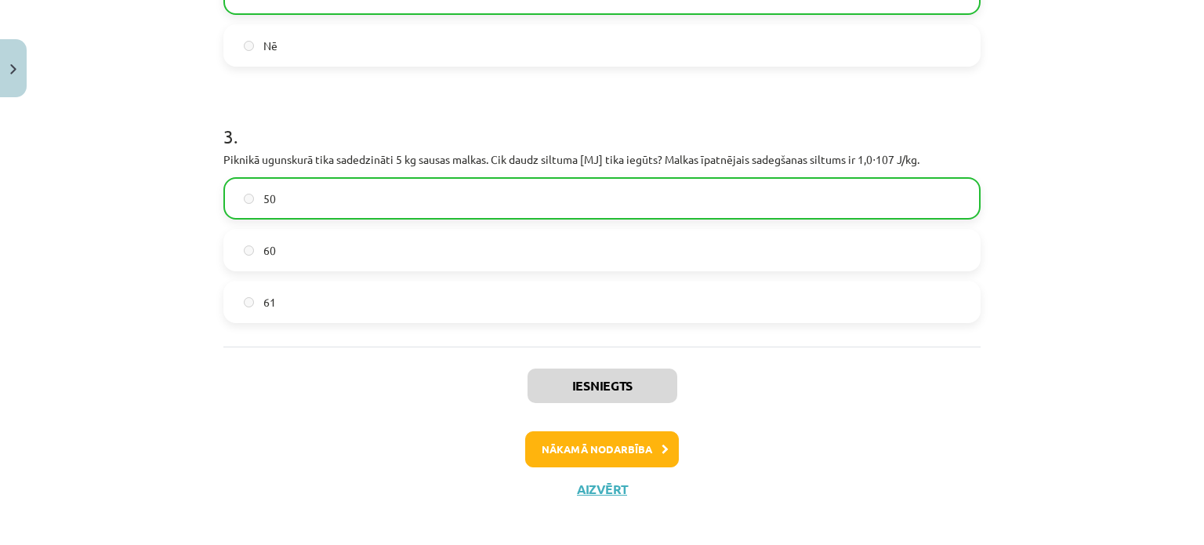
scroll to position [632, 0]
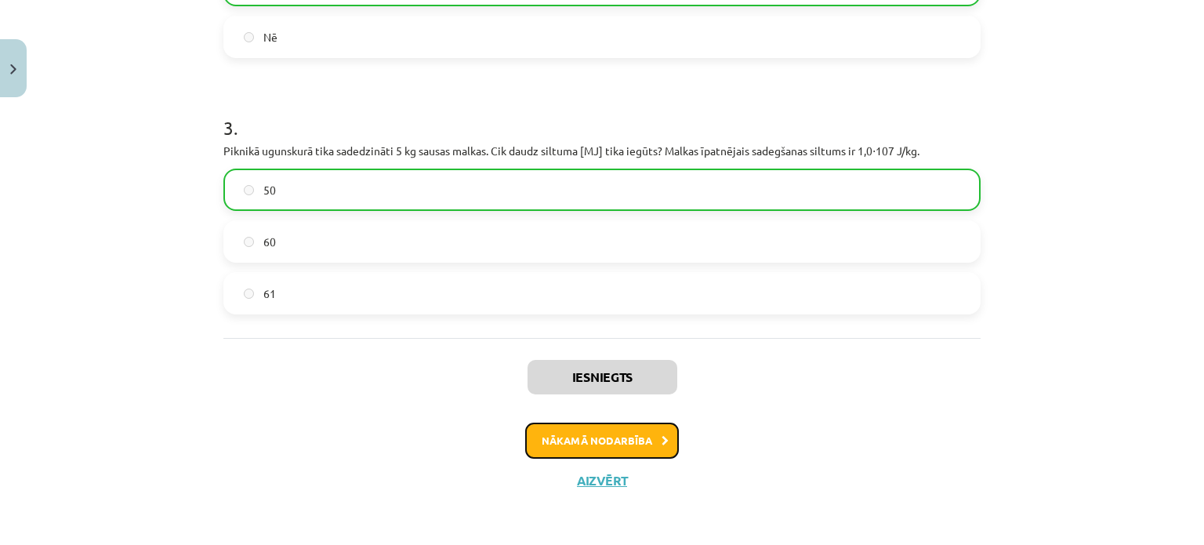
click at [592, 435] on button "Nākamā nodarbība" at bounding box center [602, 440] width 154 height 36
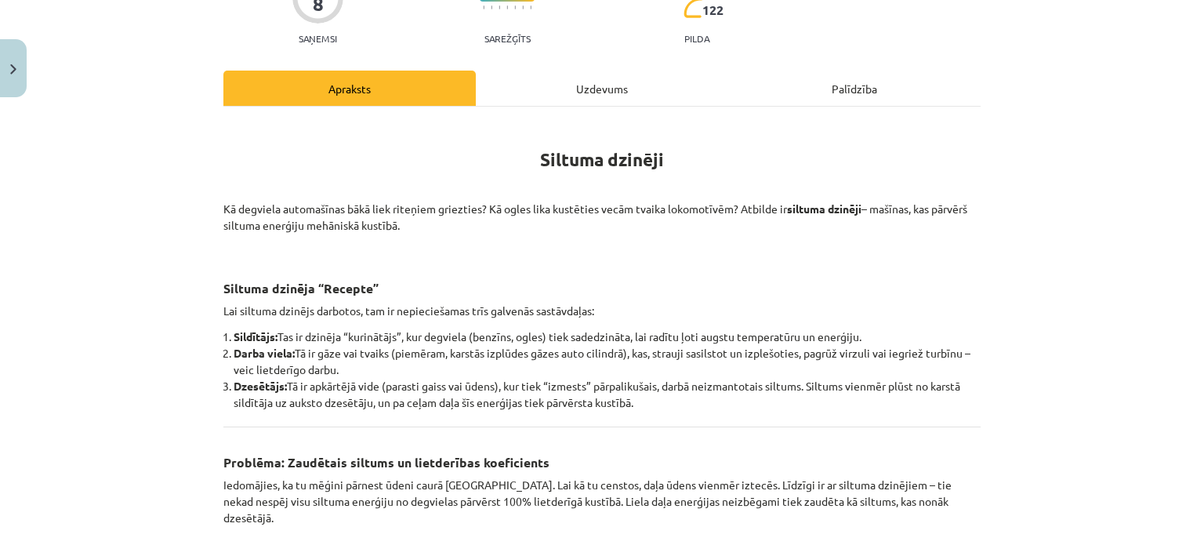
scroll to position [40, 0]
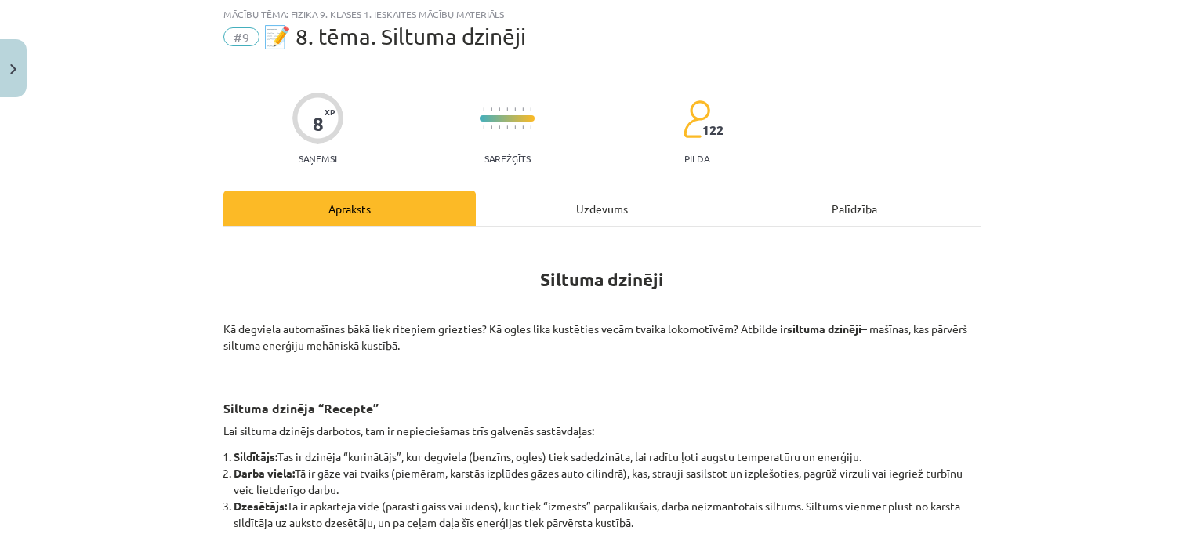
click at [545, 205] on div "Uzdevums" at bounding box center [602, 207] width 252 height 35
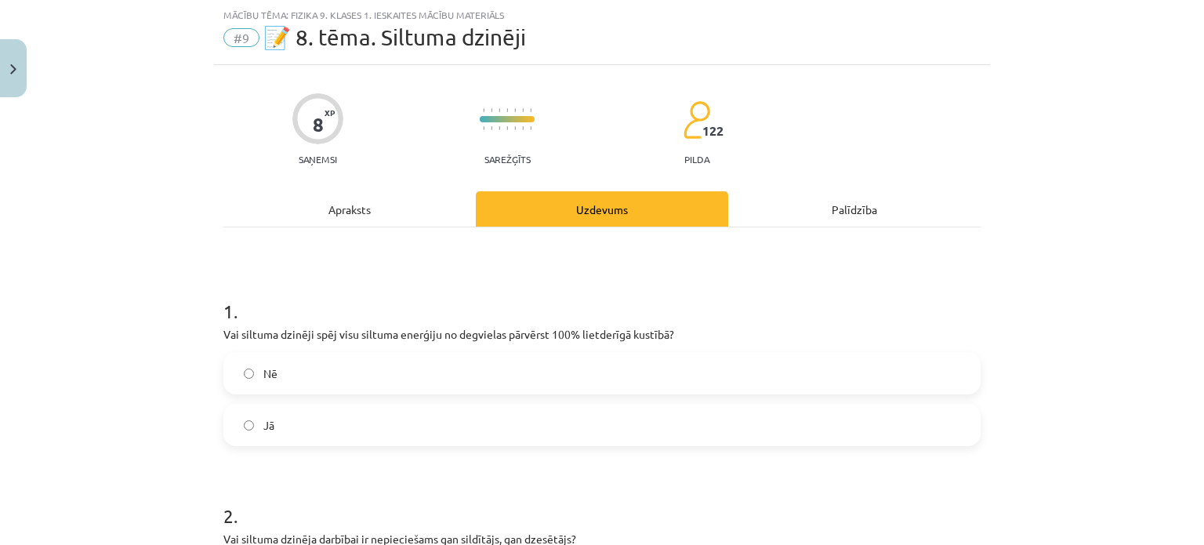
click at [461, 194] on div "Apraksts" at bounding box center [349, 208] width 252 height 35
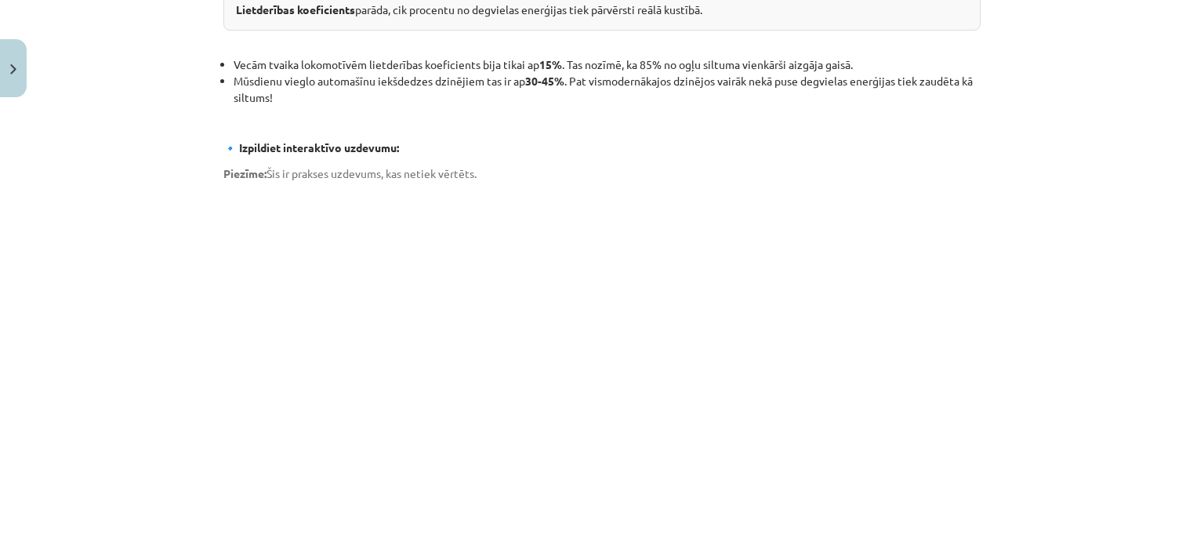
scroll to position [862, 0]
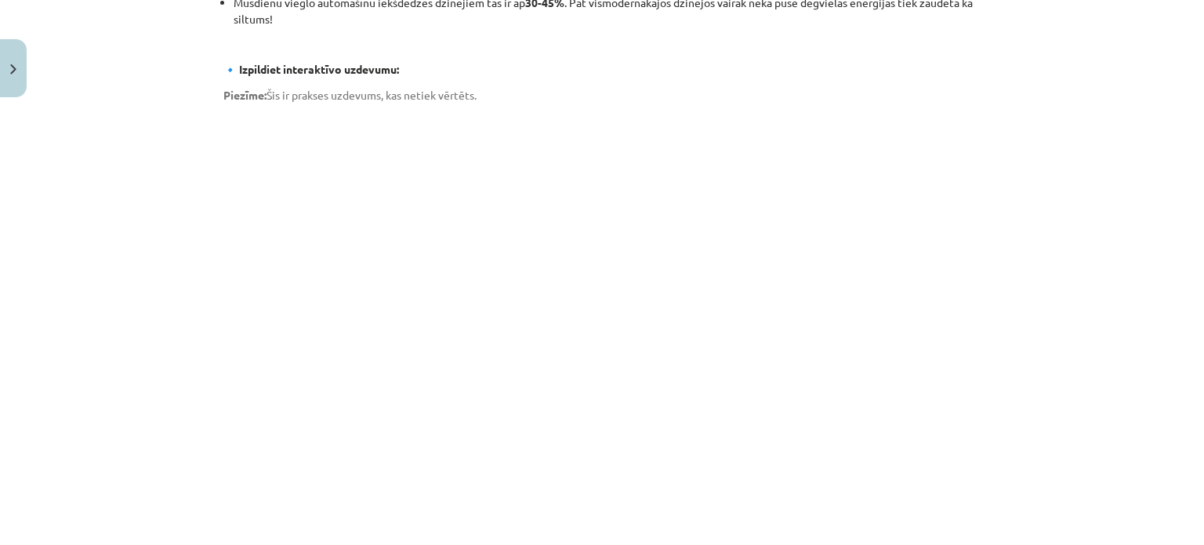
click at [214, 294] on div "8 XP Saņemsi Sarežģīts 122 pilda Apraksts Uzdevums Palīdzība Siltuma dzinēji Kā…" at bounding box center [602, 21] width 776 height 1558
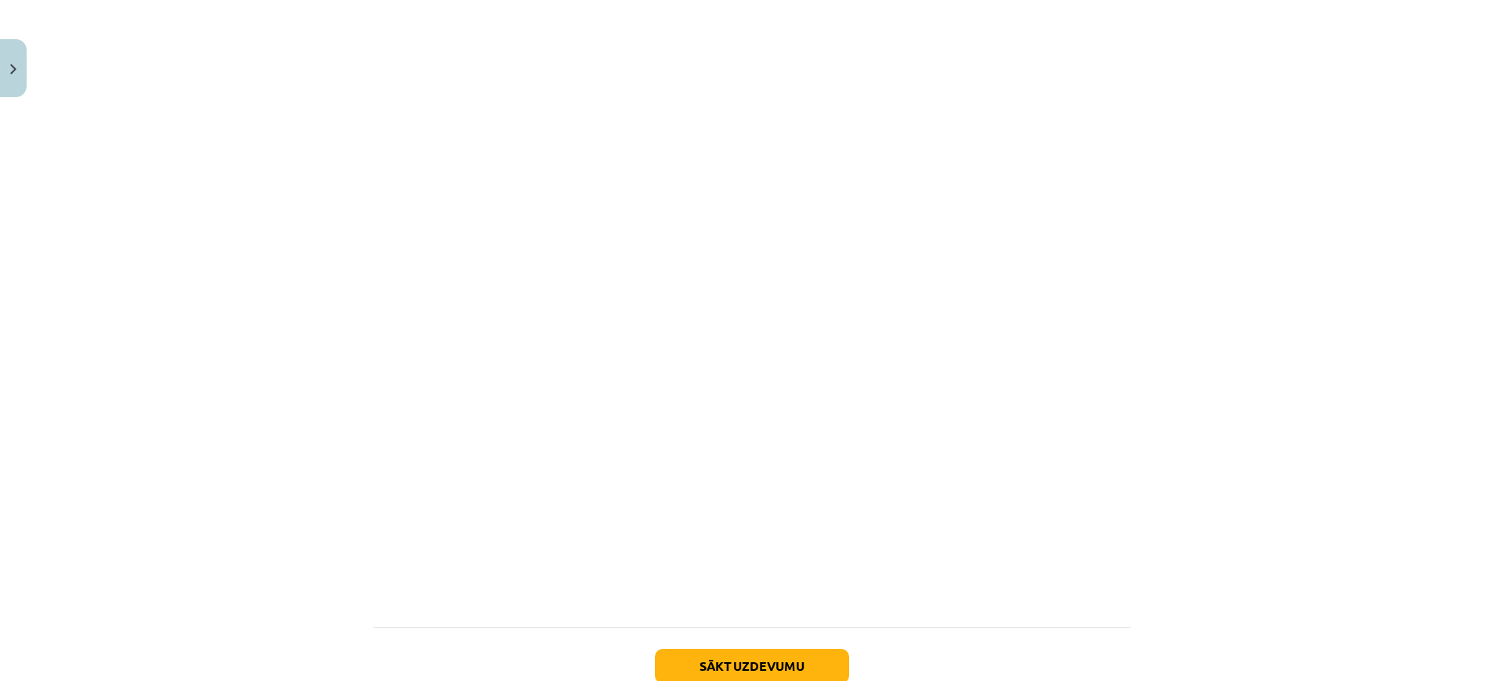
scroll to position [981, 0]
drag, startPoint x: 1096, startPoint y: 5, endPoint x: 299, endPoint y: 264, distance: 838.0
click at [299, 264] on div "Mācību tēma: Fizika 9. klases 1. ieskaites mācību materiāls #9 📝 8. tēma. Siltu…" at bounding box center [752, 340] width 1504 height 681
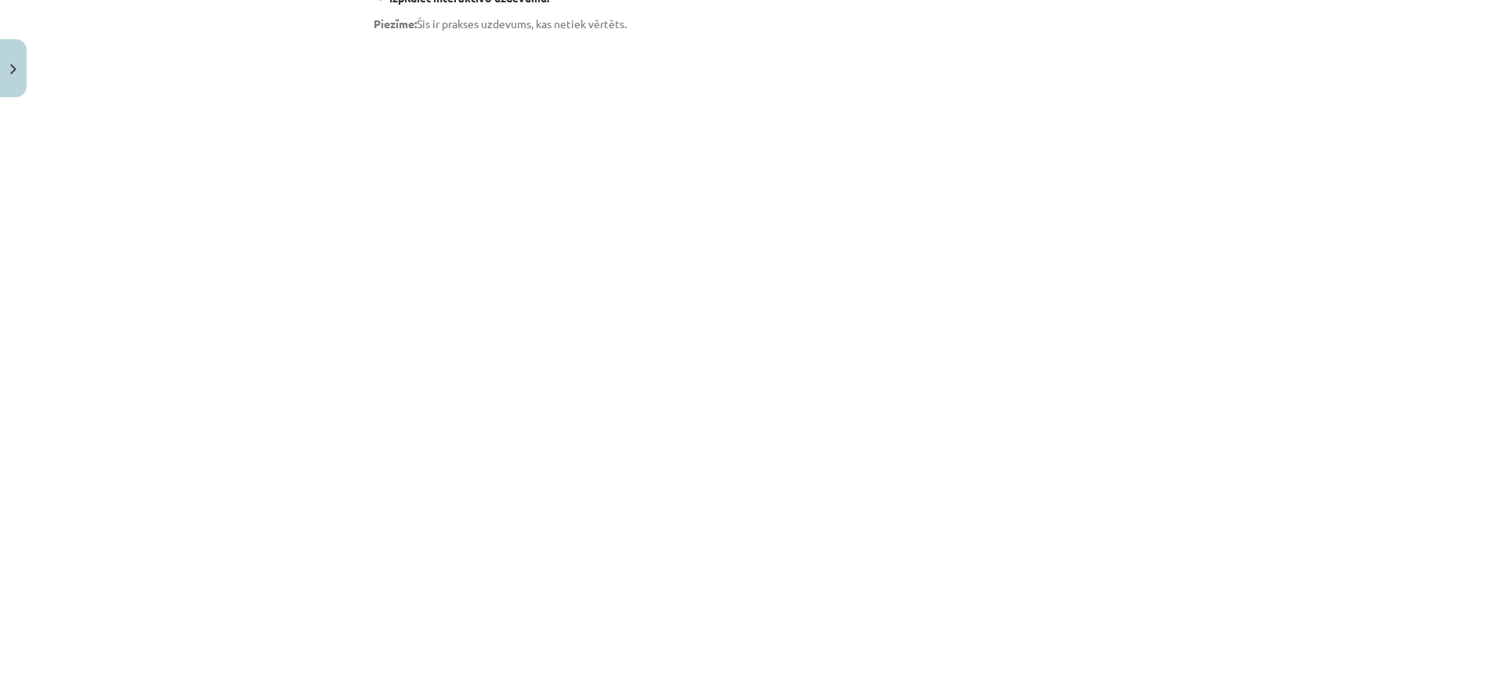
scroll to position [1102, 0]
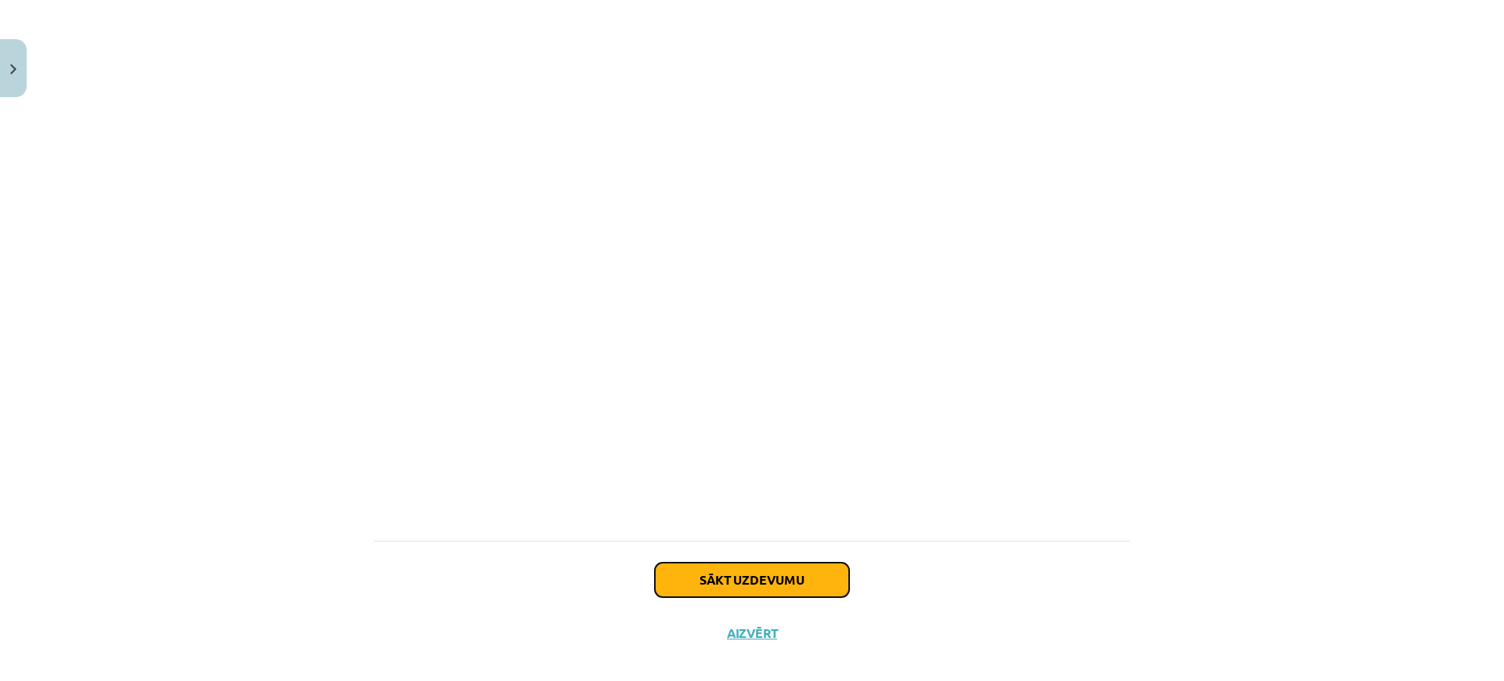
click at [825, 563] on button "Sākt uzdevumu" at bounding box center [752, 580] width 194 height 34
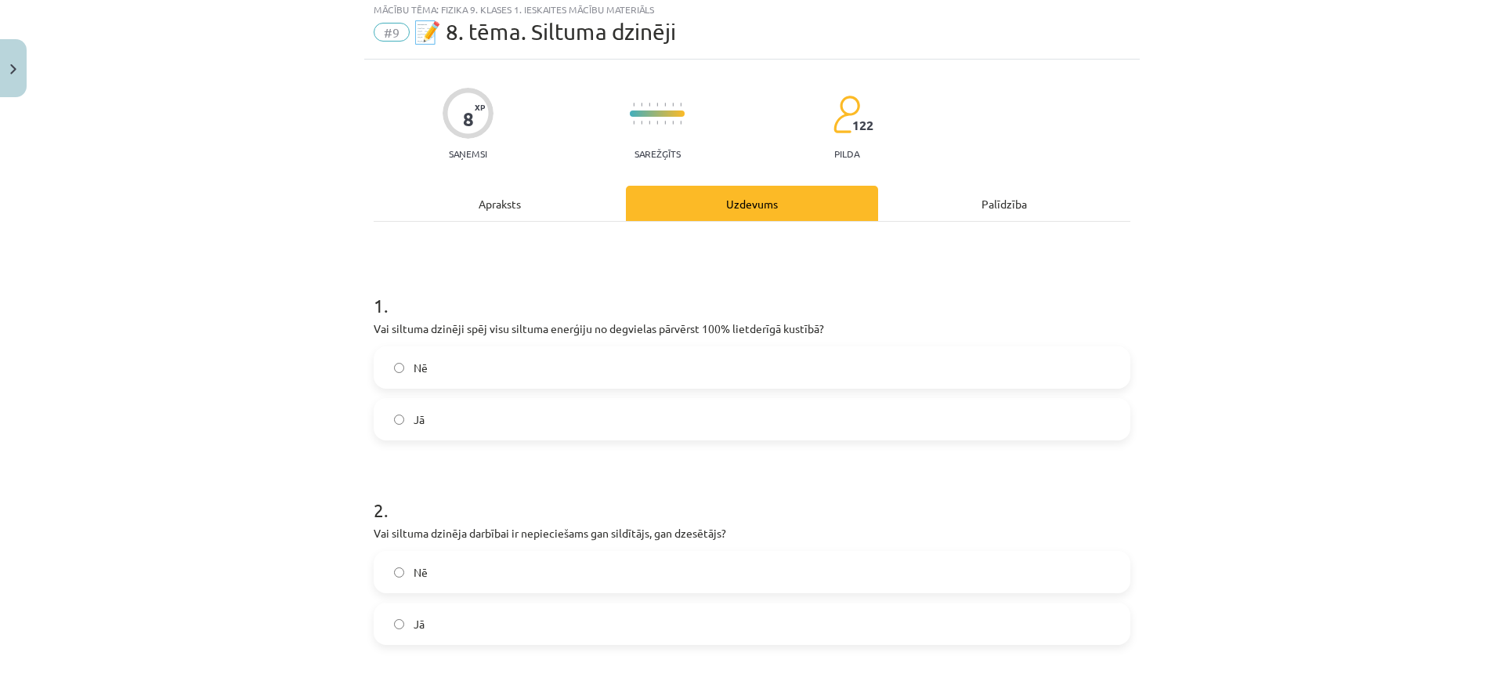
scroll to position [39, 0]
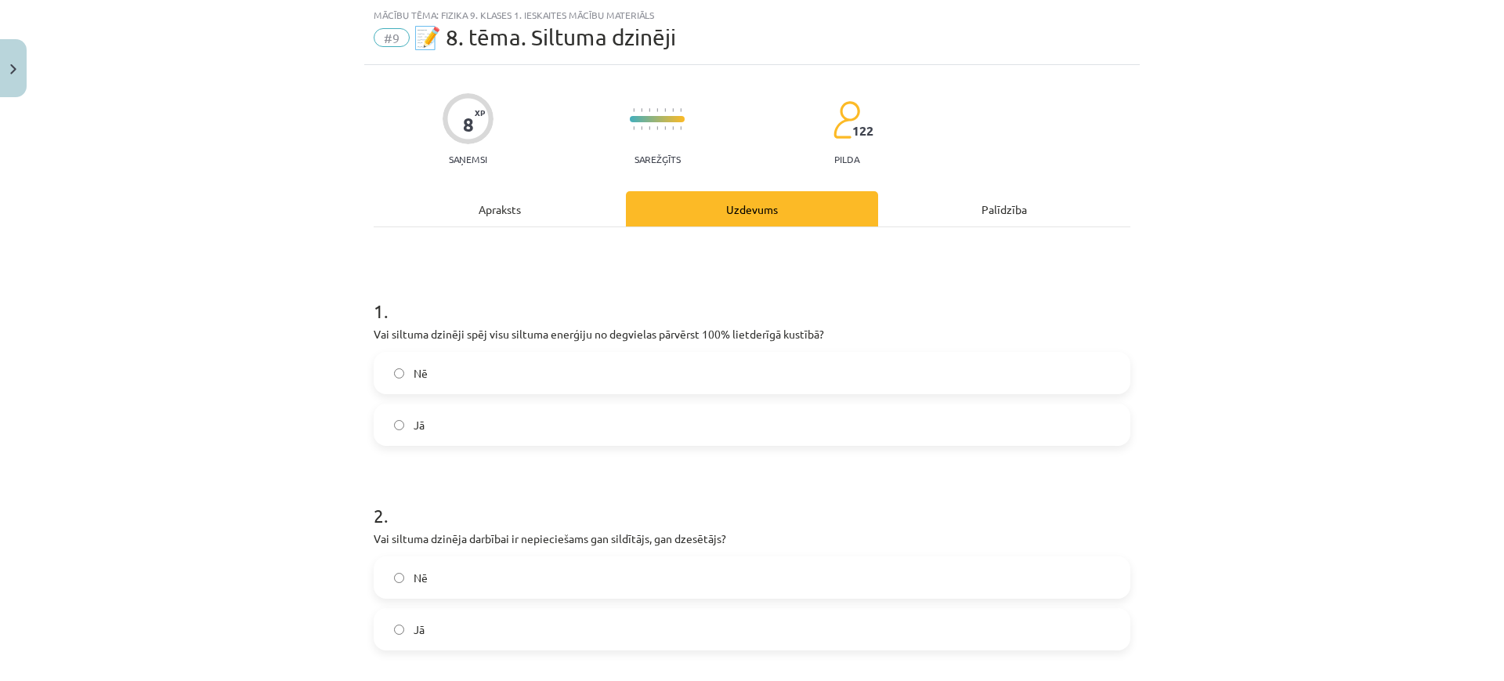
click at [487, 371] on label "Nē" at bounding box center [752, 372] width 754 height 39
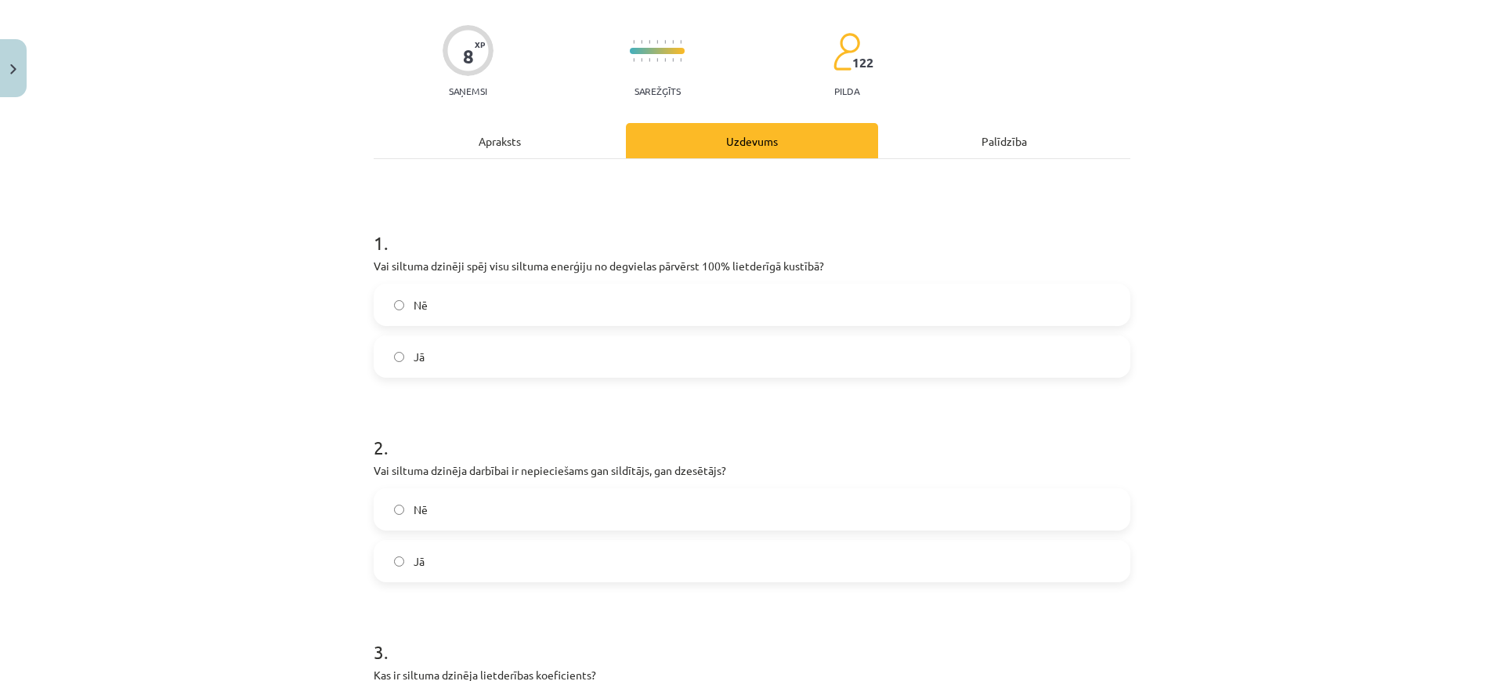
scroll to position [137, 0]
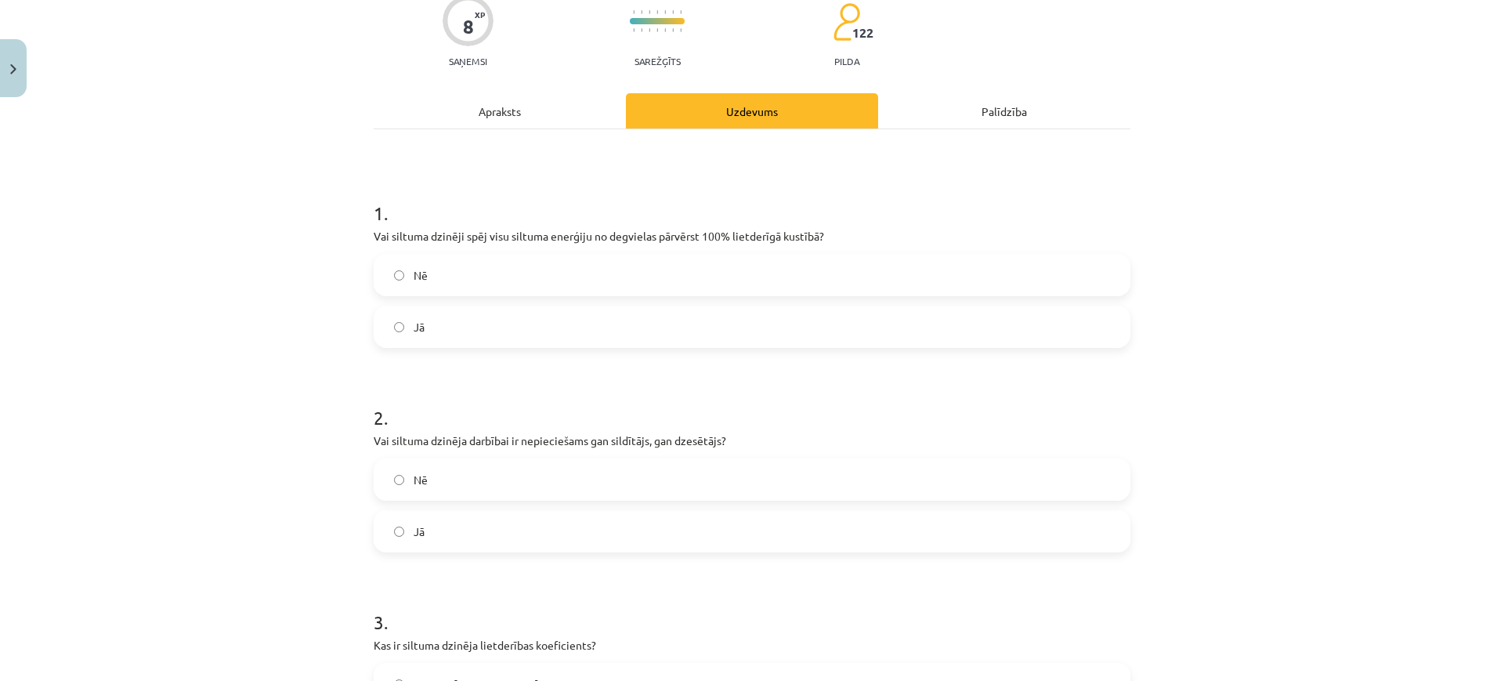
click at [418, 522] on label "Jā" at bounding box center [752, 531] width 754 height 39
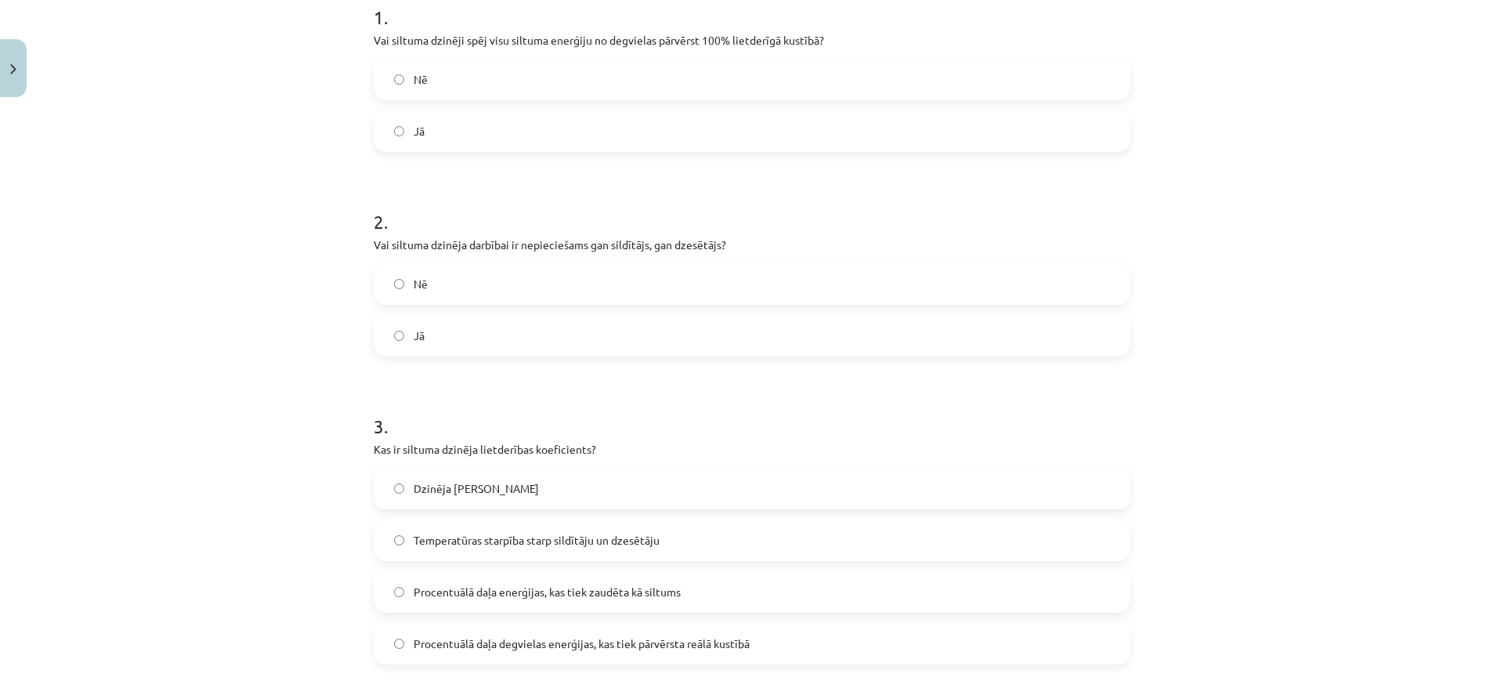
scroll to position [431, 0]
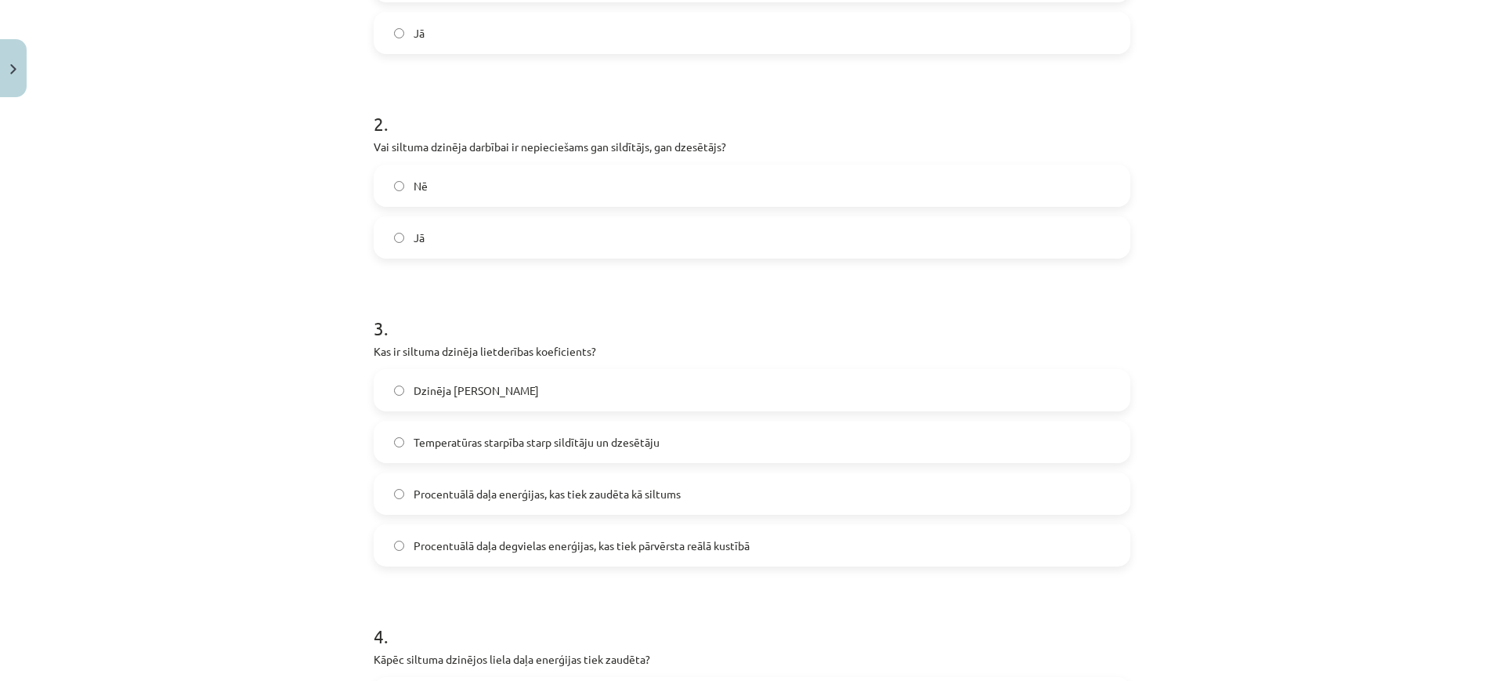
click at [675, 532] on label "Procentuālā daļa degvielas enerģijas, kas tiek pārvērsta reālā kustībā" at bounding box center [752, 545] width 754 height 39
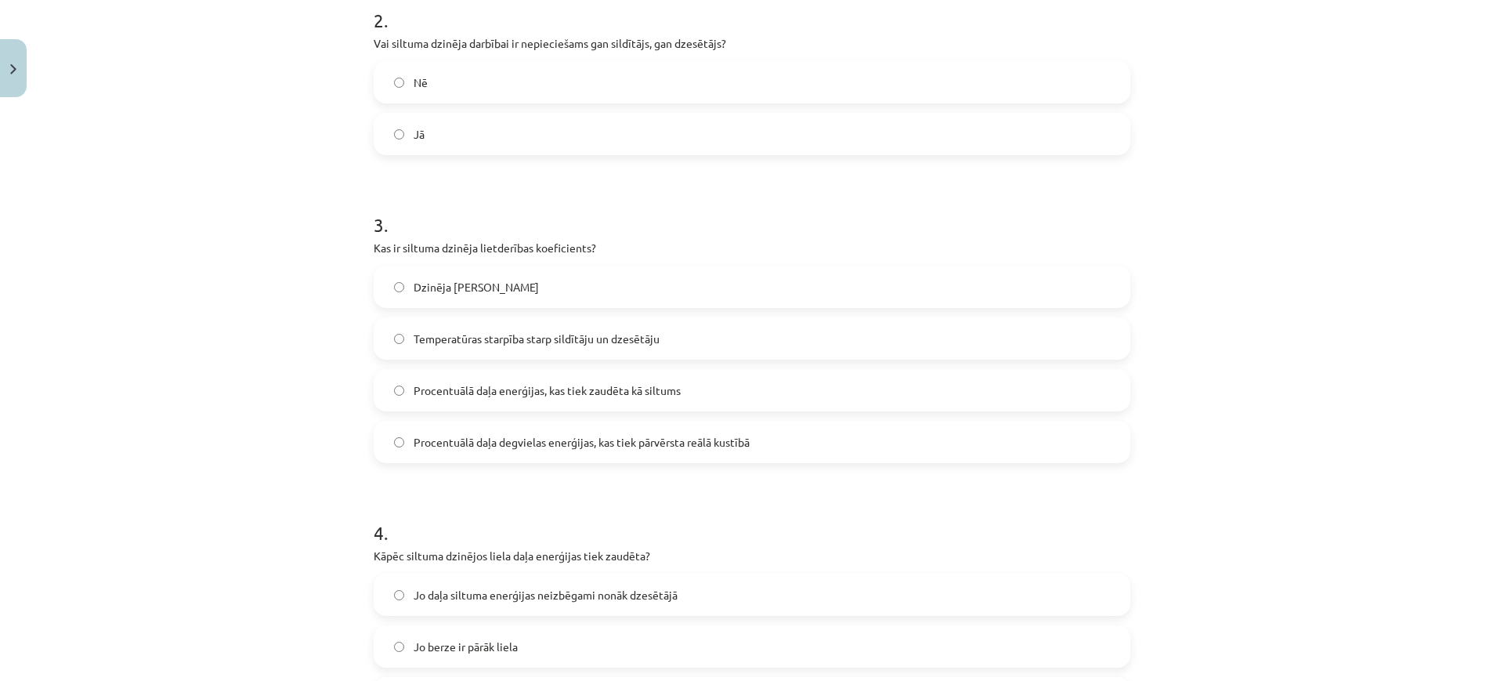
scroll to position [725, 0]
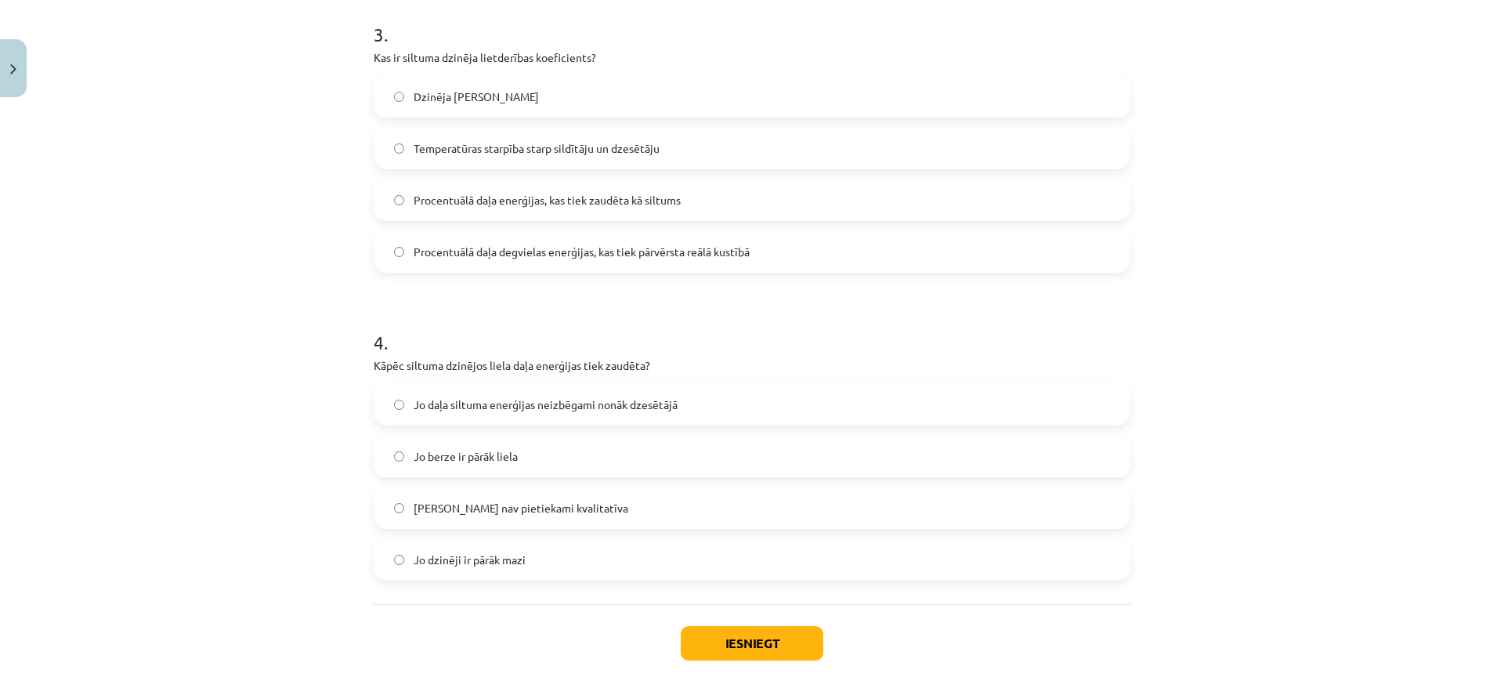
drag, startPoint x: 606, startPoint y: 403, endPoint x: 585, endPoint y: 405, distance: 21.3
click at [606, 403] on span "Jo daļa siltuma enerģijas neizbēgami nonāk dzesētājā" at bounding box center [546, 404] width 264 height 16
click at [766, 604] on button "Iesniegt" at bounding box center [752, 643] width 143 height 34
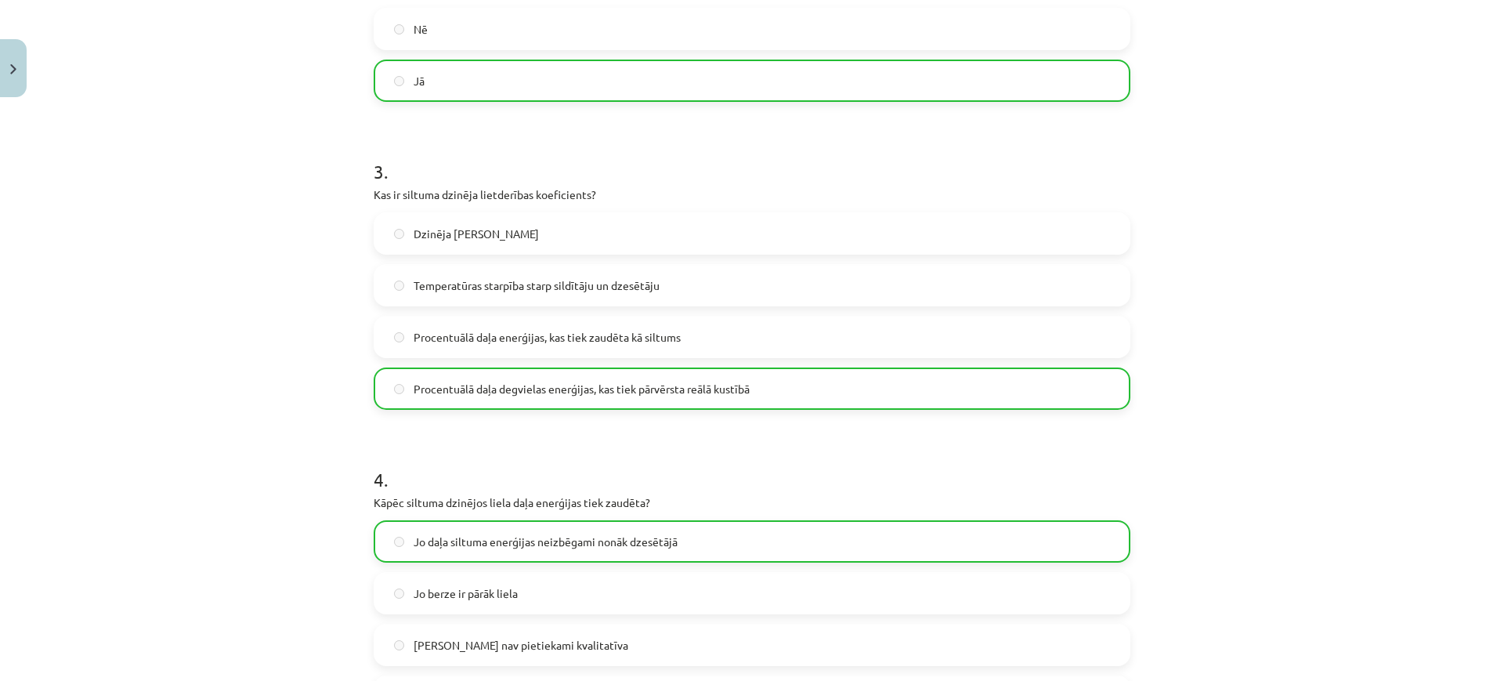
scroll to position [856, 0]
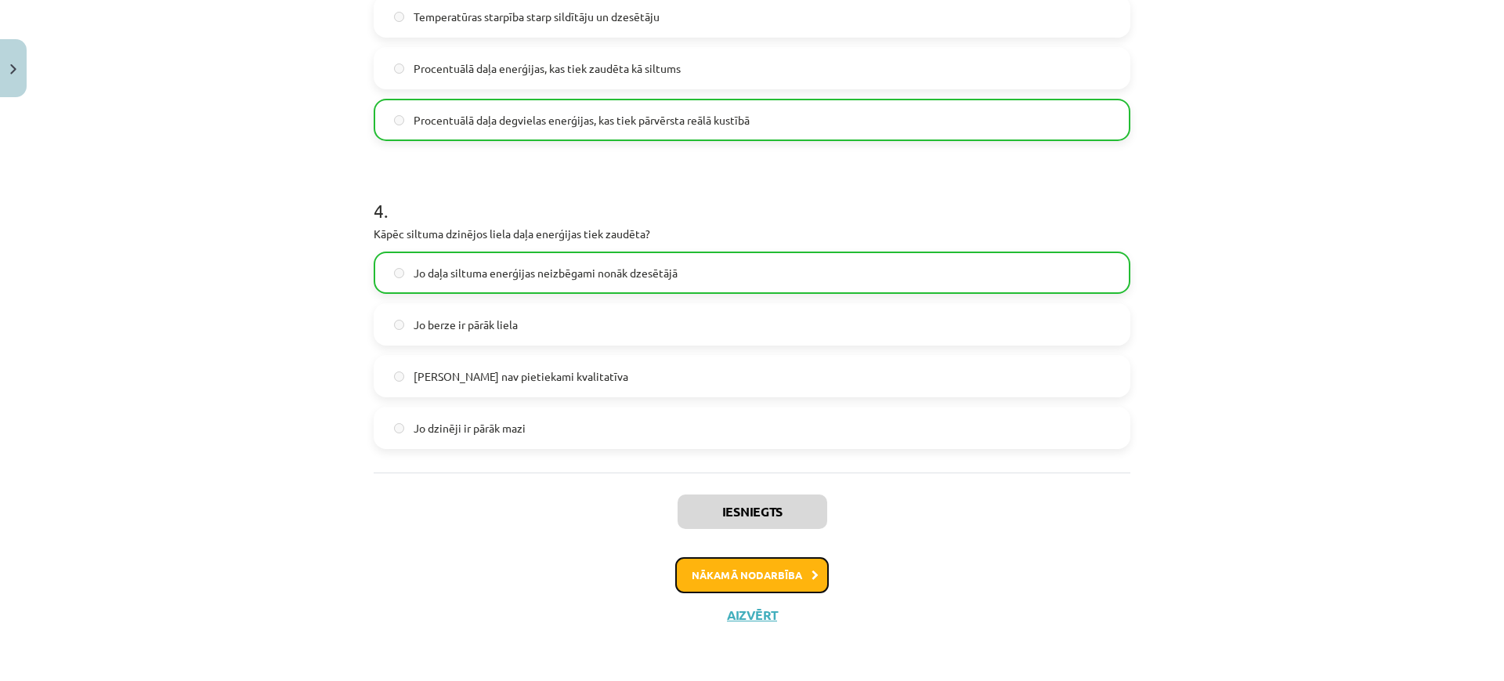
click at [761, 580] on button "Nākamā nodarbība" at bounding box center [752, 575] width 154 height 36
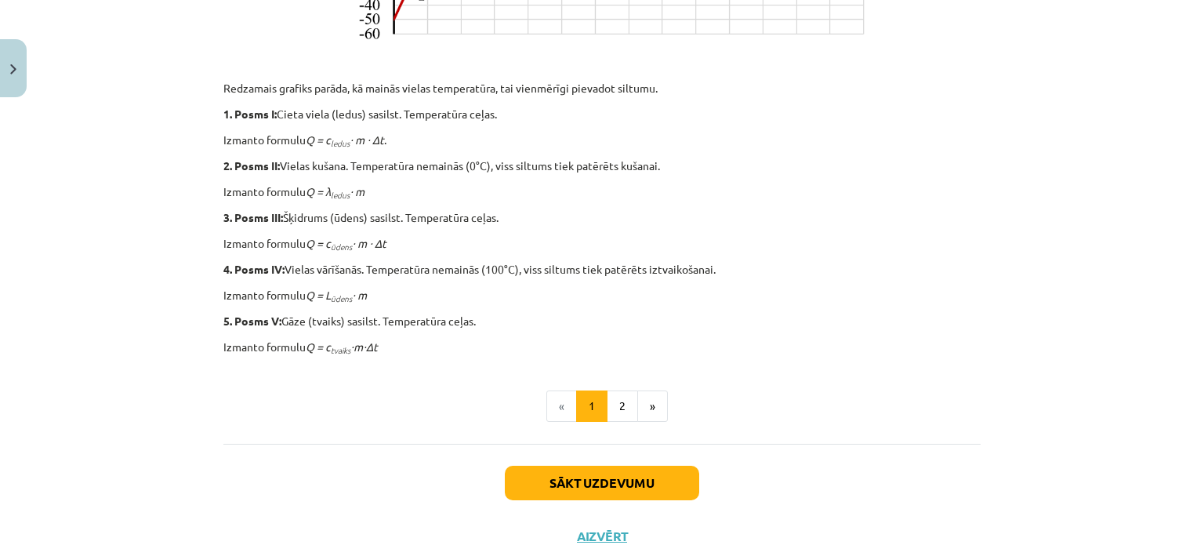
scroll to position [705, 0]
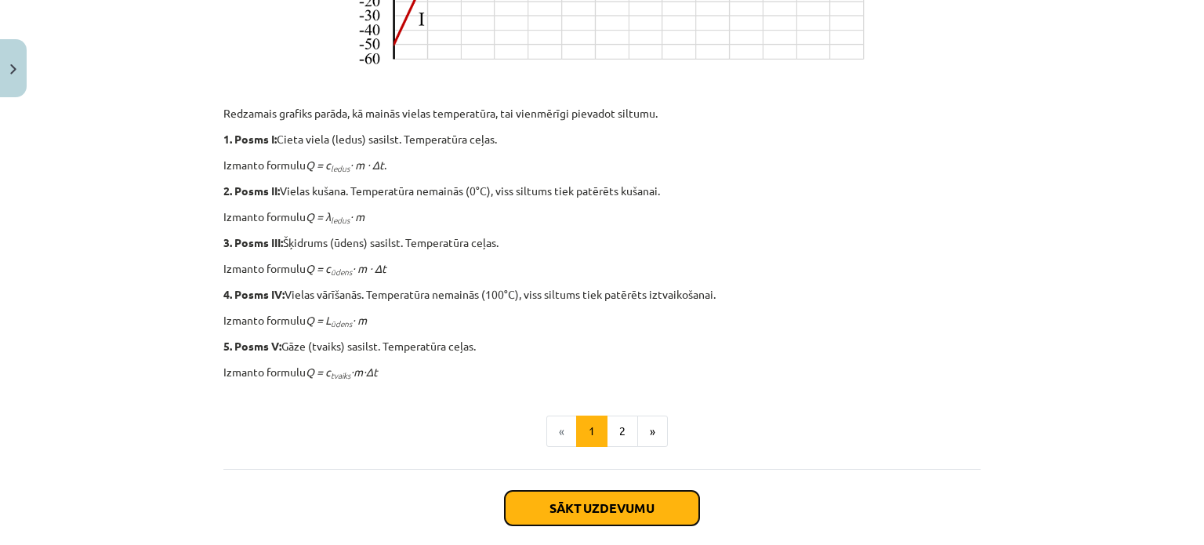
click at [614, 497] on button "Sākt uzdevumu" at bounding box center [602, 507] width 194 height 34
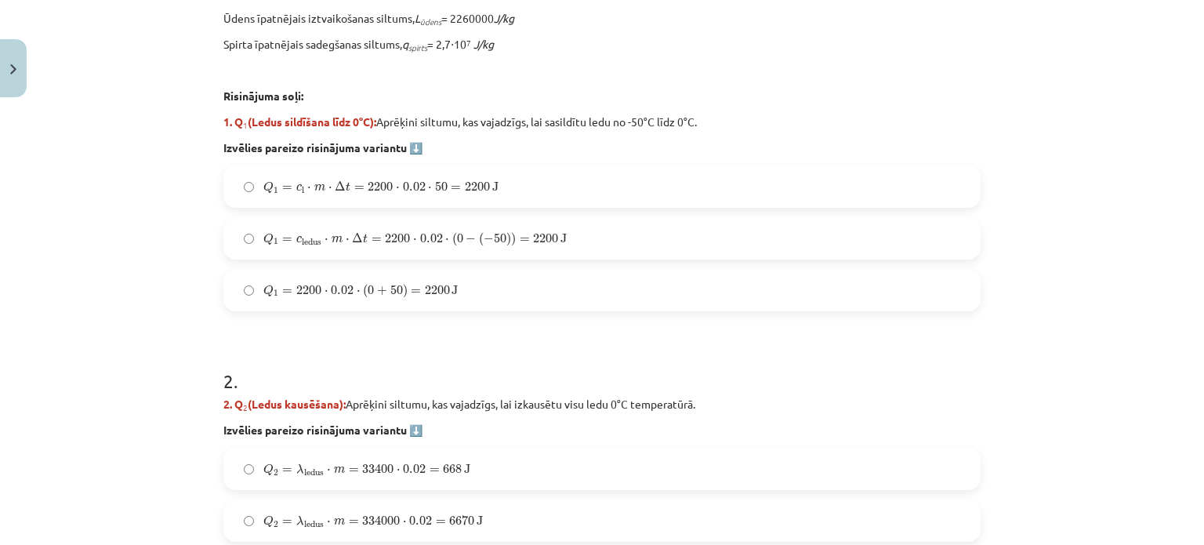
scroll to position [588, 0]
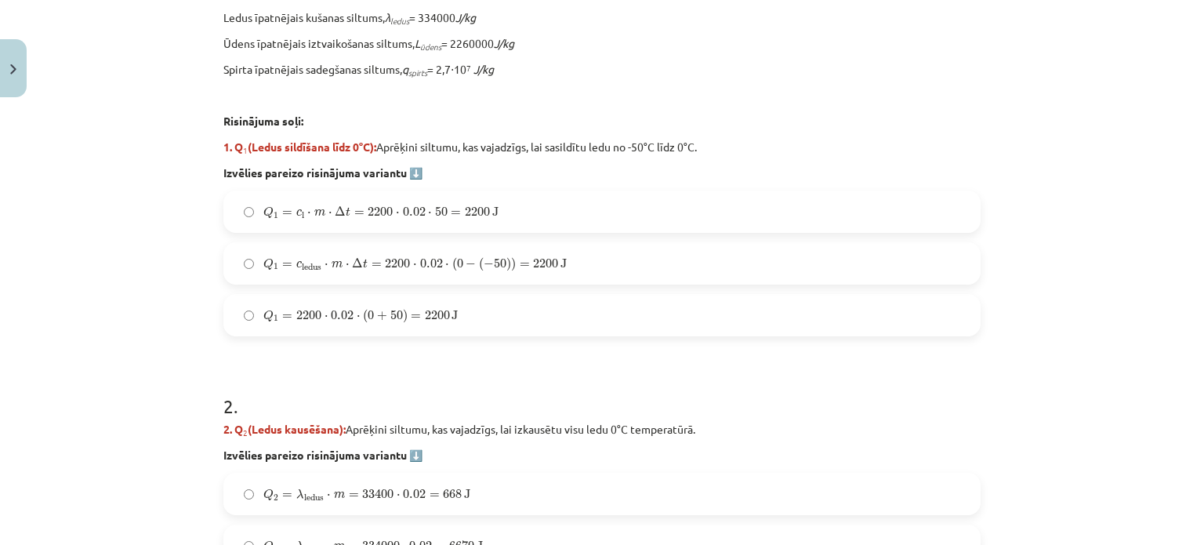
click at [465, 264] on span "−" at bounding box center [470, 263] width 10 height 9
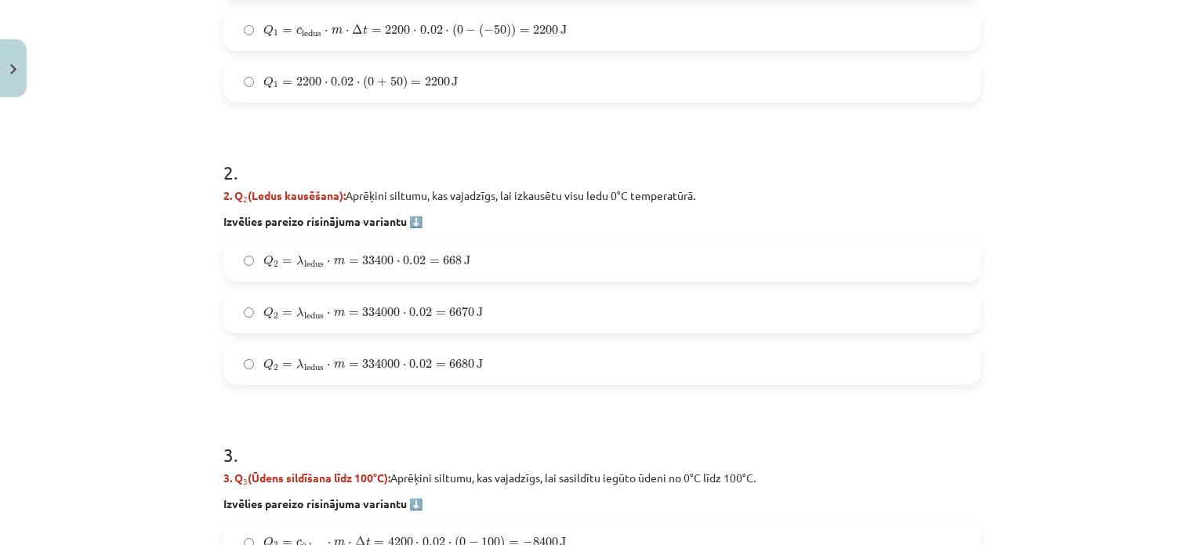
scroll to position [823, 0]
click at [436, 366] on span "=" at bounding box center [441, 363] width 10 height 5
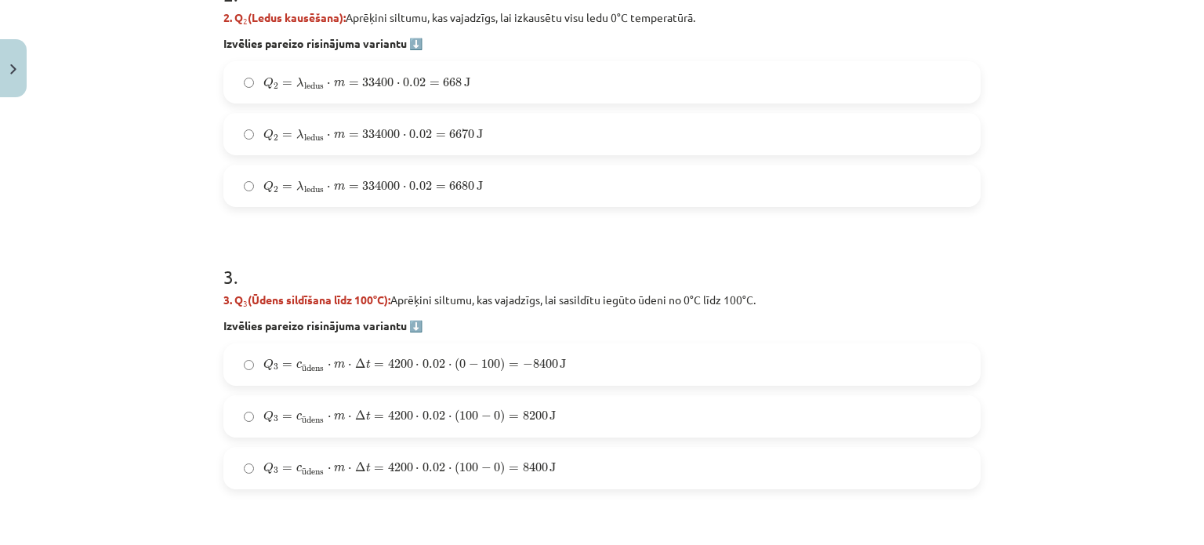
scroll to position [1077, 0]
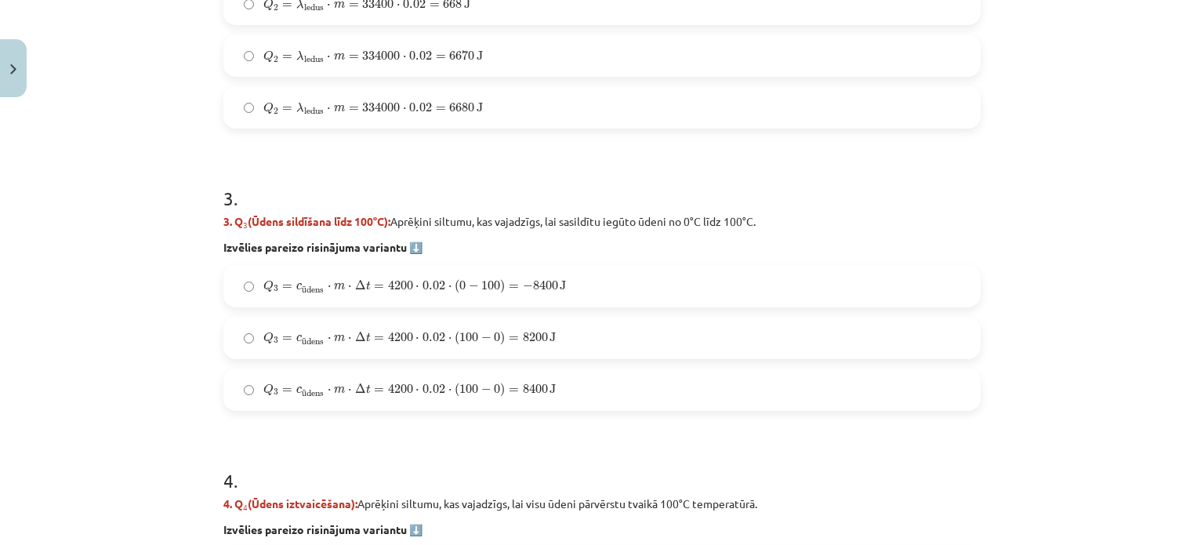
click at [324, 382] on span "Q 3 = c ū dens ⋅ m ⋅ Δ t = 4200 ⋅ 0.02 ⋅ ( 100 − 0 ) = 8400 J" at bounding box center [409, 390] width 292 height 16
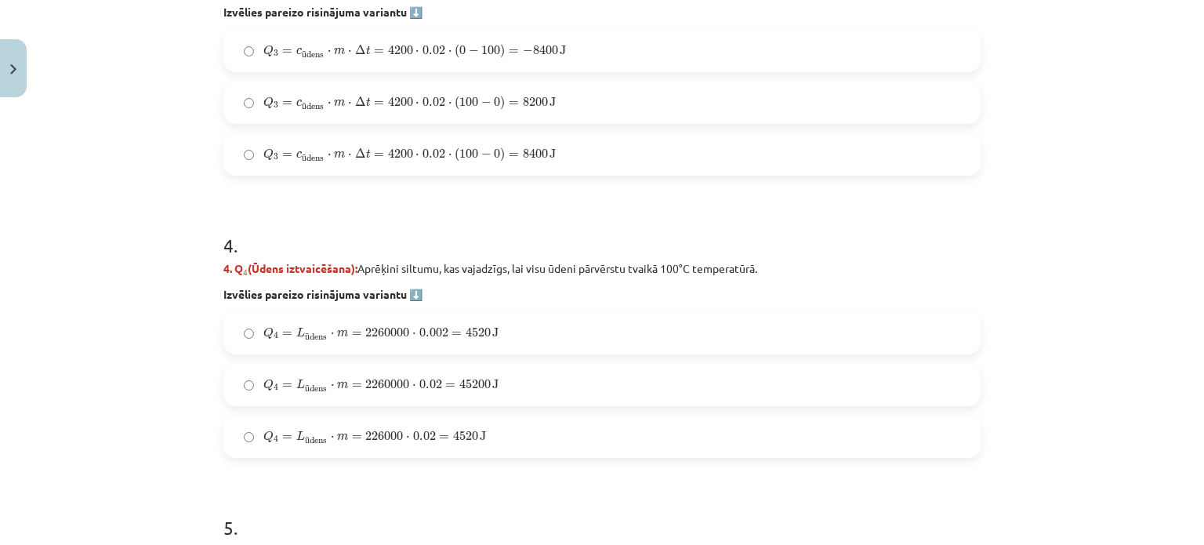
scroll to position [1391, 0]
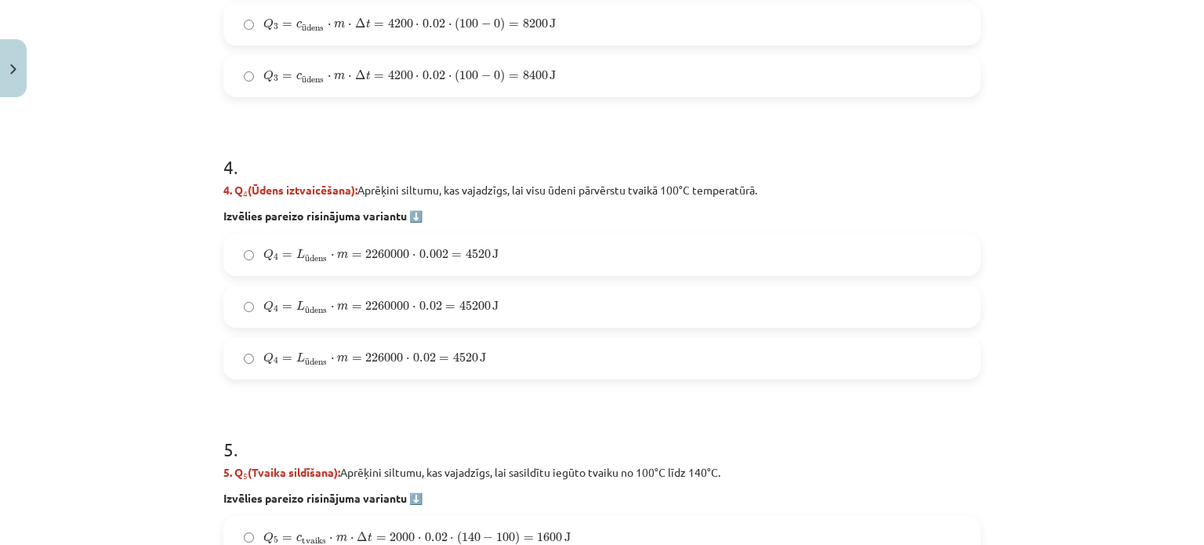
click at [508, 303] on label "Q 4 = L ū dens ⋅ m = 2260000 ⋅ 0.02 = 45200 J Q 4 = L ūdens ⋅ m = 2260000 ⋅ 0.0…" at bounding box center [602, 306] width 754 height 39
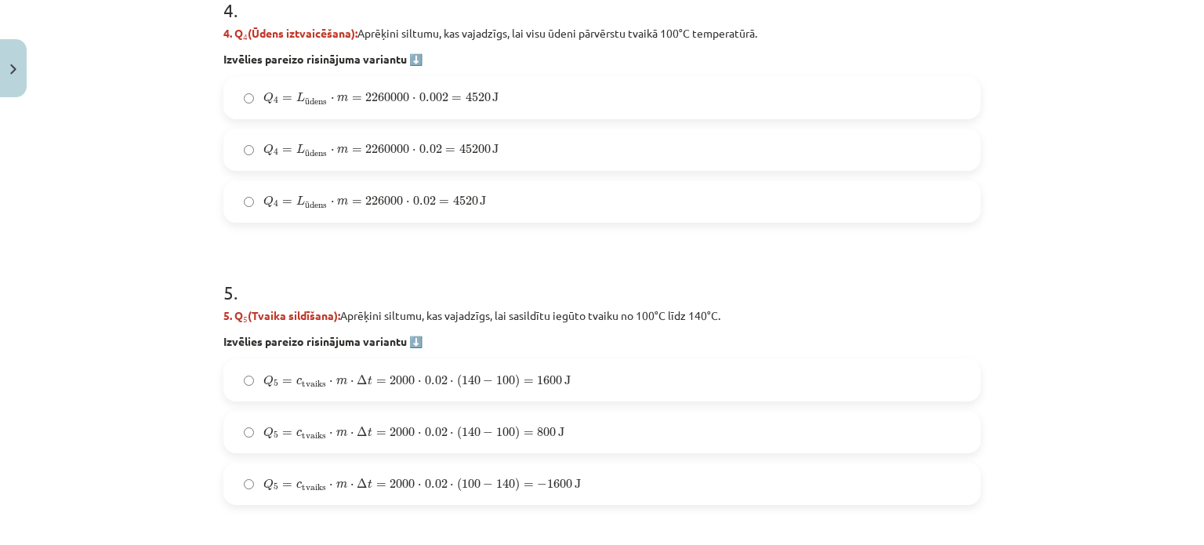
scroll to position [1626, 0]
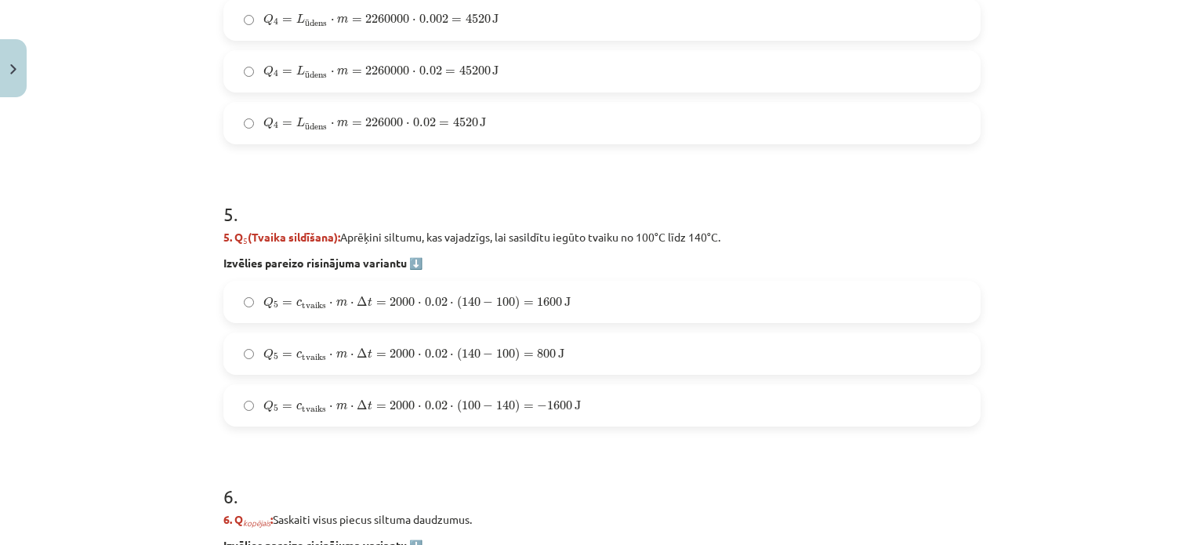
click at [575, 302] on label "Q 5 = c tvaiks ⋅ m ⋅ Δ t = 2000 ⋅ 0.02 ⋅ ( 140 − 100 ) = 1600 J Q 5 = c tvaiks …" at bounding box center [602, 301] width 754 height 39
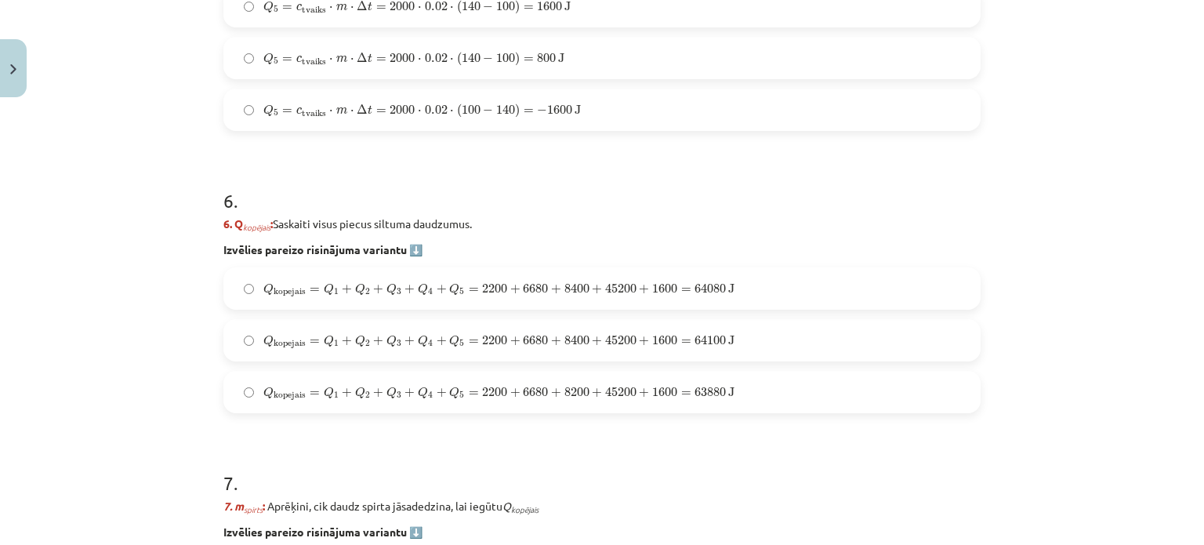
scroll to position [1939, 0]
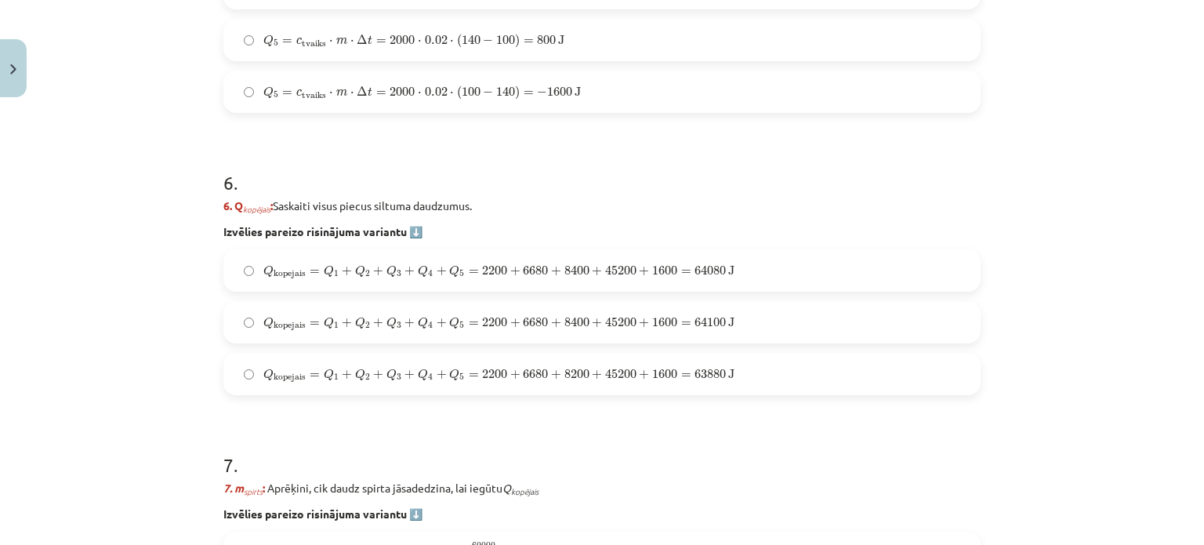
click at [605, 317] on span "45200" at bounding box center [620, 321] width 31 height 9
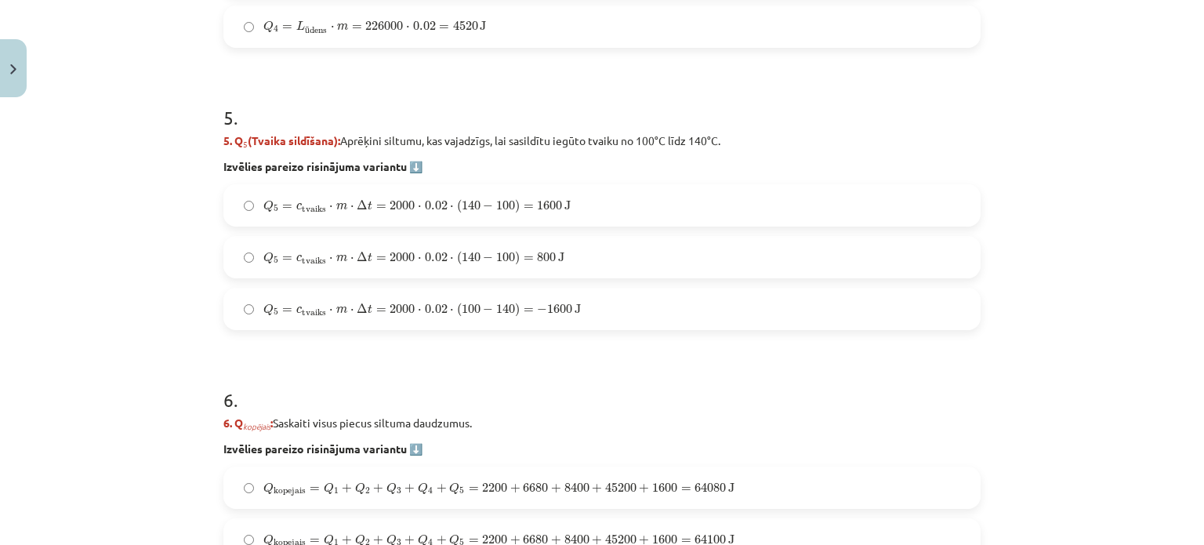
scroll to position [1861, 0]
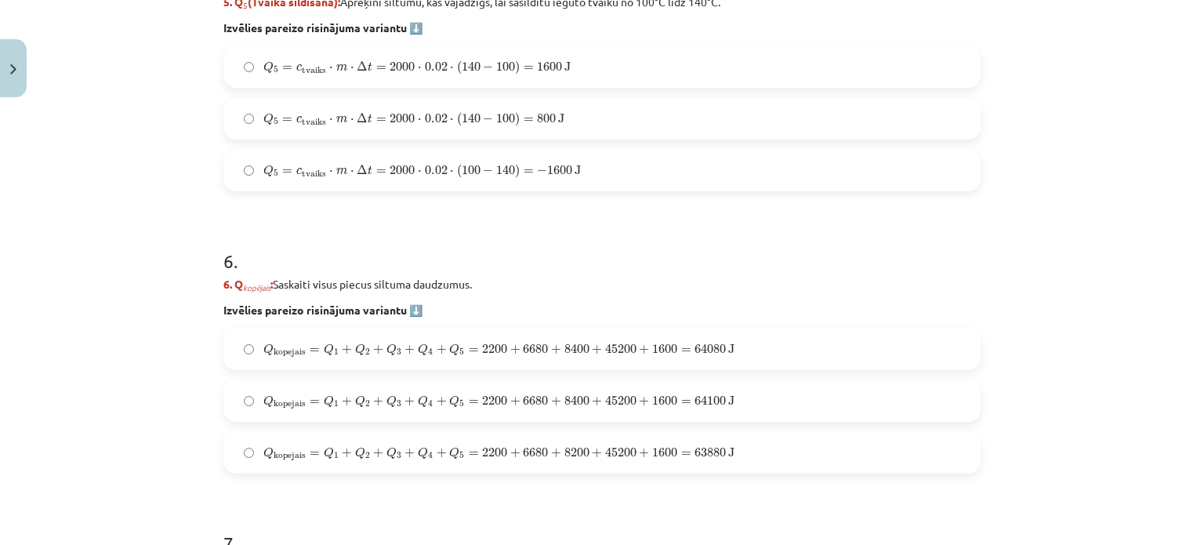
click at [592, 396] on span "+" at bounding box center [597, 400] width 10 height 9
click at [647, 355] on span "Q kopejais = Q 1 + Q 2 + Q 3 + Q 4 + Q 5 = 2200 + 6680 + 8400 + 45200 + 1600 = …" at bounding box center [498, 350] width 471 height 14
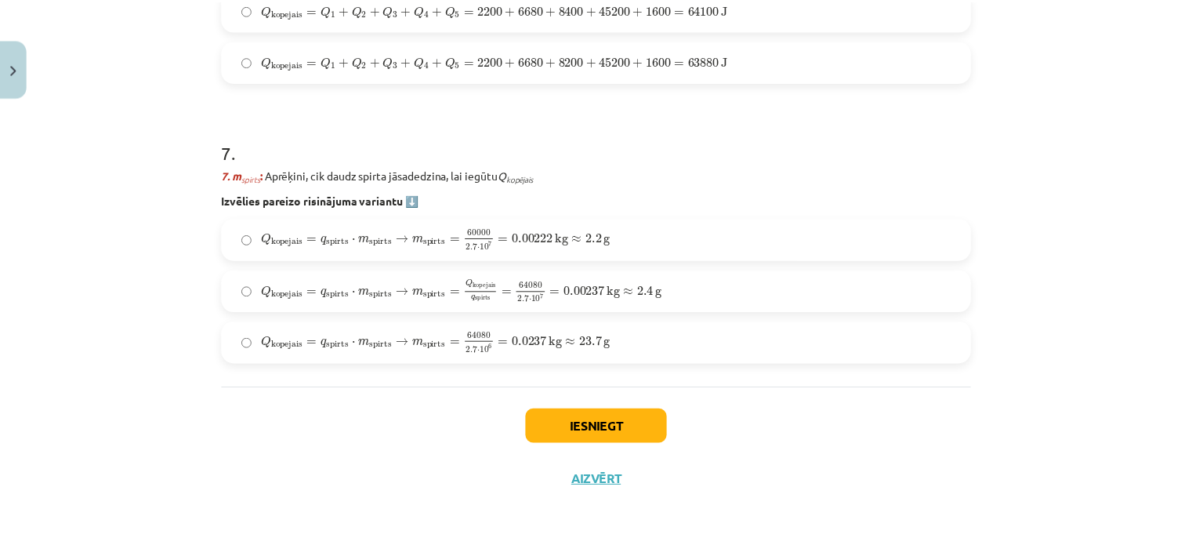
scroll to position [2253, 0]
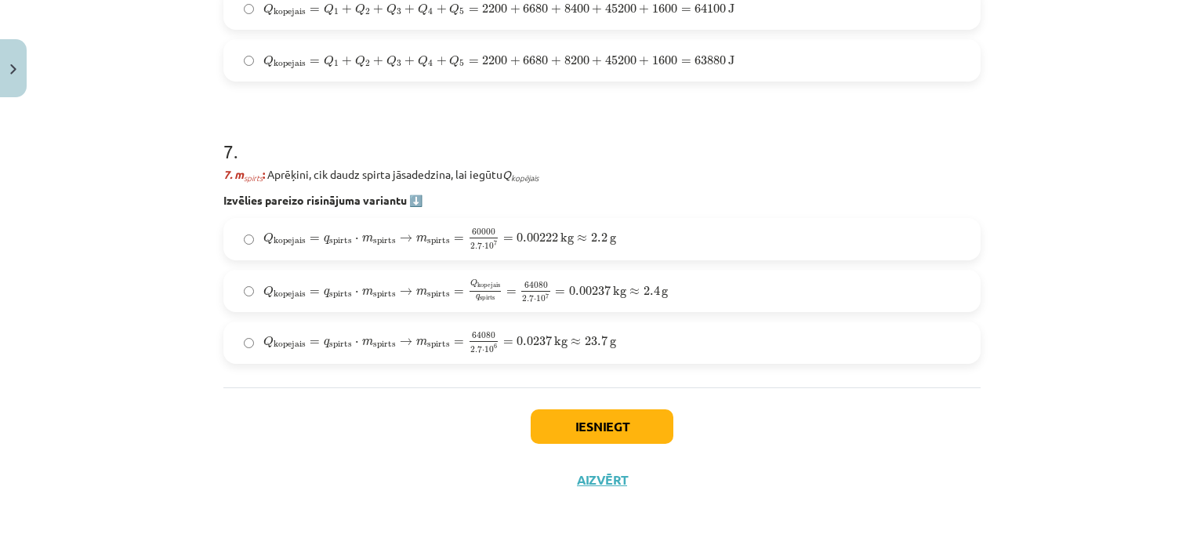
click at [542, 292] on span "Q kopejais = q spirts ⋅ m spirts → m spirts = Q kopejais q spirts = 64080 2.7 ⋅…" at bounding box center [465, 290] width 404 height 23
click at [555, 332] on span "Q kopejais = q spirts ⋅ m spirts → m spirts = 64080 2.7 ⋅ 10 6 = 0.0237 kg ≈ 23…" at bounding box center [439, 342] width 353 height 20
click at [621, 419] on button "Iesniegt" at bounding box center [601, 426] width 143 height 34
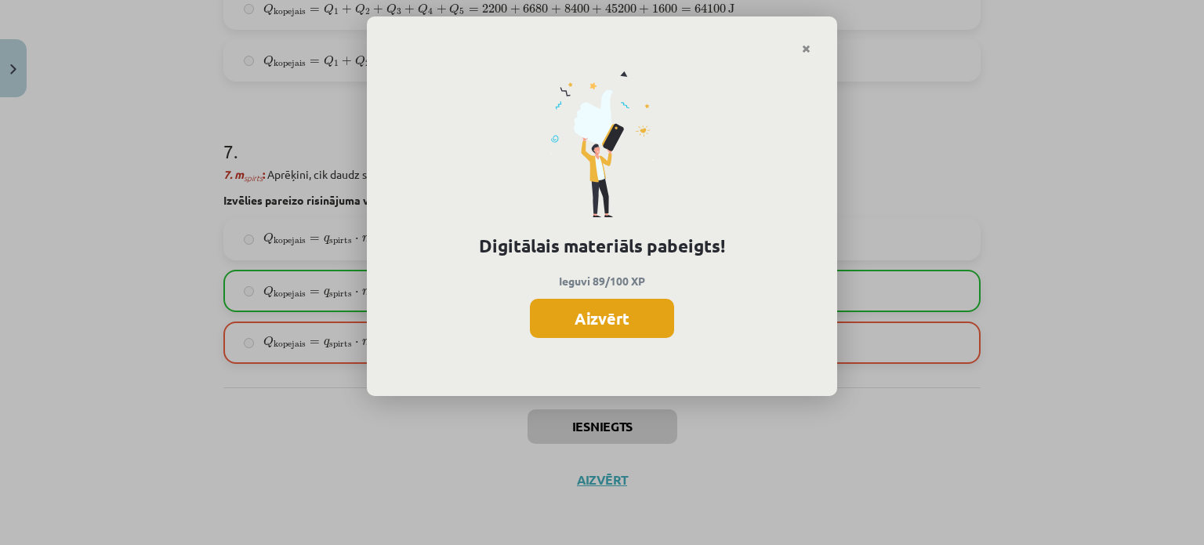
click at [639, 319] on button "Aizvērt" at bounding box center [602, 318] width 144 height 39
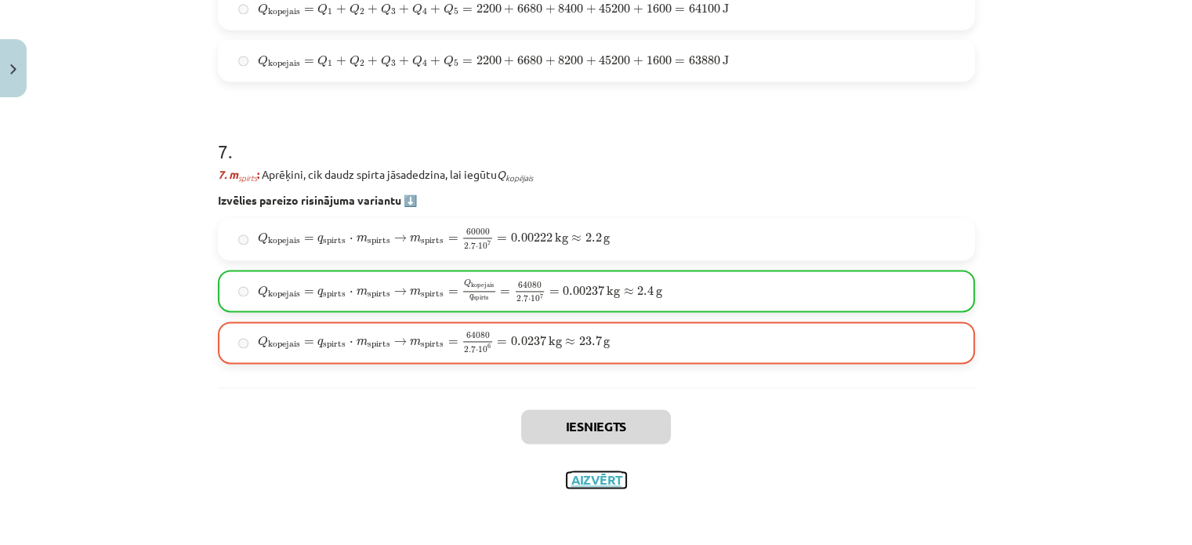
click at [605, 475] on button "Aizvērt" at bounding box center [596, 480] width 60 height 16
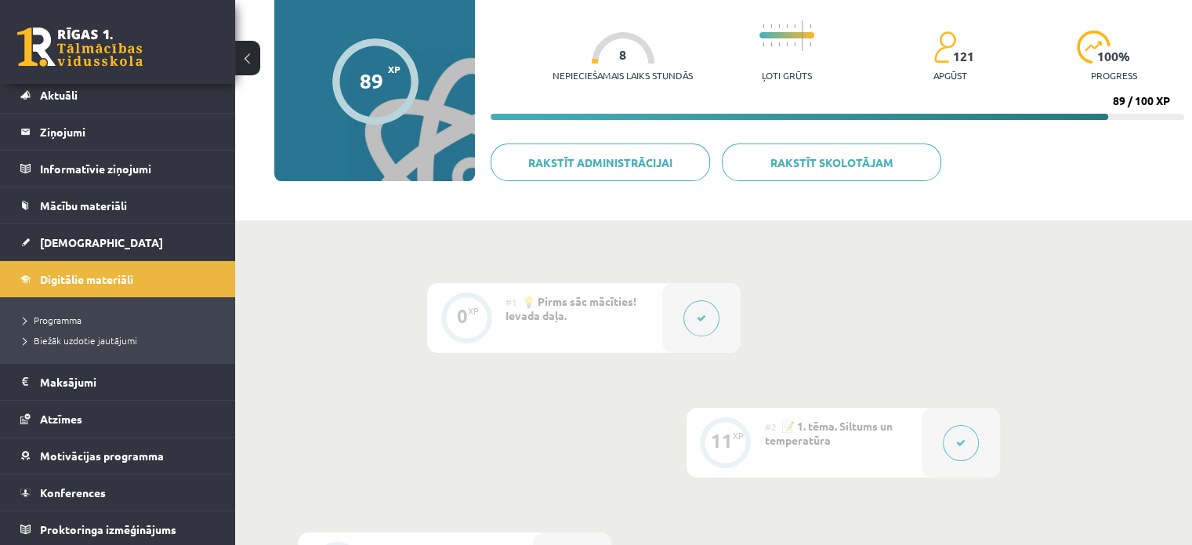
scroll to position [167, 0]
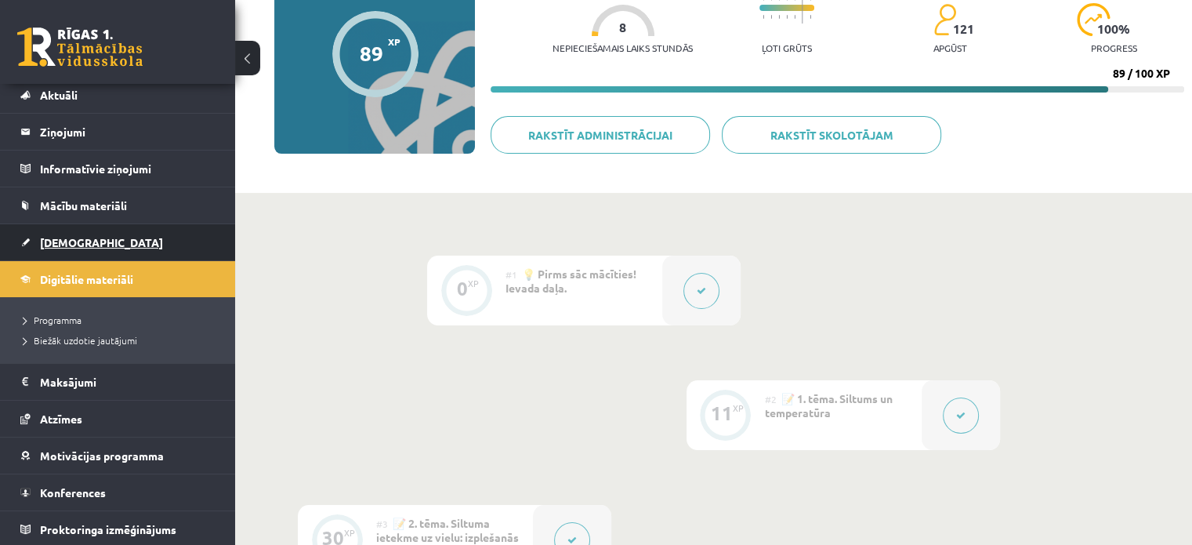
click at [85, 226] on link "[DEMOGRAPHIC_DATA]" at bounding box center [117, 242] width 195 height 36
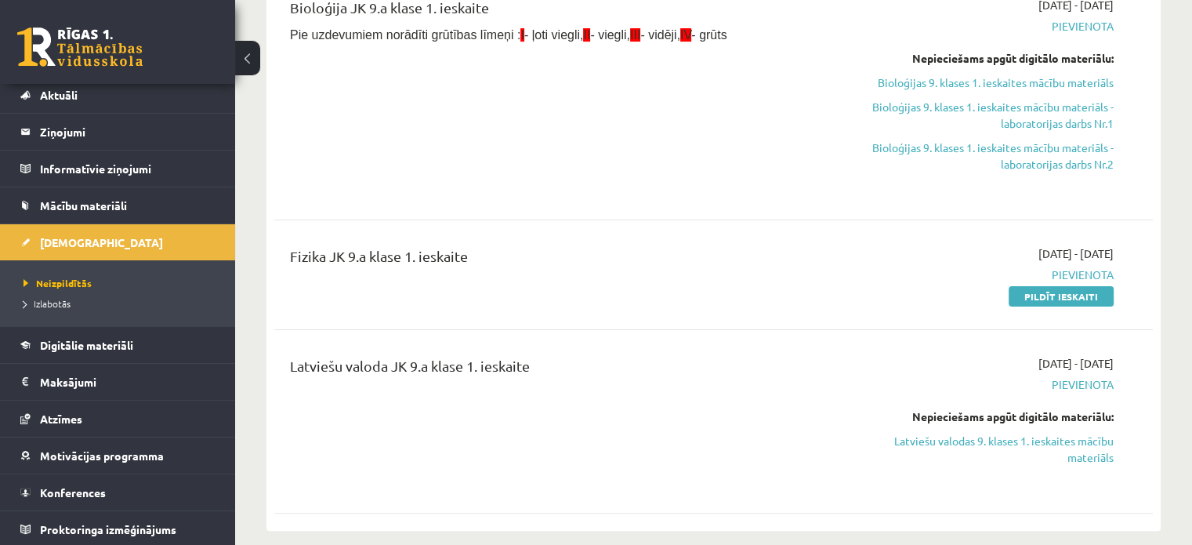
scroll to position [392, 0]
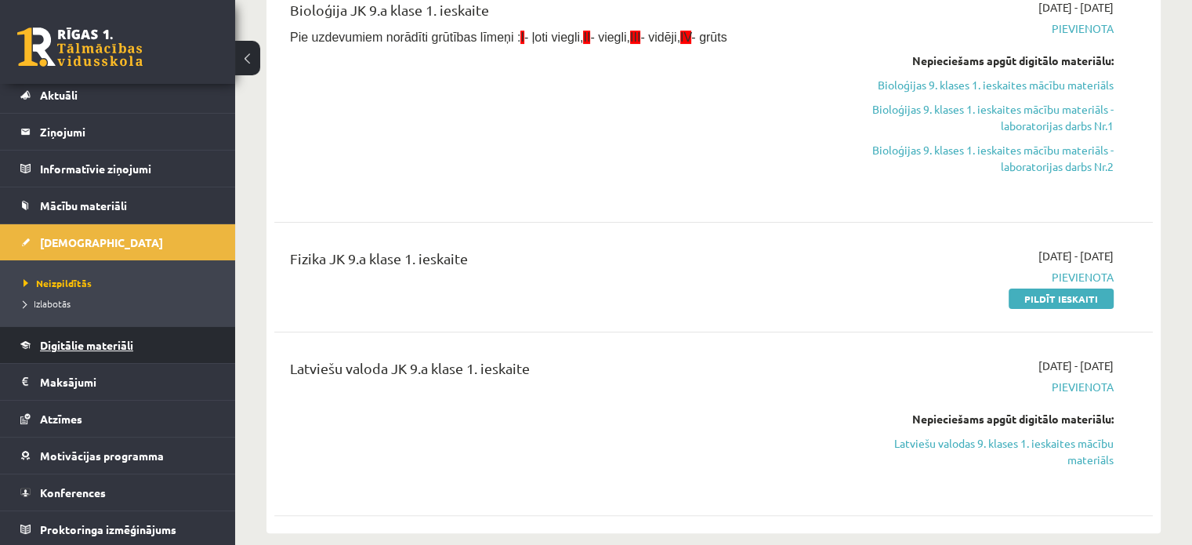
click at [136, 338] on link "Digitālie materiāli" at bounding box center [117, 345] width 195 height 36
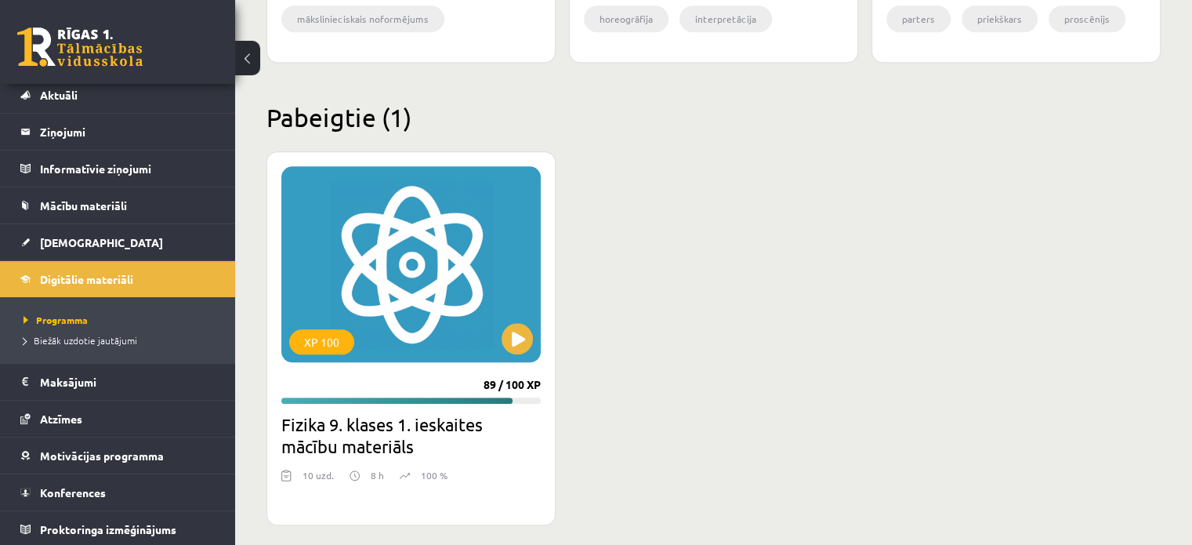
scroll to position [1696, 0]
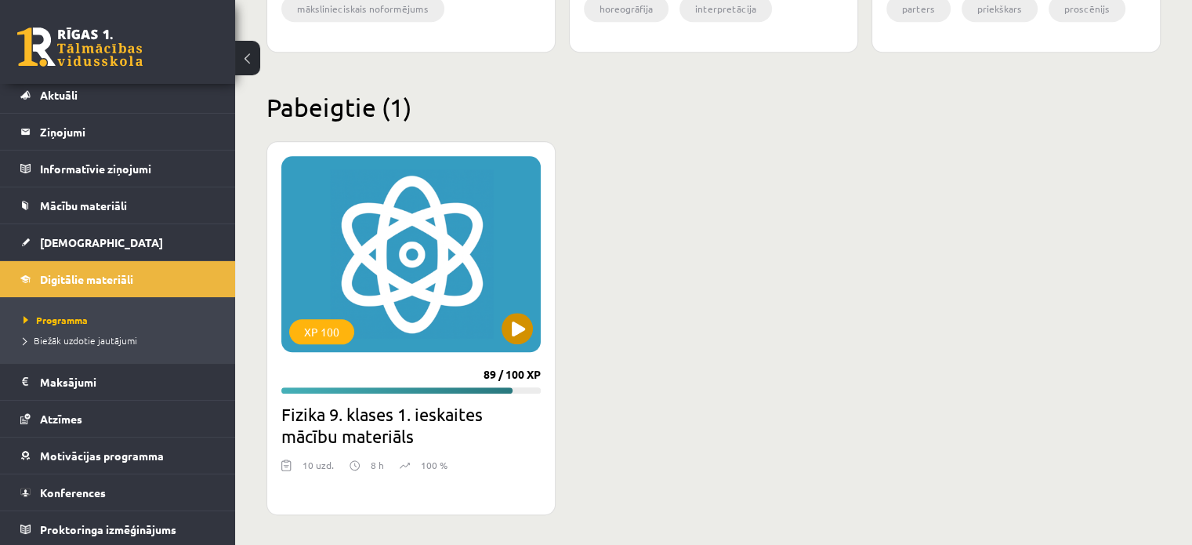
click at [359, 257] on div "XP 100" at bounding box center [410, 254] width 259 height 196
click at [408, 302] on div "XP 100" at bounding box center [410, 254] width 259 height 196
